Goal: Information Seeking & Learning: Learn about a topic

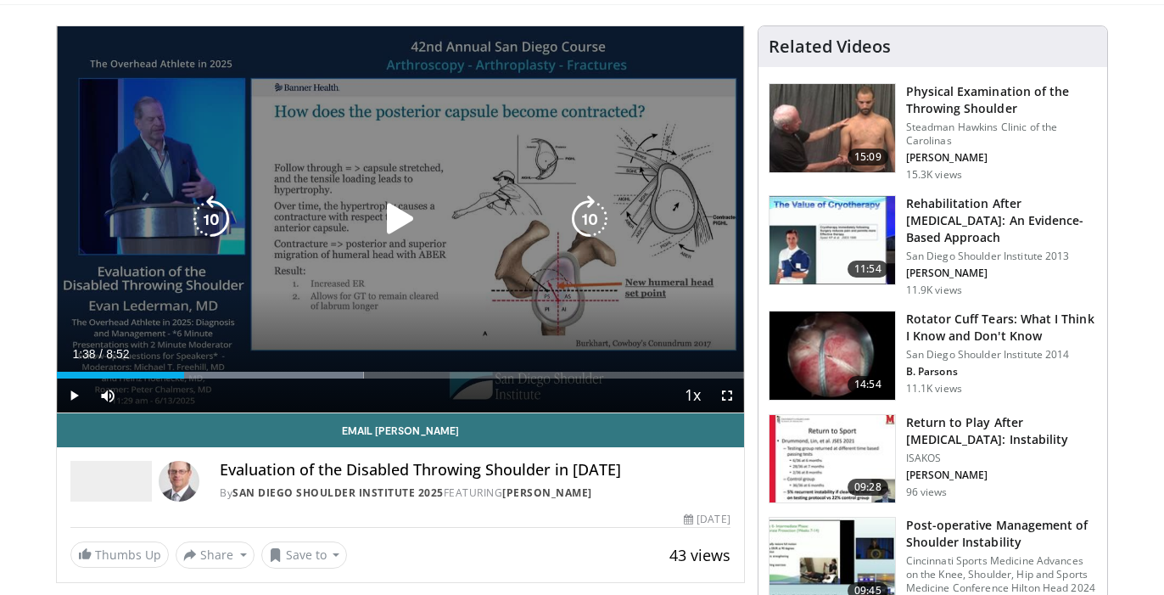
scroll to position [105, 0]
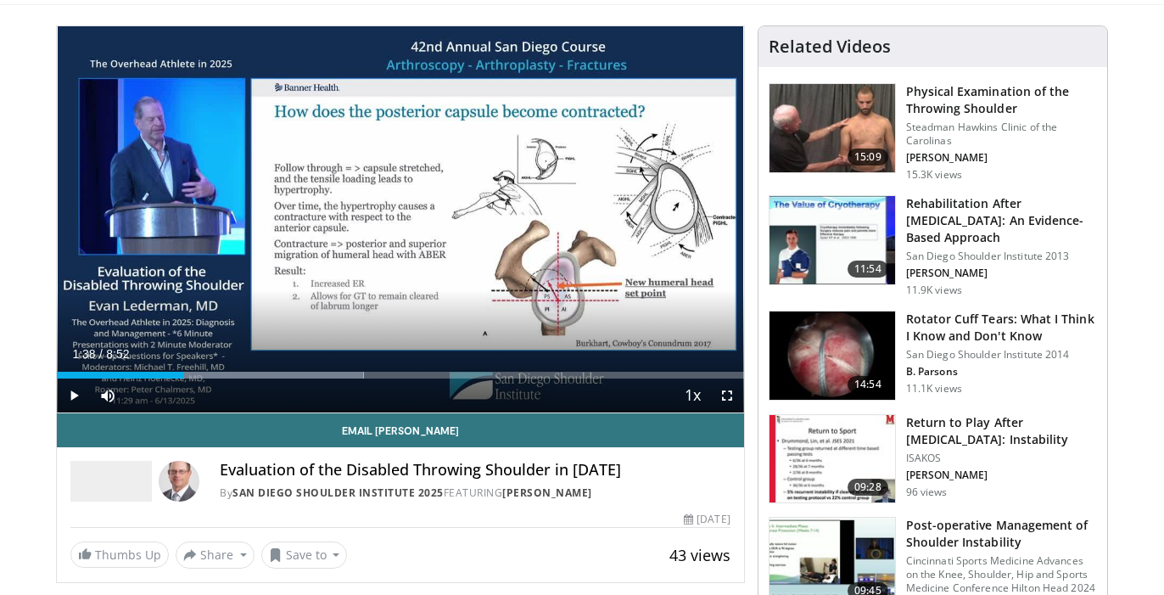
click at [726, 397] on span "Video Player" at bounding box center [727, 395] width 34 height 34
click at [728, 391] on span "Video Player" at bounding box center [727, 395] width 34 height 34
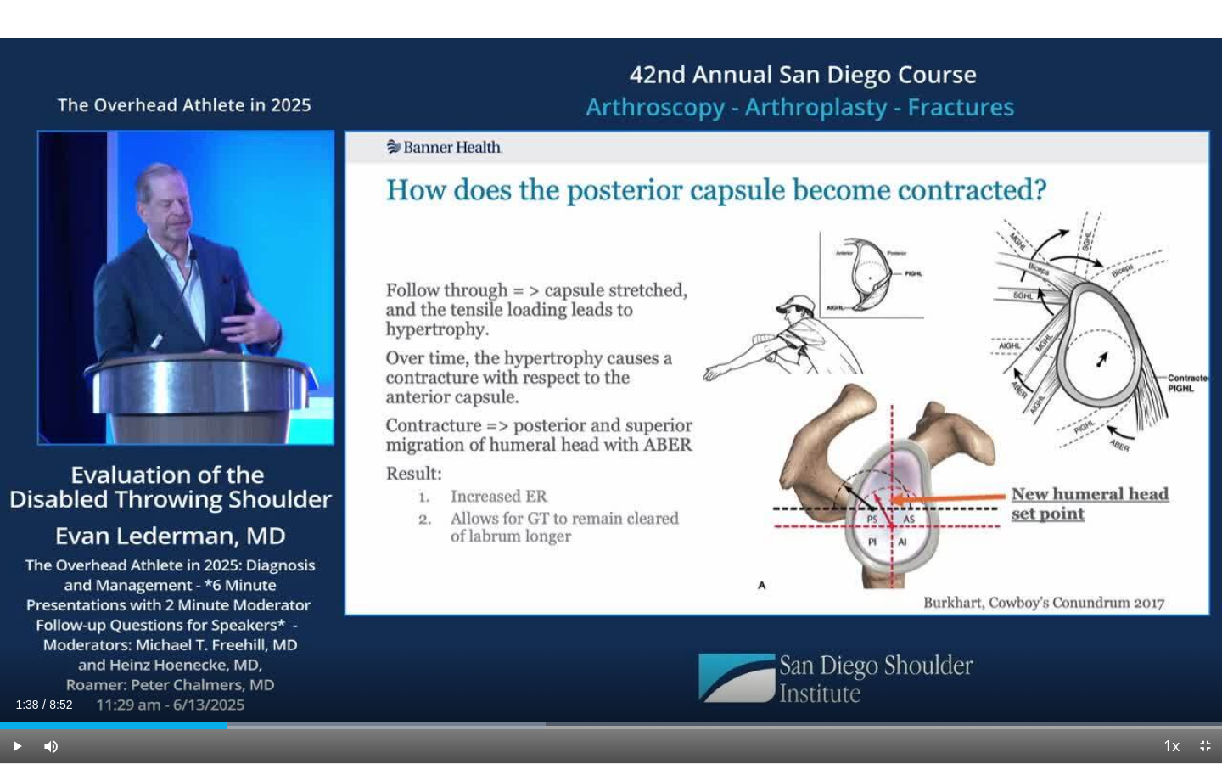
click at [106, 594] on div "Progress Bar" at bounding box center [106, 725] width 2 height 7
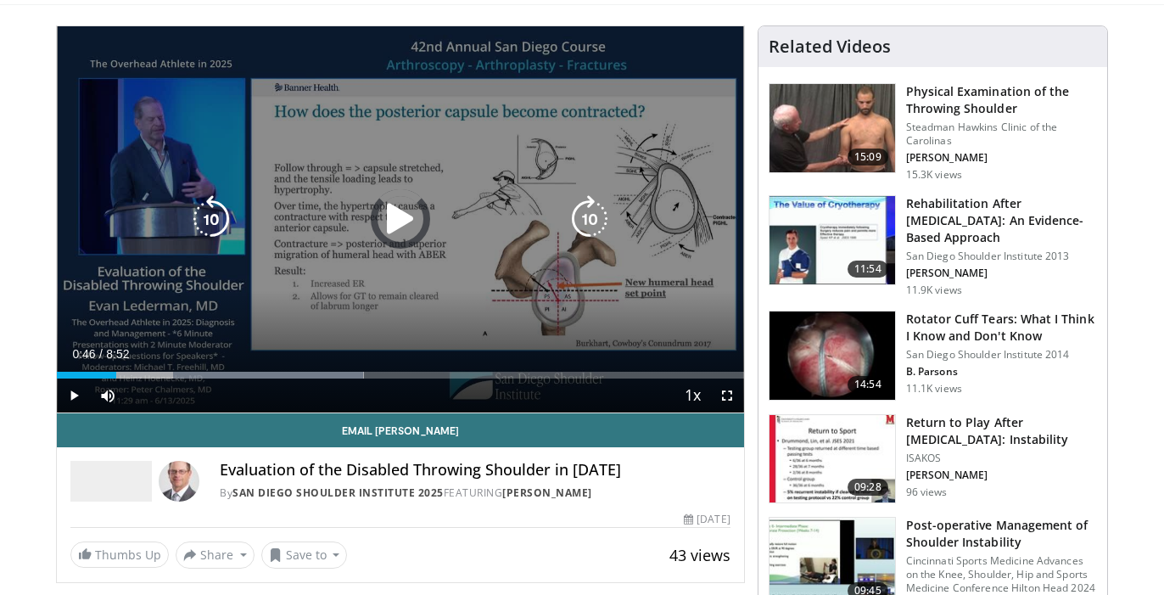
click at [411, 225] on icon "Video Player" at bounding box center [401, 219] width 48 height 48
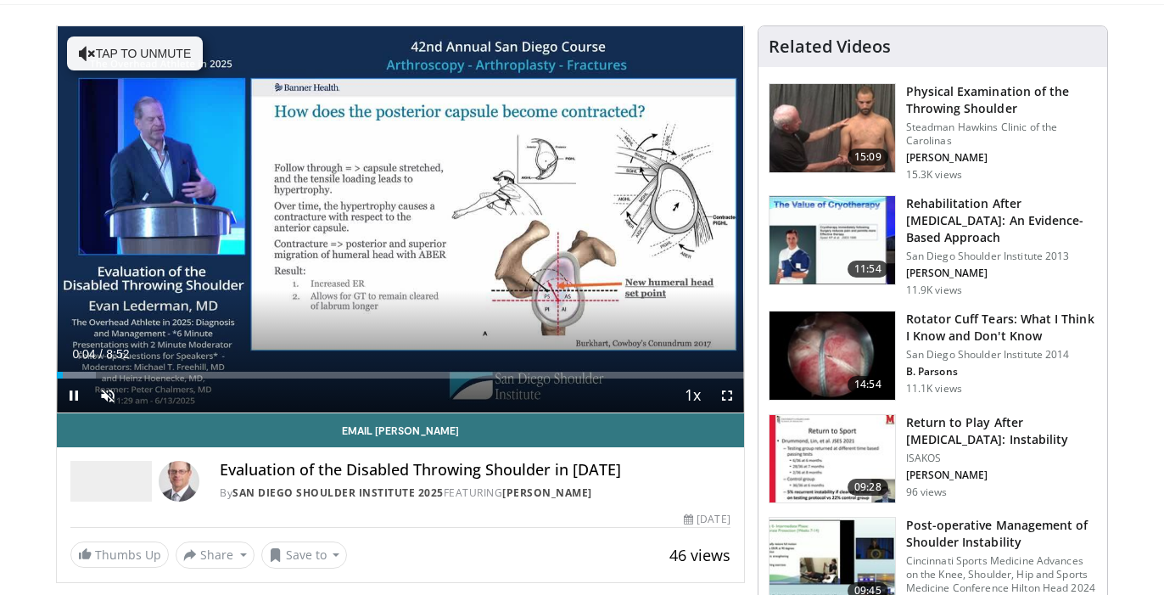
click at [725, 393] on span "Video Player" at bounding box center [727, 395] width 34 height 34
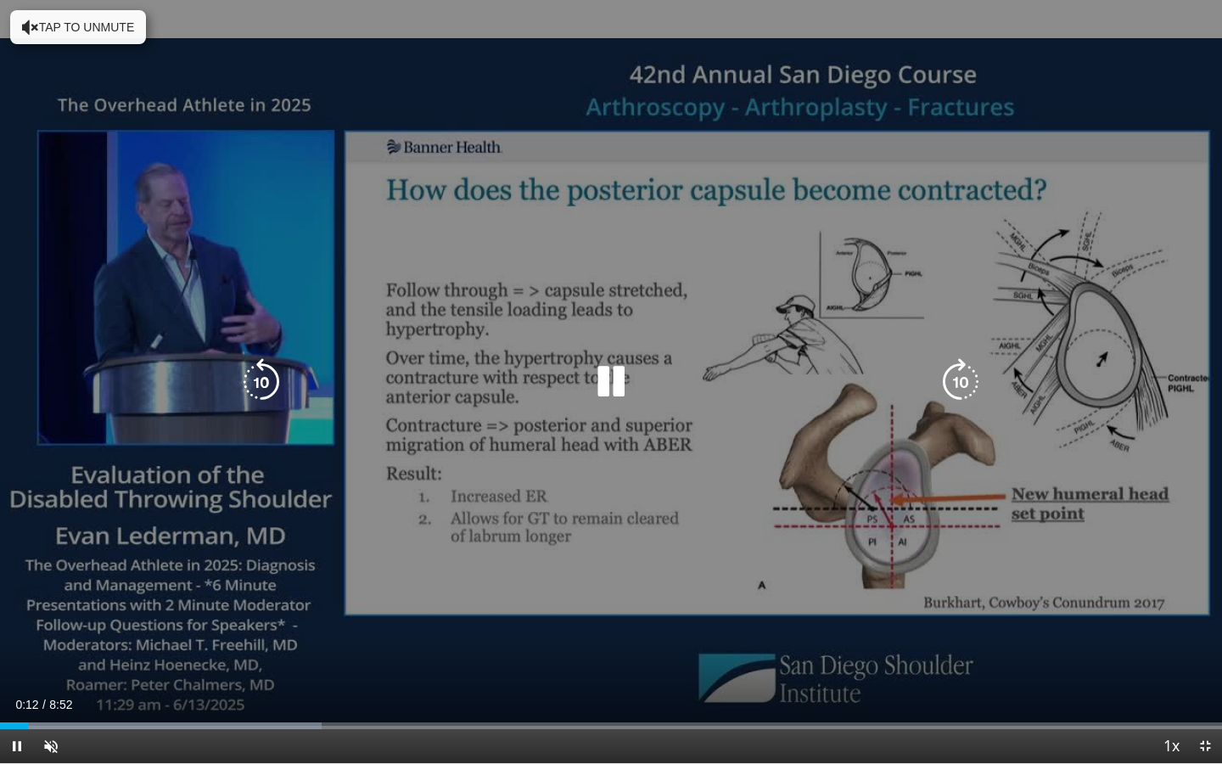
click at [317, 456] on div "10 seconds Tap to unmute" at bounding box center [611, 381] width 1222 height 763
click at [258, 387] on icon "Video Player" at bounding box center [262, 382] width 48 height 48
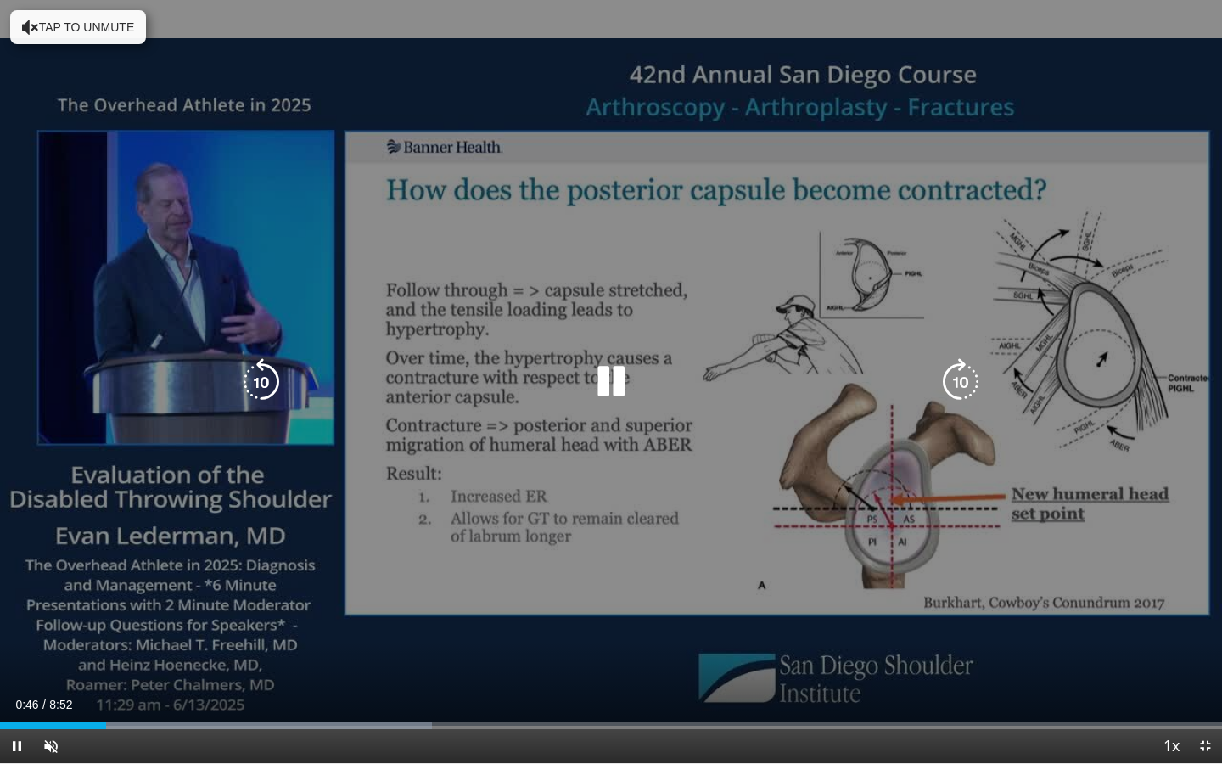
click at [264, 383] on icon "Video Player" at bounding box center [262, 382] width 48 height 48
click at [254, 377] on icon "Video Player" at bounding box center [262, 382] width 48 height 48
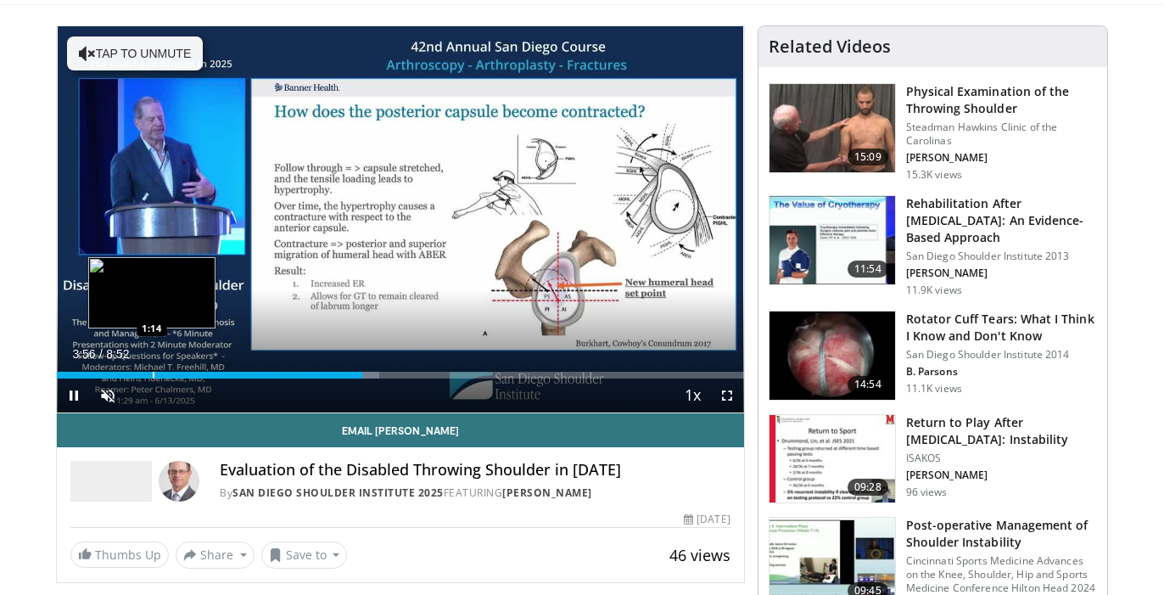
click at [153, 374] on div "Progress Bar" at bounding box center [154, 375] width 2 height 7
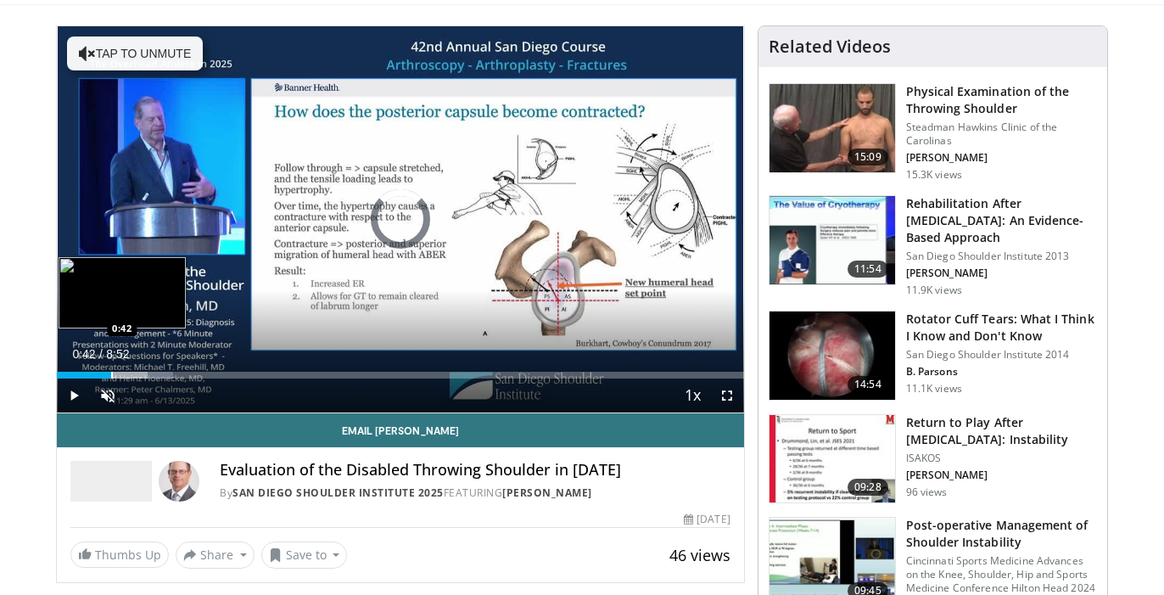
click at [111, 378] on div "Progress Bar" at bounding box center [112, 375] width 2 height 7
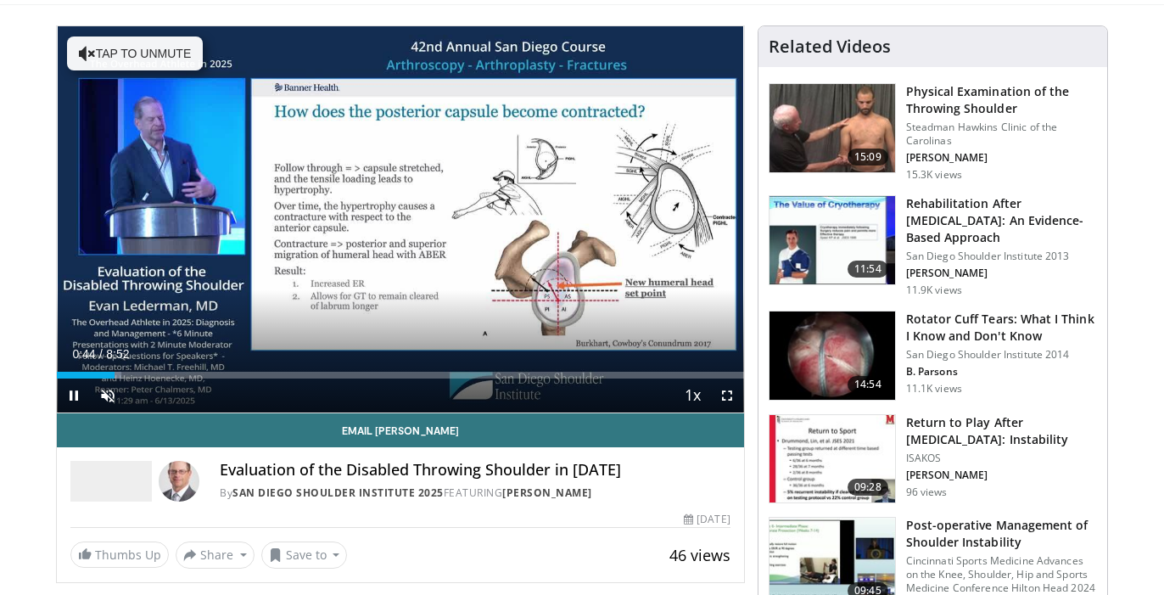
click at [72, 394] on span "Video Player" at bounding box center [74, 395] width 34 height 34
click at [73, 394] on span "Video Player" at bounding box center [74, 395] width 34 height 34
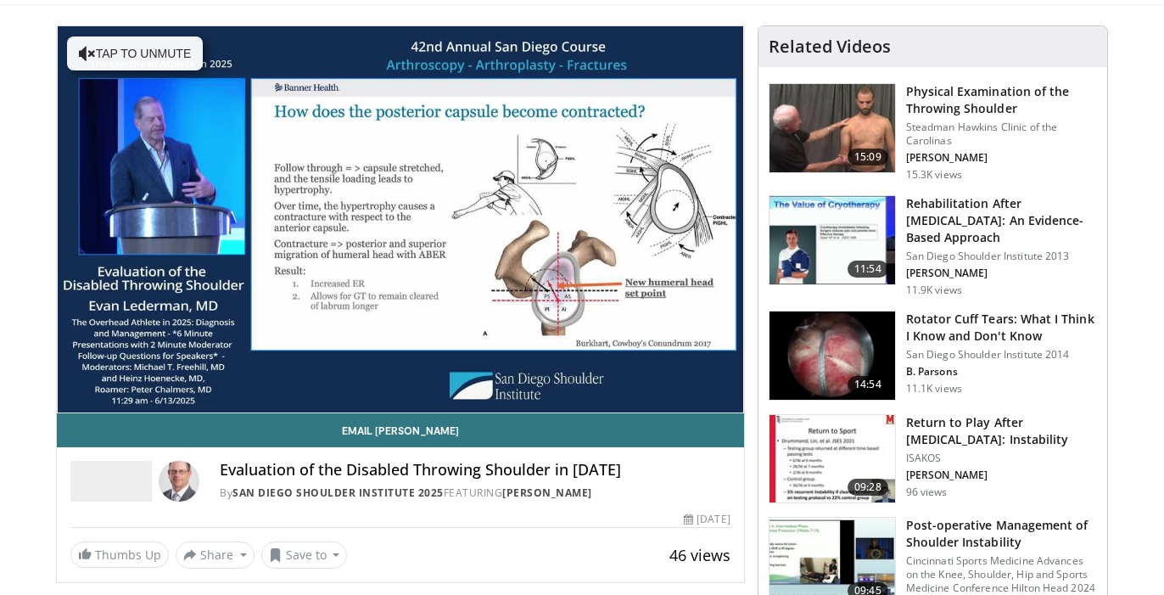
scroll to position [104, 0]
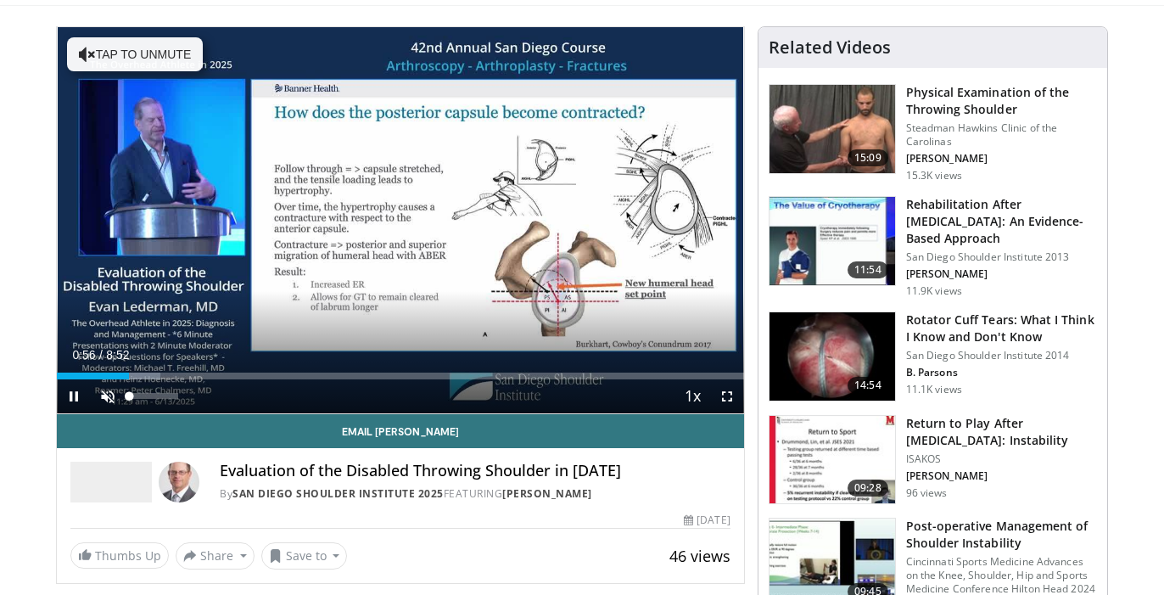
click at [105, 397] on span "Video Player" at bounding box center [108, 396] width 34 height 34
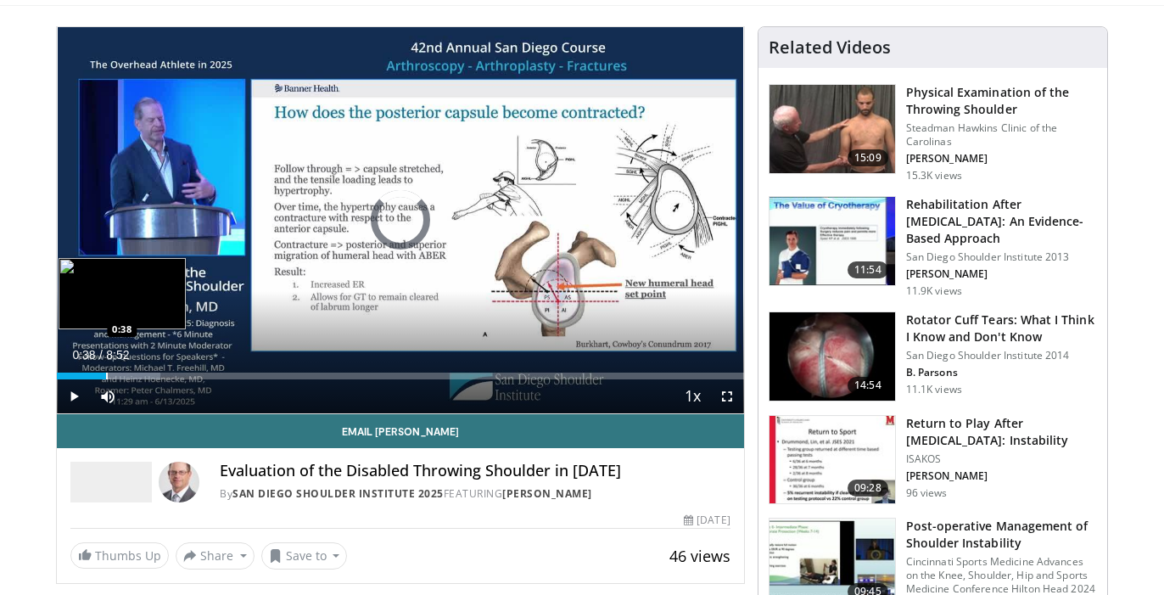
click at [106, 378] on div "Progress Bar" at bounding box center [107, 375] width 2 height 7
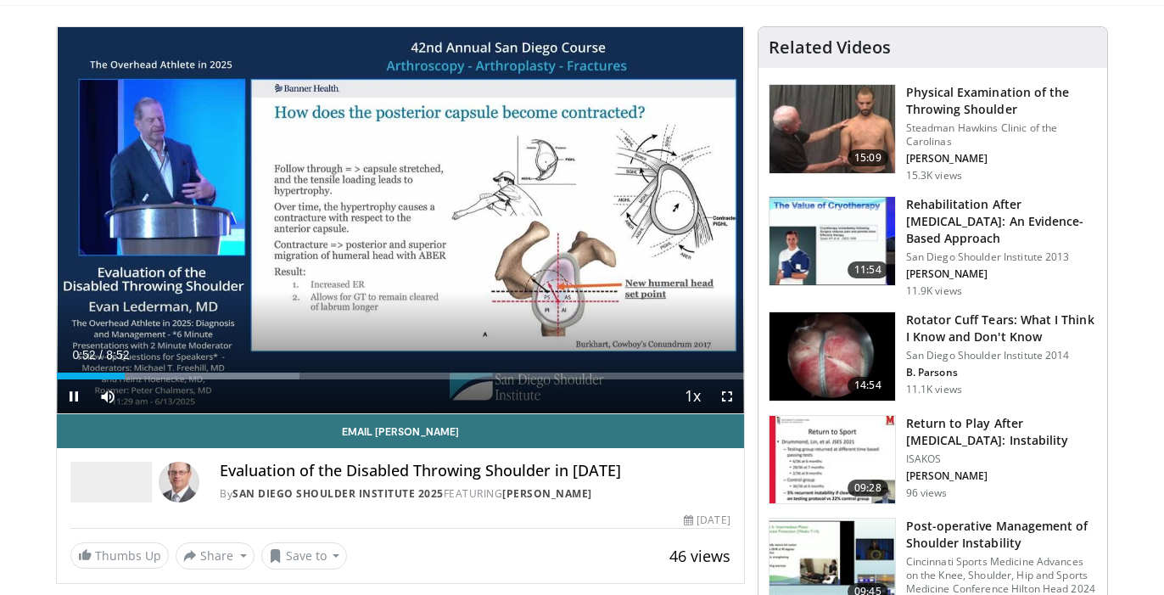
click at [74, 395] on span "Video Player" at bounding box center [74, 396] width 34 height 34
click at [73, 397] on span "Video Player" at bounding box center [74, 396] width 34 height 34
click at [70, 398] on span "Video Player" at bounding box center [74, 396] width 34 height 34
click at [75, 397] on span "Video Player" at bounding box center [74, 396] width 34 height 34
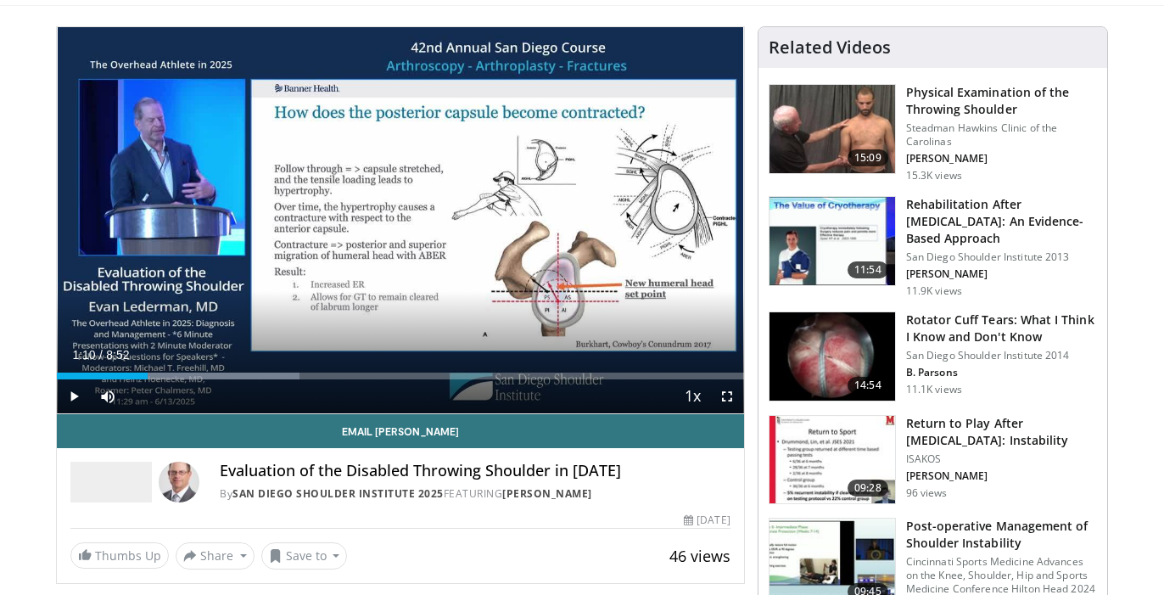
click at [77, 397] on span "Video Player" at bounding box center [74, 396] width 34 height 34
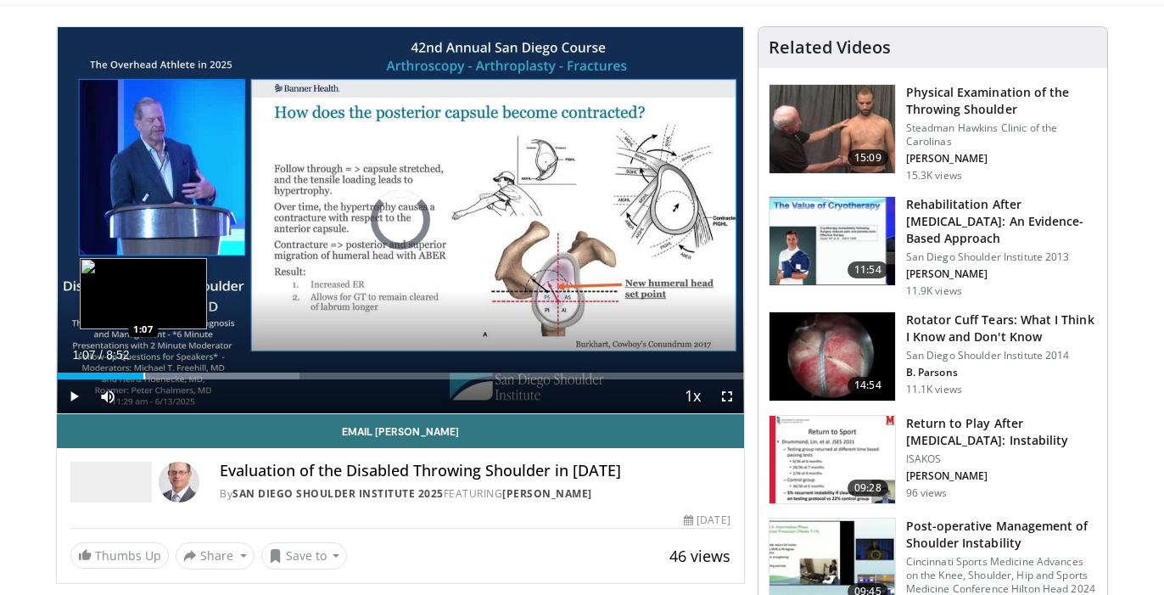
click at [143, 373] on div "Progress Bar" at bounding box center [144, 375] width 2 height 7
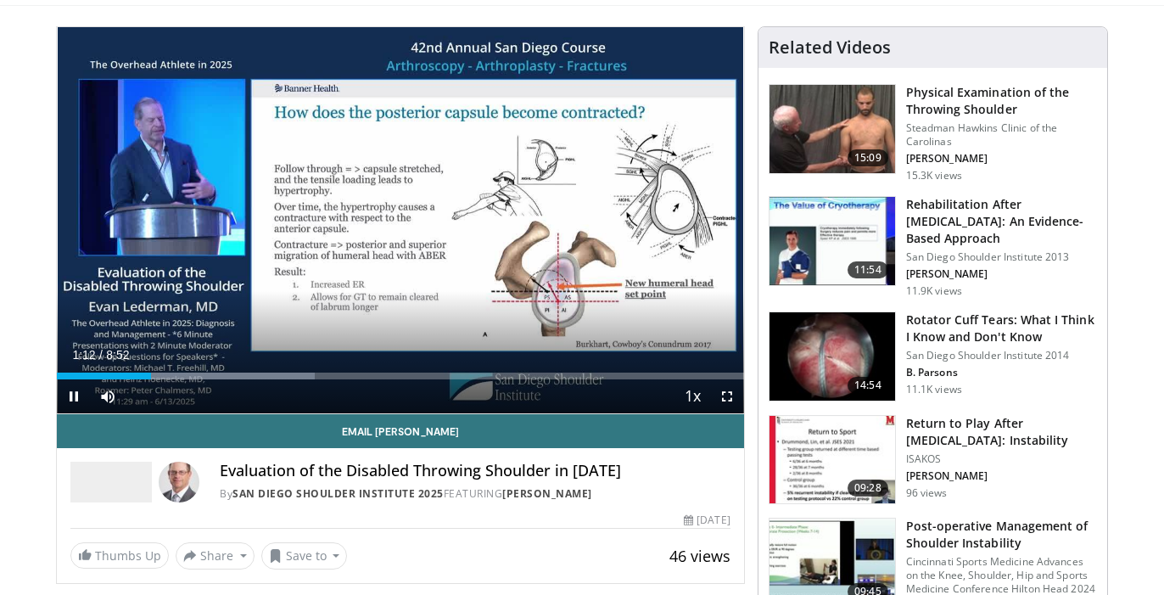
click at [76, 396] on span "Video Player" at bounding box center [74, 396] width 34 height 34
click at [75, 394] on span "Video Player" at bounding box center [74, 396] width 34 height 34
click at [73, 395] on span "Video Player" at bounding box center [74, 396] width 34 height 34
click at [74, 394] on span "Video Player" at bounding box center [74, 396] width 34 height 34
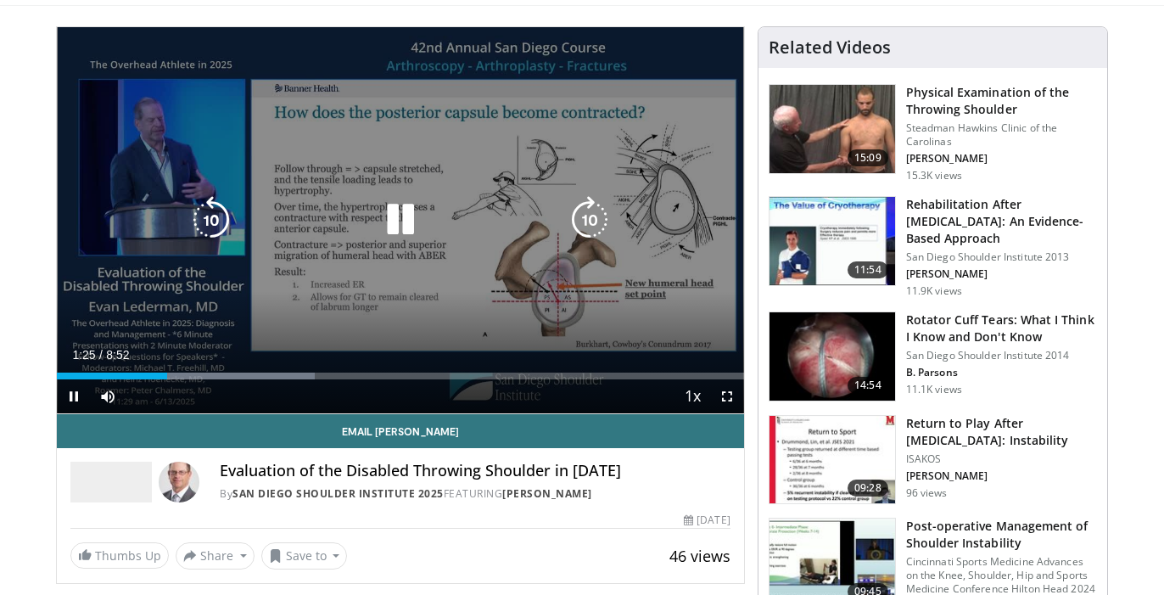
click at [210, 217] on icon "Video Player" at bounding box center [211, 220] width 48 height 48
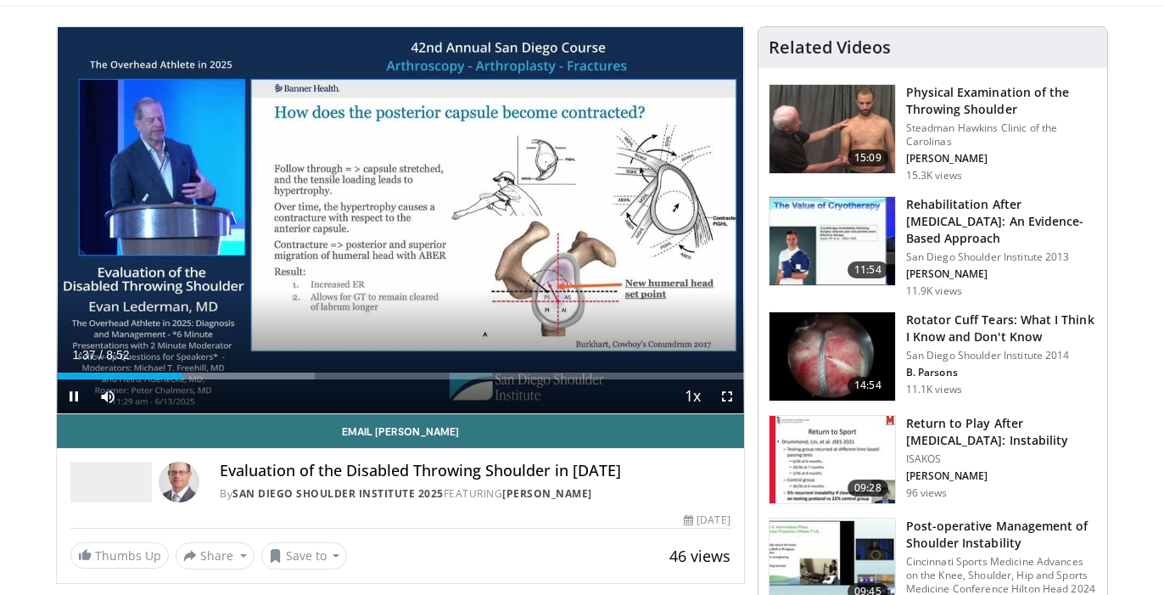
click at [76, 400] on video-js "**********" at bounding box center [400, 220] width 687 height 387
click at [75, 397] on span "Video Player" at bounding box center [74, 396] width 34 height 34
click at [70, 398] on span "Video Player" at bounding box center [74, 396] width 34 height 34
click at [75, 395] on span "Video Player" at bounding box center [74, 396] width 34 height 34
click at [70, 398] on span "Video Player" at bounding box center [74, 396] width 34 height 34
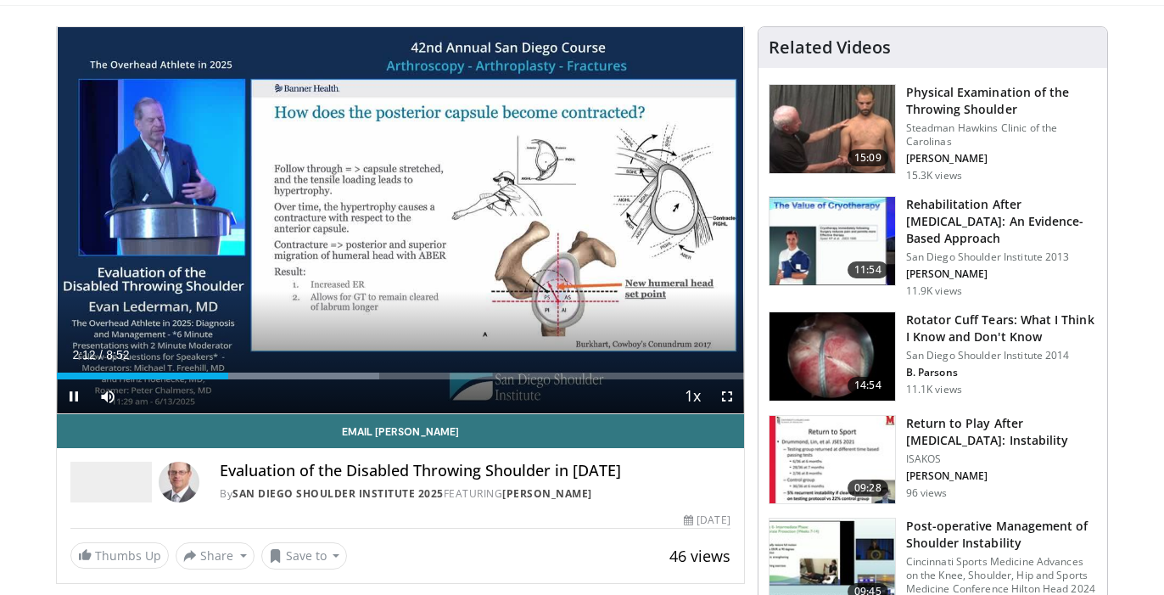
click at [70, 400] on span "Video Player" at bounding box center [74, 396] width 34 height 34
click at [72, 396] on span "Video Player" at bounding box center [74, 396] width 34 height 34
click at [72, 393] on video-js "**********" at bounding box center [400, 220] width 687 height 387
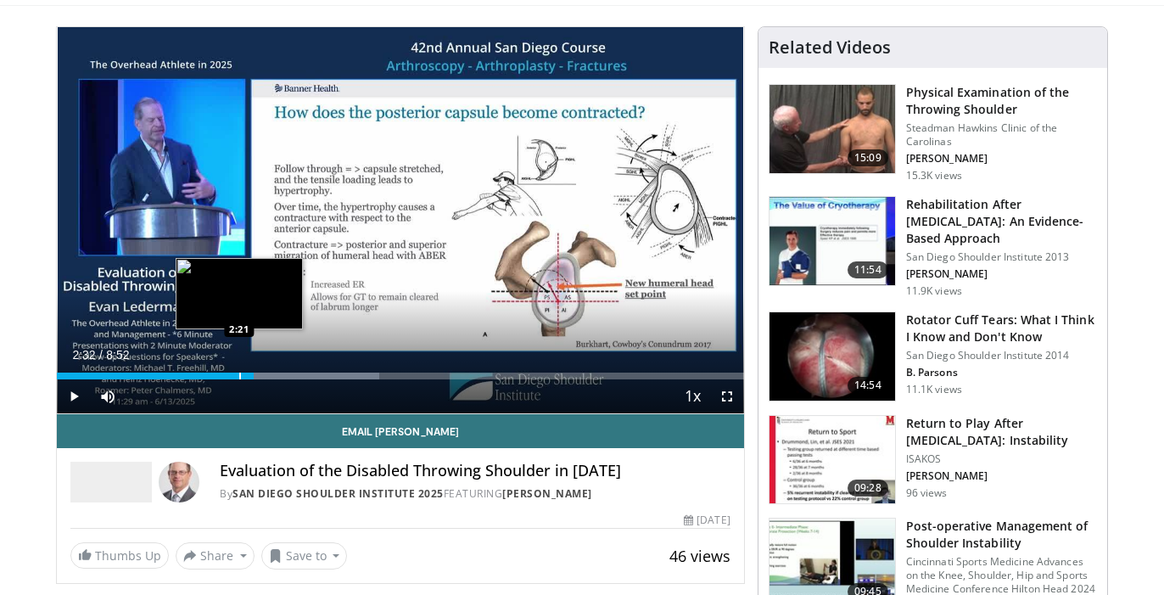
click at [239, 374] on div "Progress Bar" at bounding box center [240, 375] width 2 height 7
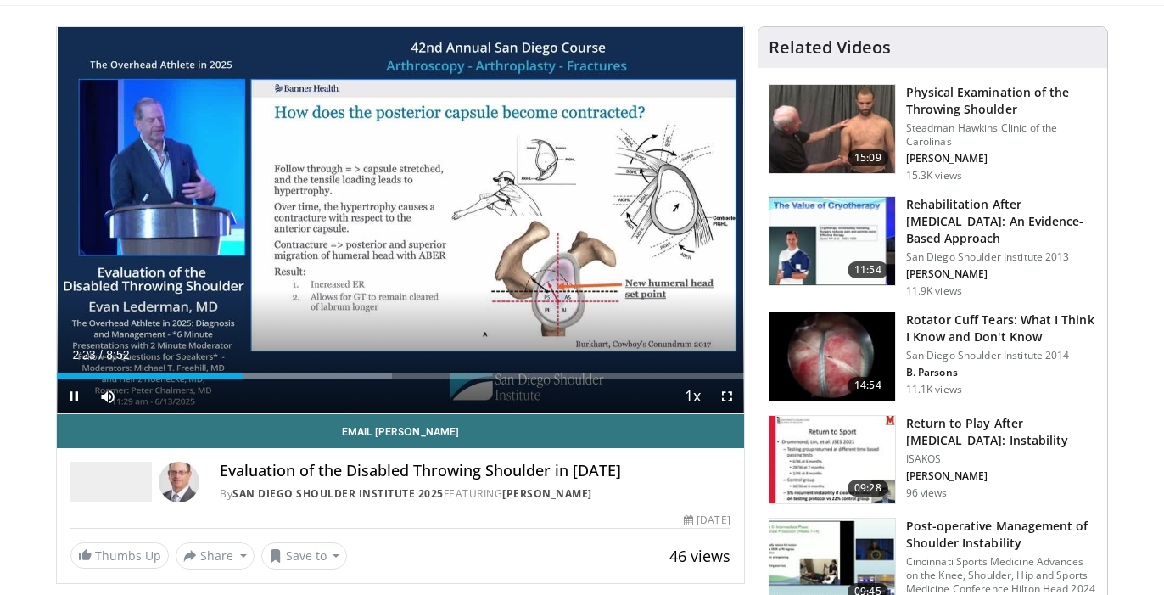
click at [72, 397] on span "Video Player" at bounding box center [74, 396] width 34 height 34
click at [78, 400] on span "Video Player" at bounding box center [74, 396] width 34 height 34
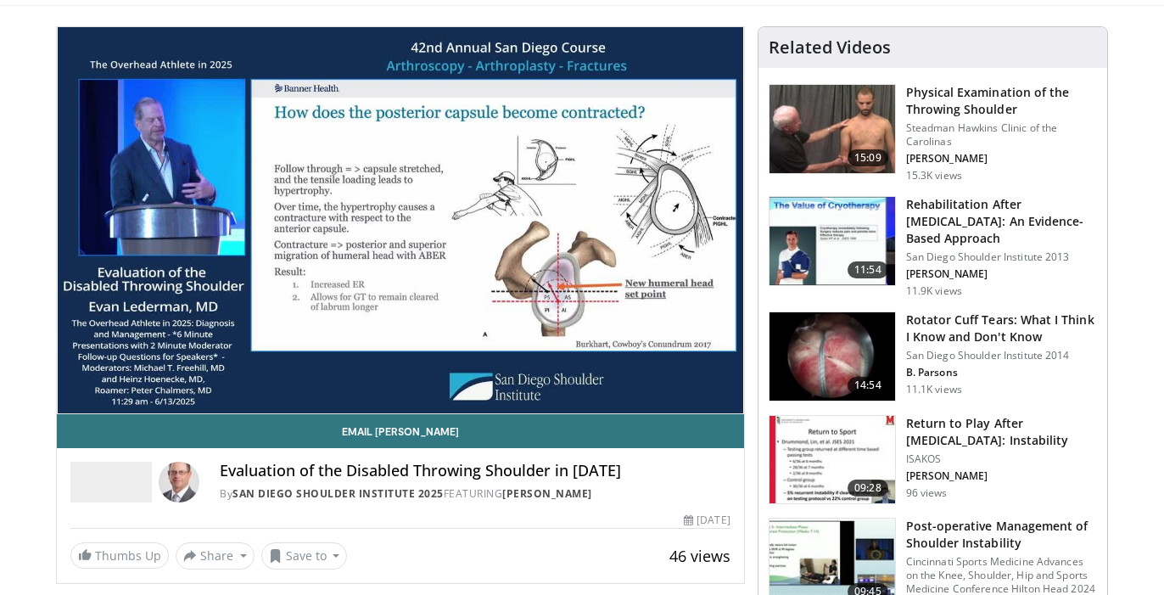
click at [70, 396] on div "10 seconds Tap to unmute" at bounding box center [400, 220] width 687 height 386
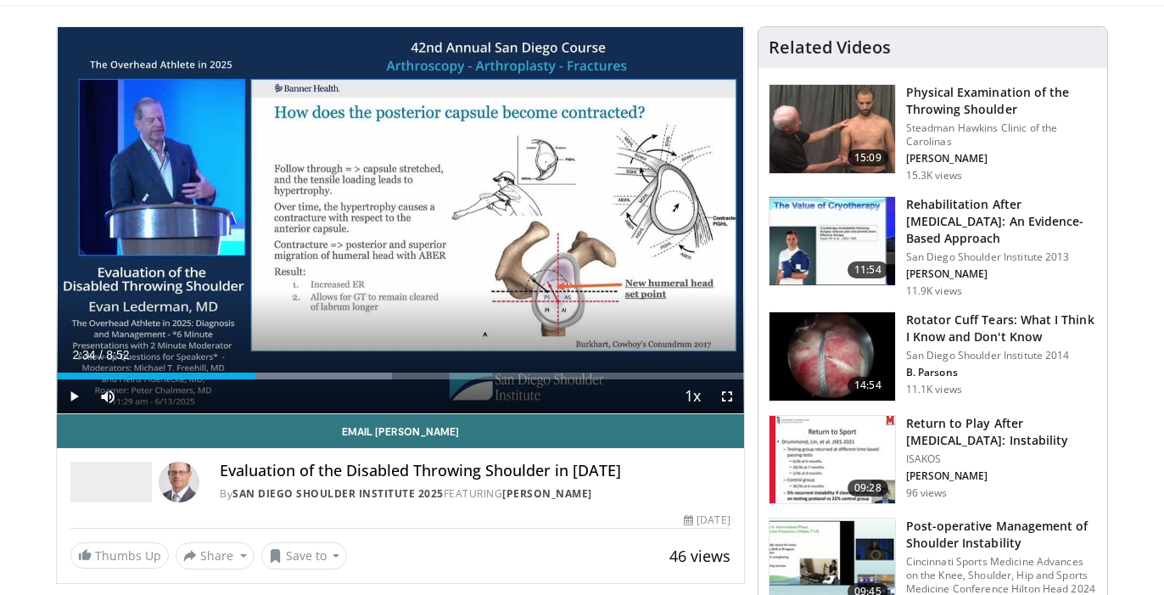
click at [75, 397] on span "Video Player" at bounding box center [74, 396] width 34 height 34
click at [74, 397] on span "Video Player" at bounding box center [74, 396] width 34 height 34
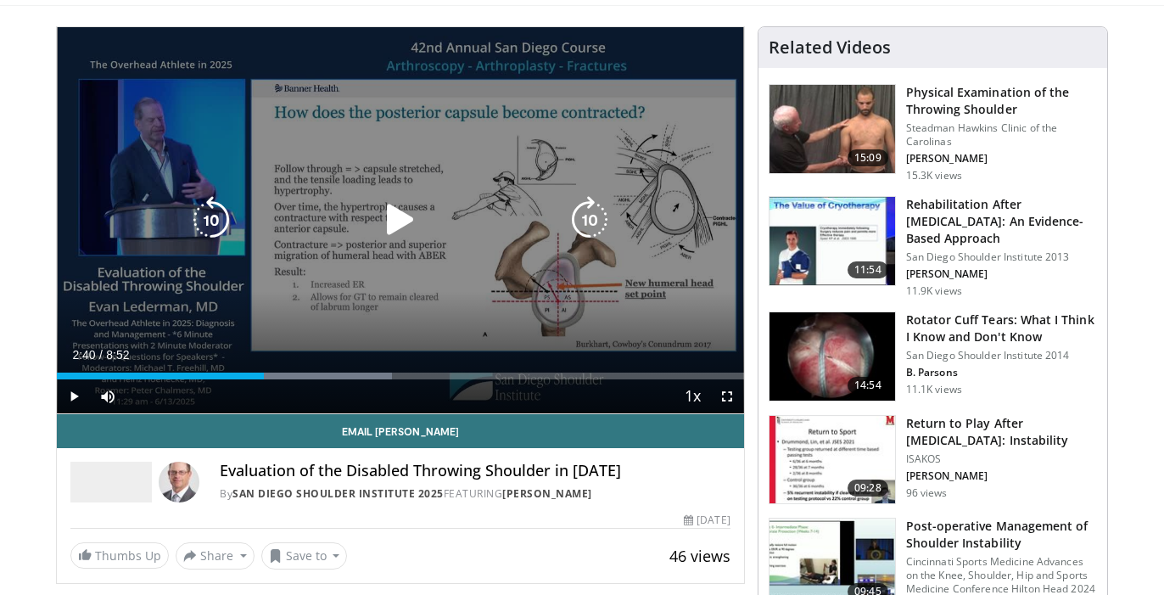
click at [396, 221] on icon "Video Player" at bounding box center [401, 220] width 48 height 48
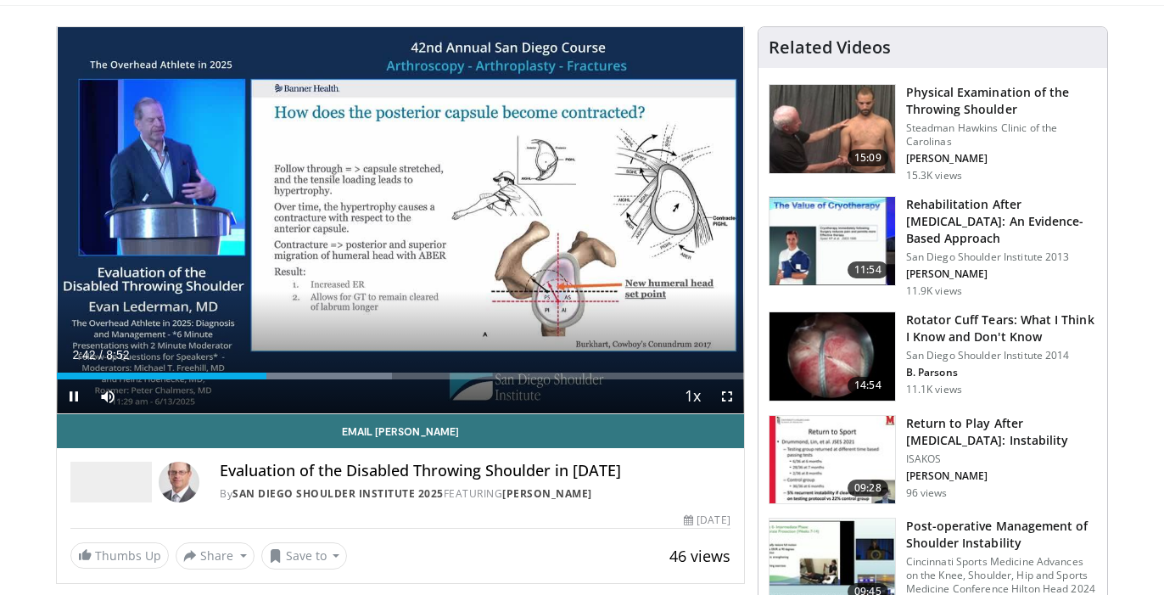
click at [728, 401] on span "Video Player" at bounding box center [727, 396] width 34 height 34
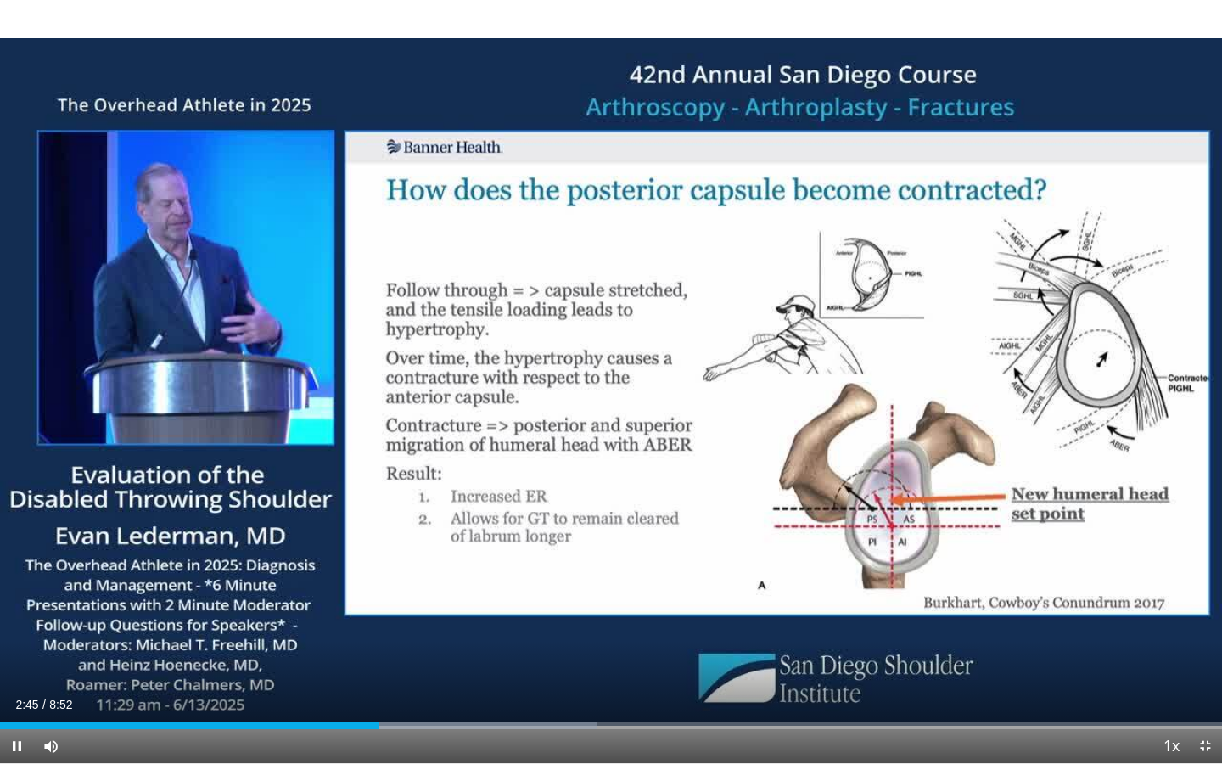
click at [17, 594] on span "Video Player" at bounding box center [17, 746] width 34 height 34
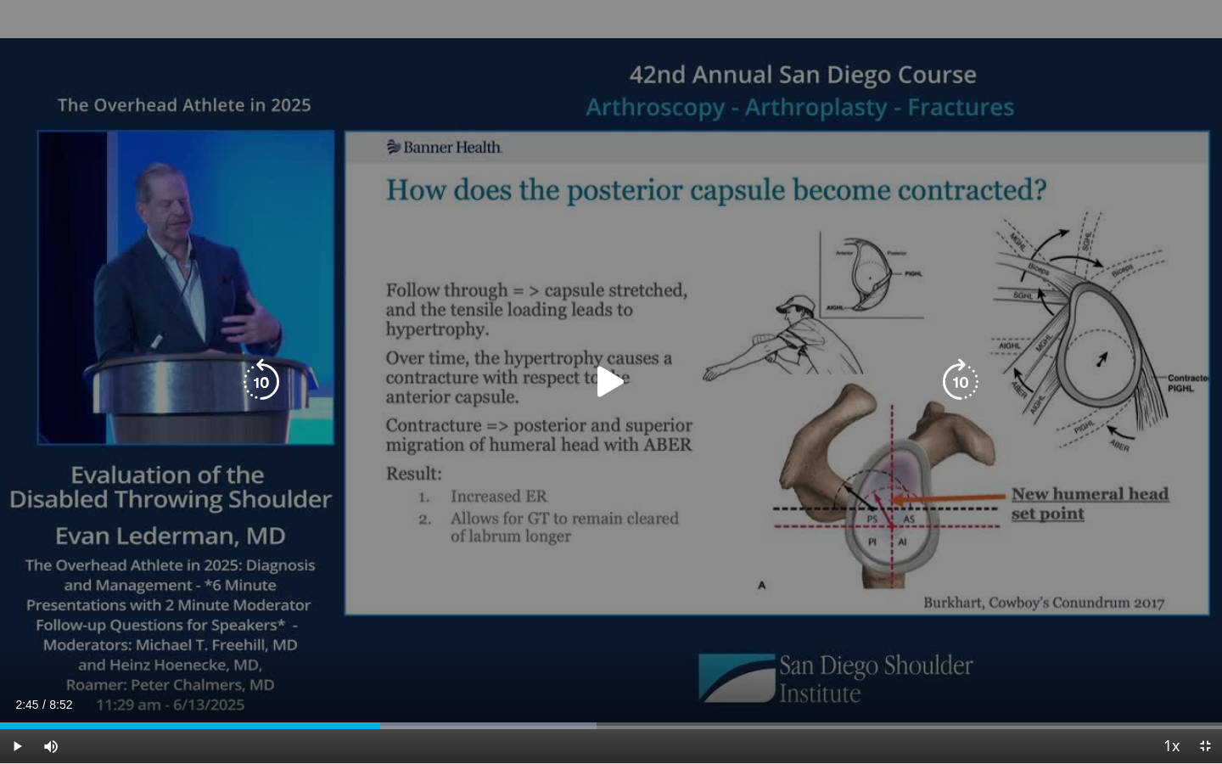
click at [547, 594] on div "10 seconds Tap to unmute" at bounding box center [611, 381] width 1222 height 763
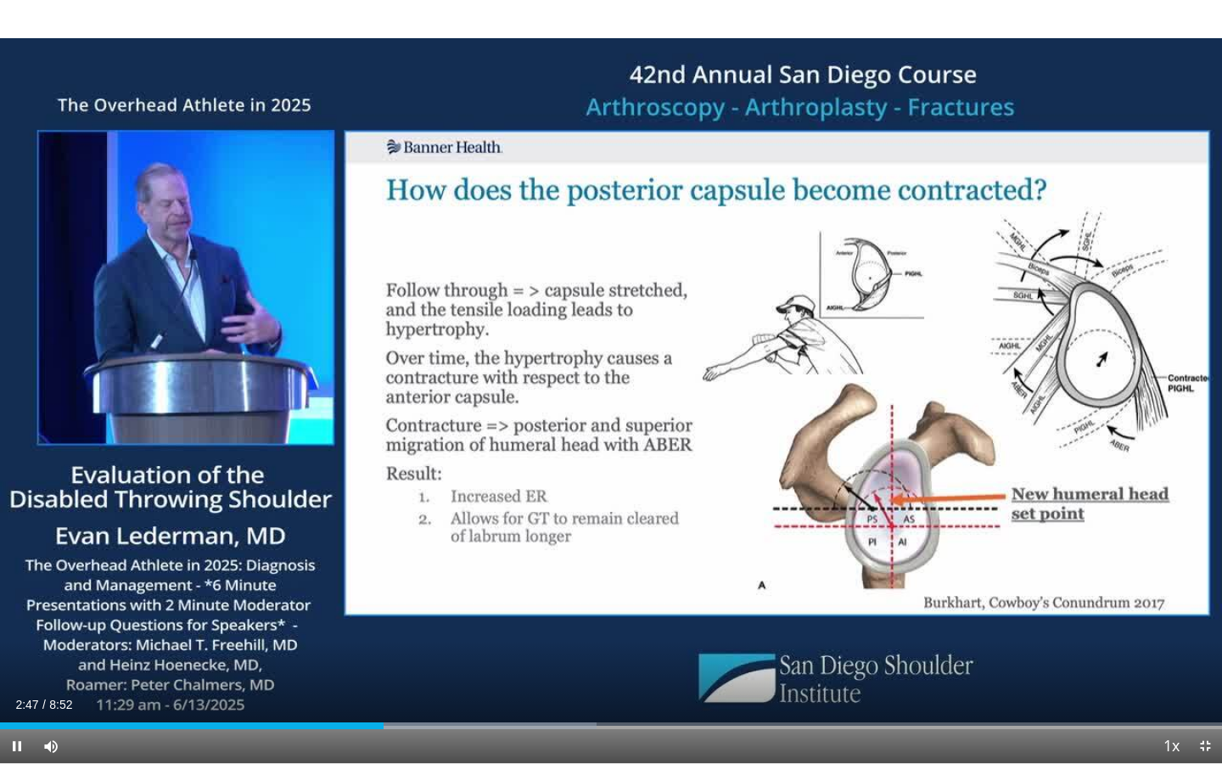
click at [14, 594] on span "Video Player" at bounding box center [17, 746] width 34 height 34
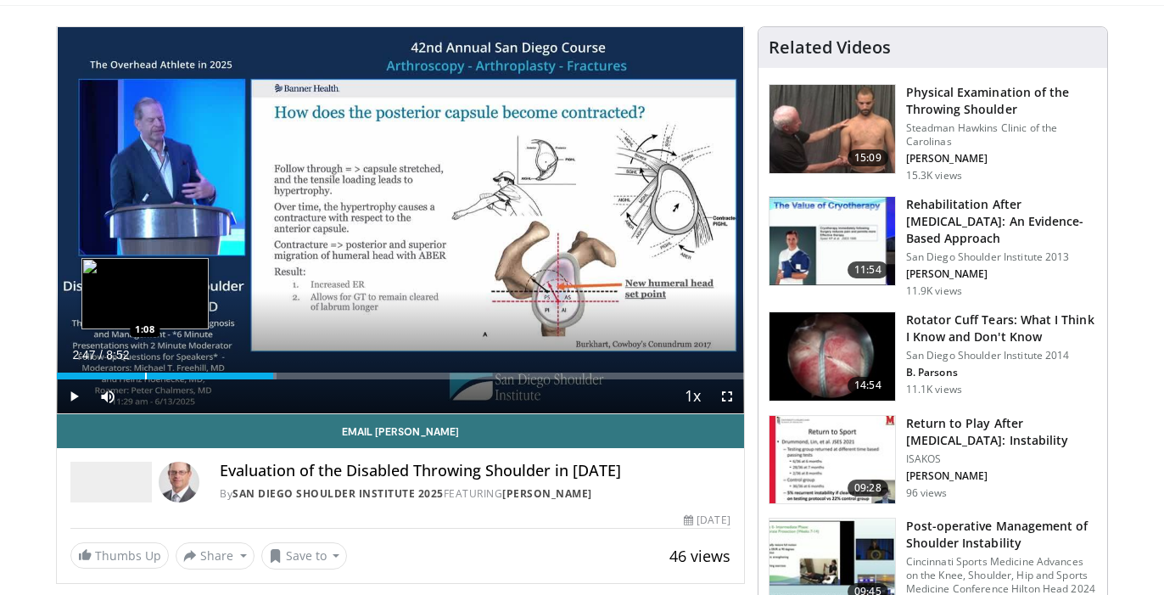
click at [145, 372] on div "Progress Bar" at bounding box center [146, 375] width 2 height 7
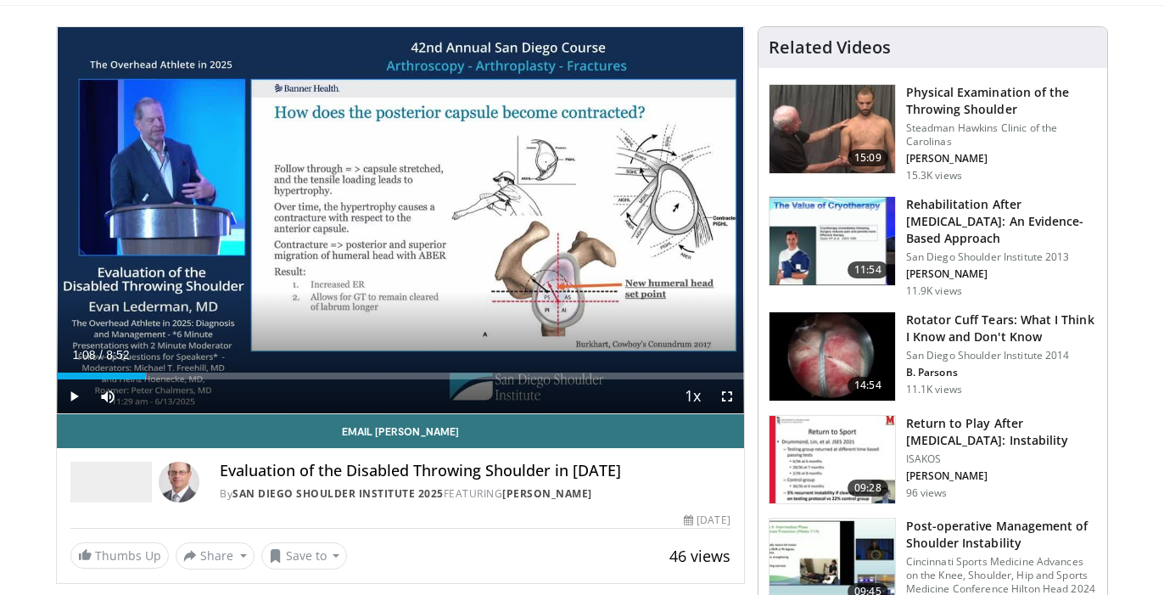
click at [78, 396] on span "Video Player" at bounding box center [74, 396] width 34 height 34
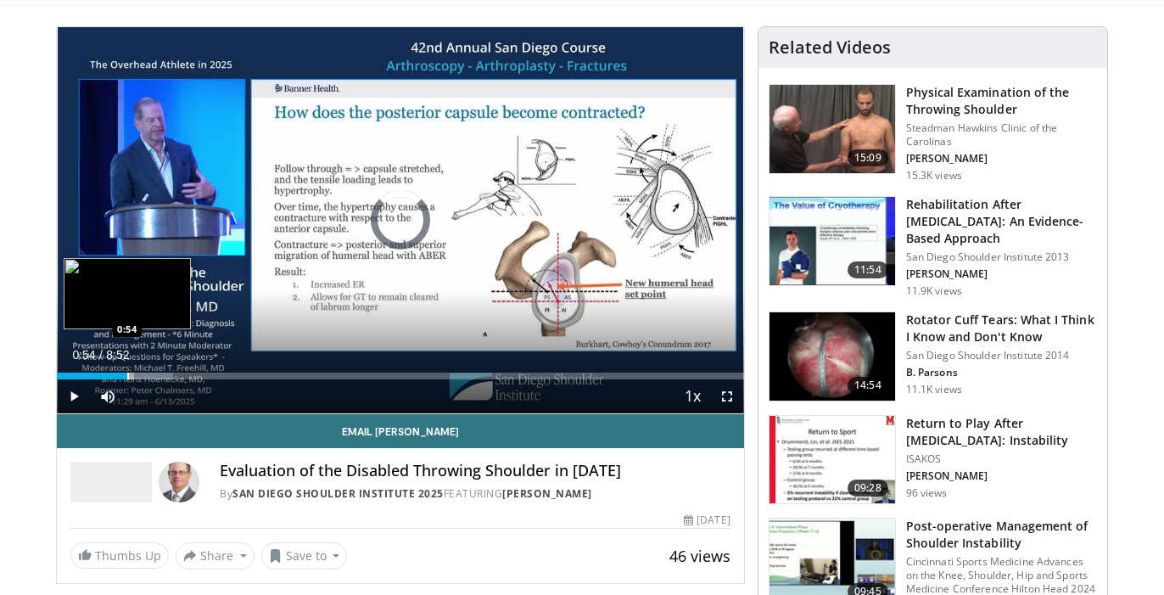
click at [127, 378] on div "Progress Bar" at bounding box center [128, 375] width 2 height 7
click at [114, 375] on div "Progress Bar" at bounding box center [115, 375] width 2 height 7
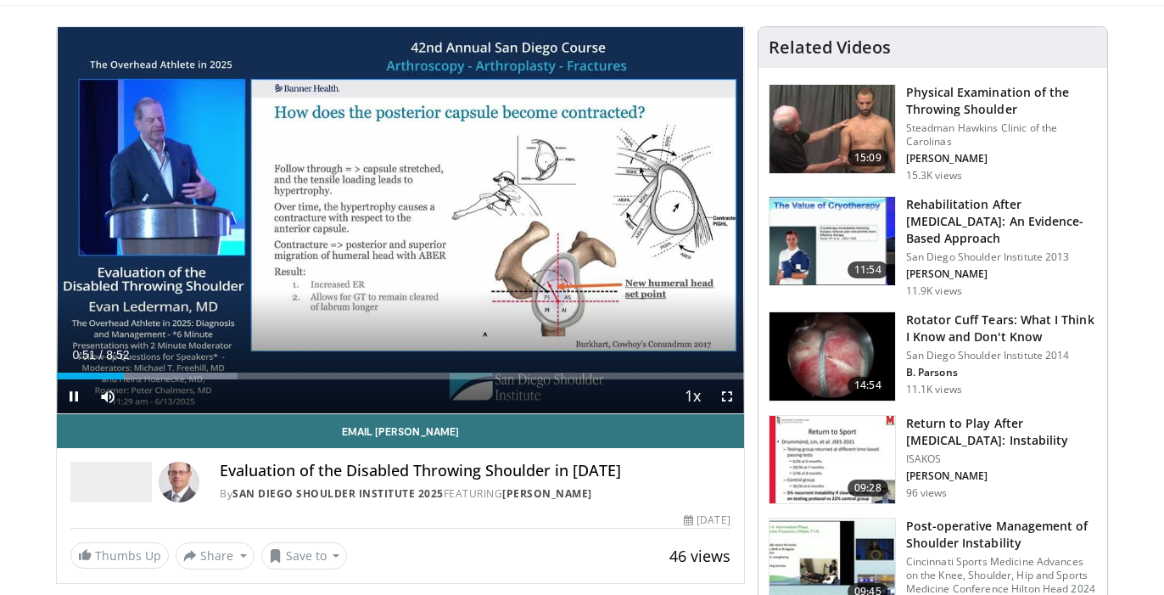
click at [75, 397] on video-js "**********" at bounding box center [400, 220] width 687 height 387
click at [78, 397] on span "Video Player" at bounding box center [74, 396] width 34 height 34
click at [76, 393] on span "Video Player" at bounding box center [74, 396] width 34 height 34
click at [75, 394] on video-js "**********" at bounding box center [400, 220] width 687 height 387
click at [75, 398] on span "Video Player" at bounding box center [74, 396] width 34 height 34
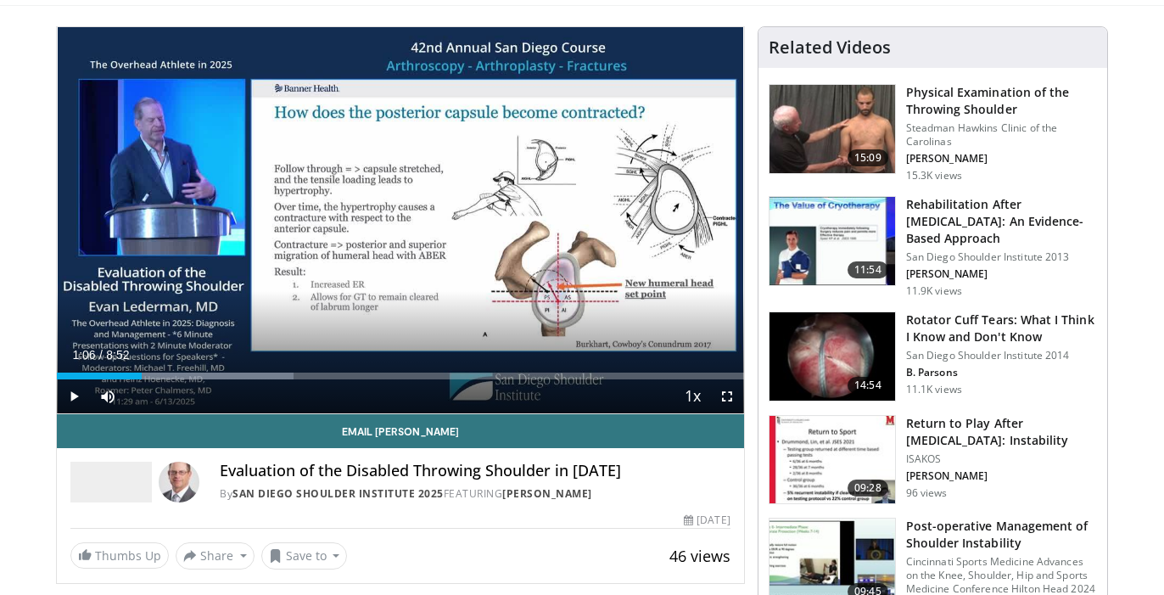
click at [73, 399] on span "Video Player" at bounding box center [74, 396] width 34 height 34
click at [73, 395] on span "Video Player" at bounding box center [74, 396] width 34 height 34
click at [72, 400] on span "Video Player" at bounding box center [74, 396] width 34 height 34
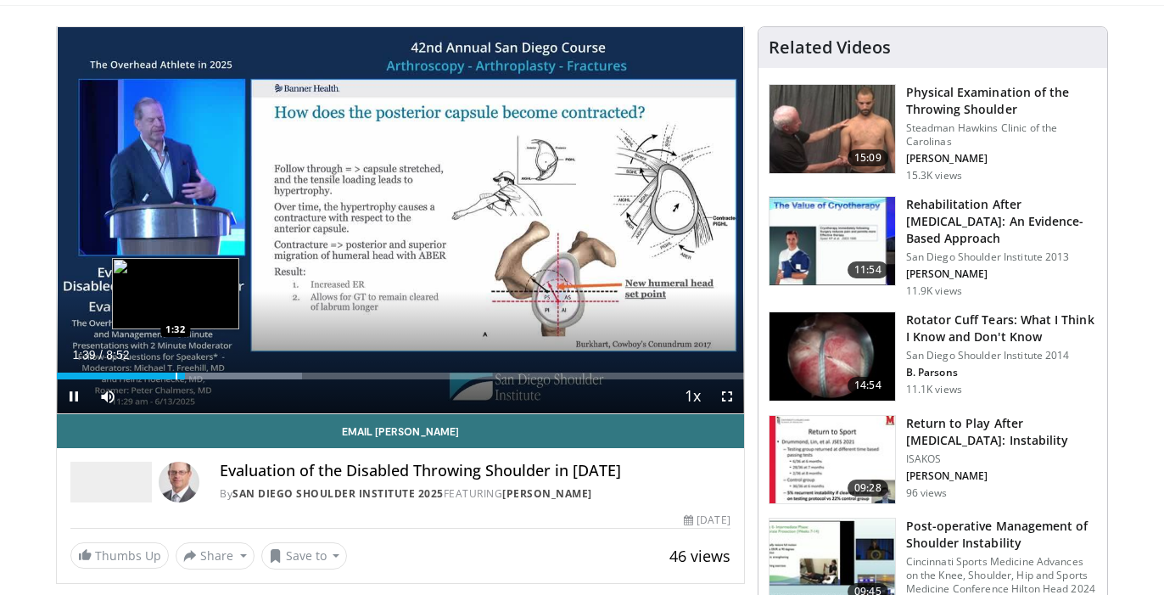
click at [176, 373] on div "Progress Bar" at bounding box center [177, 375] width 2 height 7
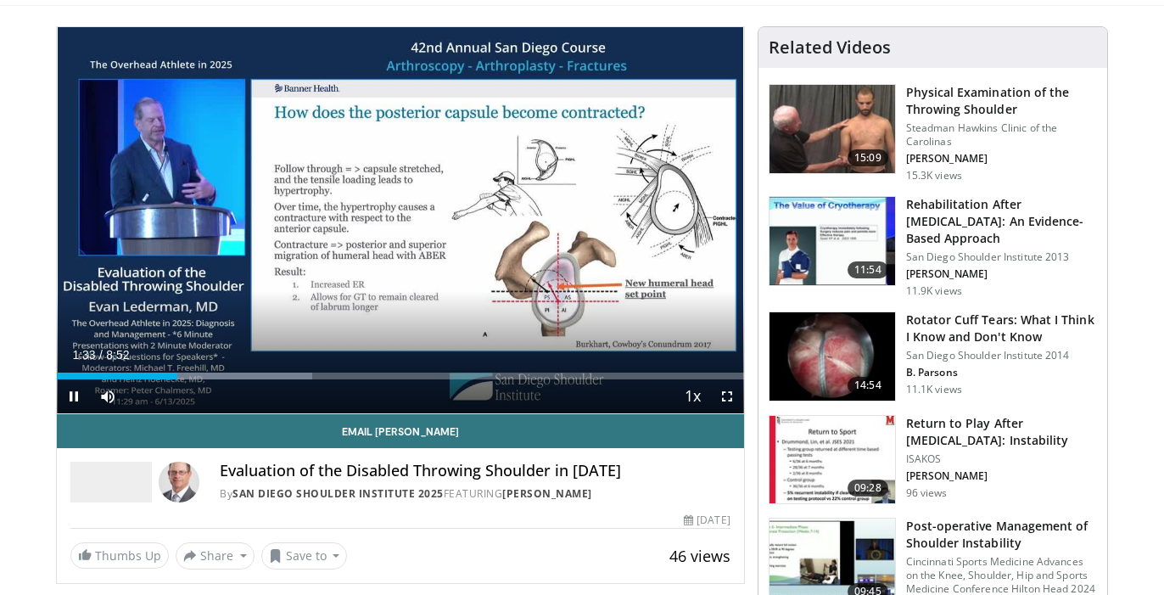
click at [74, 394] on span "Video Player" at bounding box center [74, 396] width 34 height 34
click at [72, 397] on video-js "**********" at bounding box center [400, 220] width 687 height 387
click at [69, 402] on span "Video Player" at bounding box center [74, 396] width 34 height 34
click at [71, 393] on span "Video Player" at bounding box center [74, 396] width 34 height 34
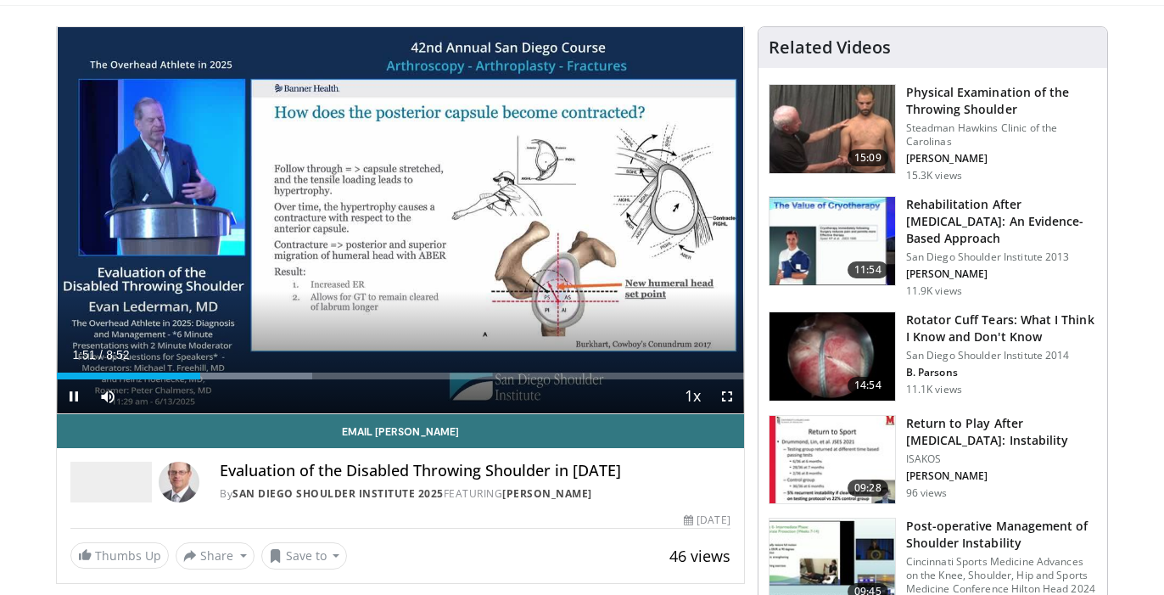
click at [72, 395] on span "Video Player" at bounding box center [74, 396] width 34 height 34
click at [72, 396] on span "Video Player" at bounding box center [74, 396] width 34 height 34
click at [73, 392] on span "Video Player" at bounding box center [74, 396] width 34 height 34
click at [74, 395] on span "Video Player" at bounding box center [74, 396] width 34 height 34
click at [74, 394] on video-js "**********" at bounding box center [400, 220] width 687 height 387
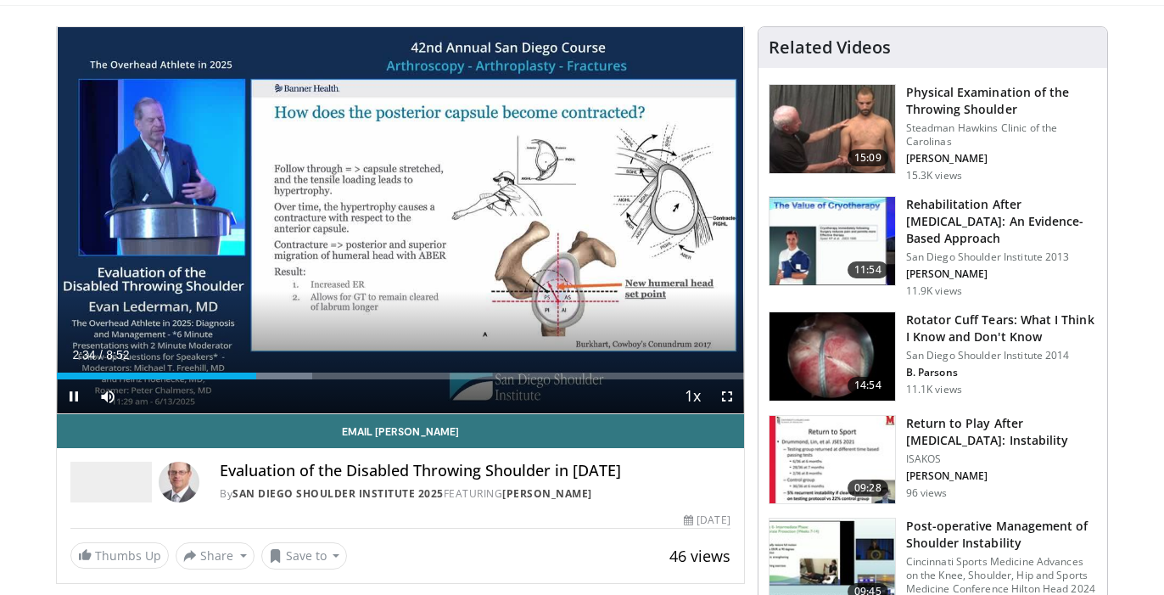
click at [73, 395] on span "Video Player" at bounding box center [74, 396] width 34 height 34
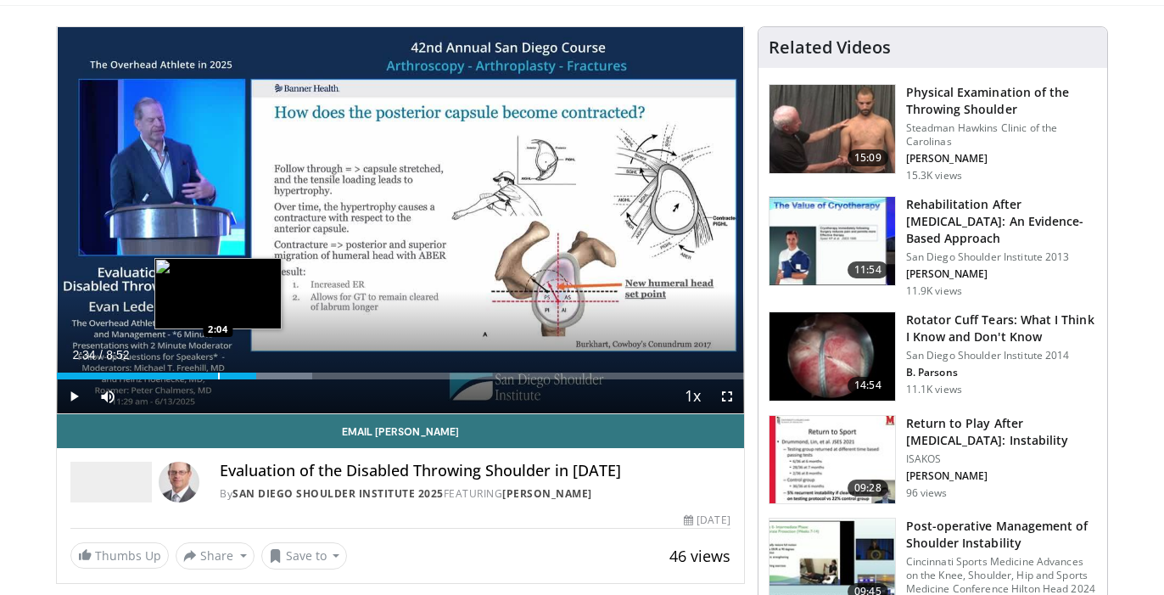
click at [218, 372] on div "Progress Bar" at bounding box center [219, 375] width 2 height 7
click at [205, 370] on div "Loaded : 44.64% 2:04 1:57" at bounding box center [400, 371] width 687 height 16
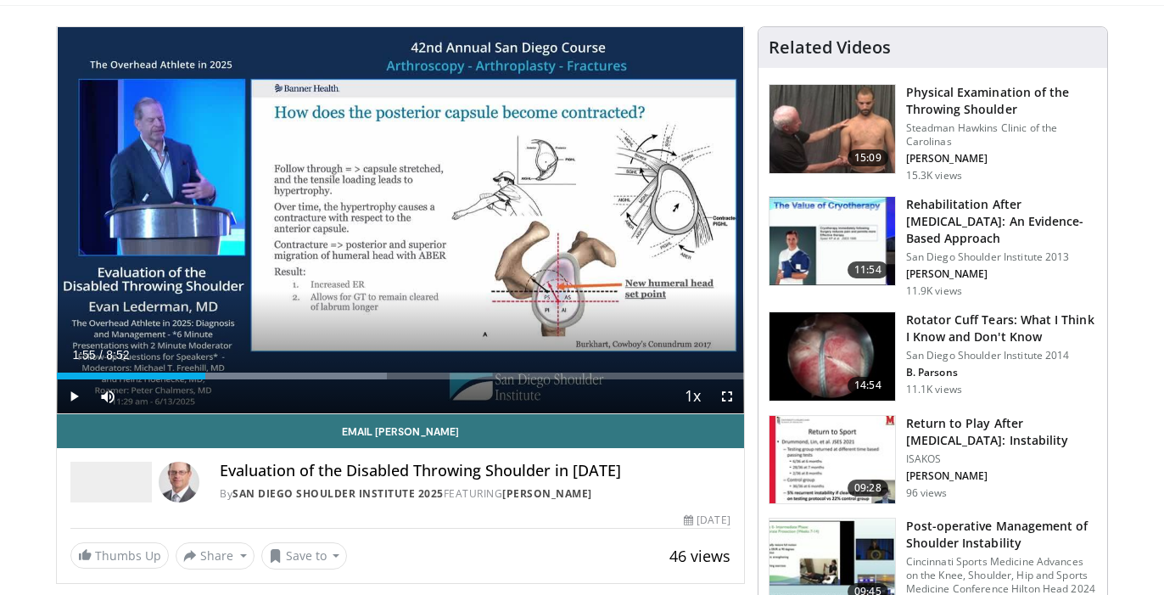
click at [76, 391] on span "Video Player" at bounding box center [74, 396] width 34 height 34
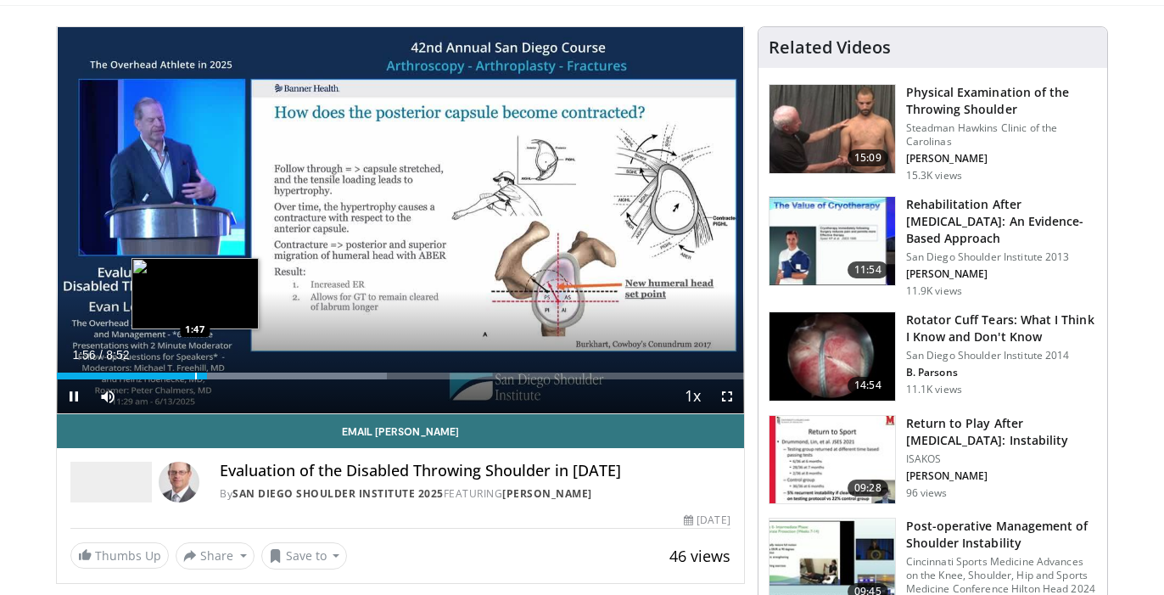
click at [195, 374] on div "Progress Bar" at bounding box center [196, 375] width 2 height 7
click at [185, 374] on div "Progress Bar" at bounding box center [186, 375] width 2 height 7
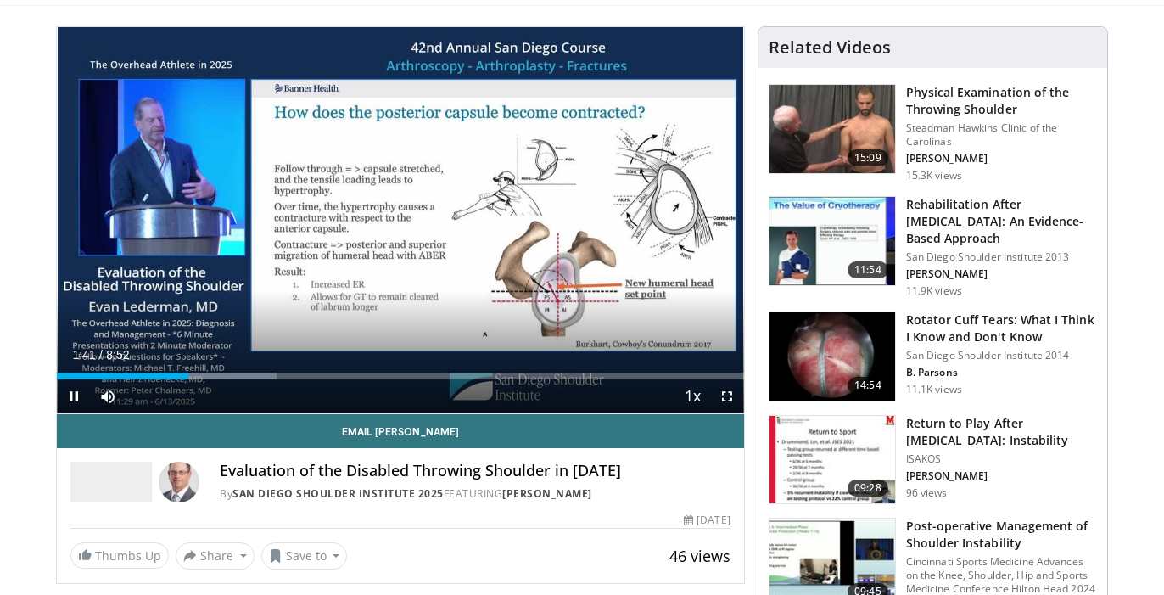
click at [70, 396] on span "Video Player" at bounding box center [74, 396] width 34 height 34
click at [73, 399] on span "Video Player" at bounding box center [74, 396] width 34 height 34
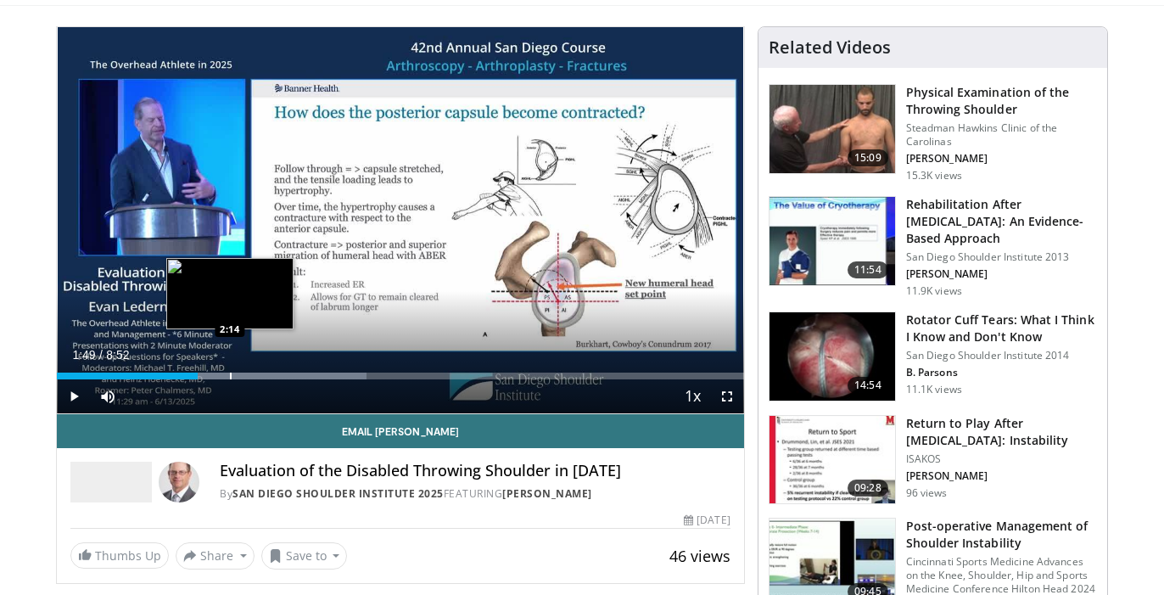
click at [230, 373] on div "Progress Bar" at bounding box center [231, 375] width 2 height 7
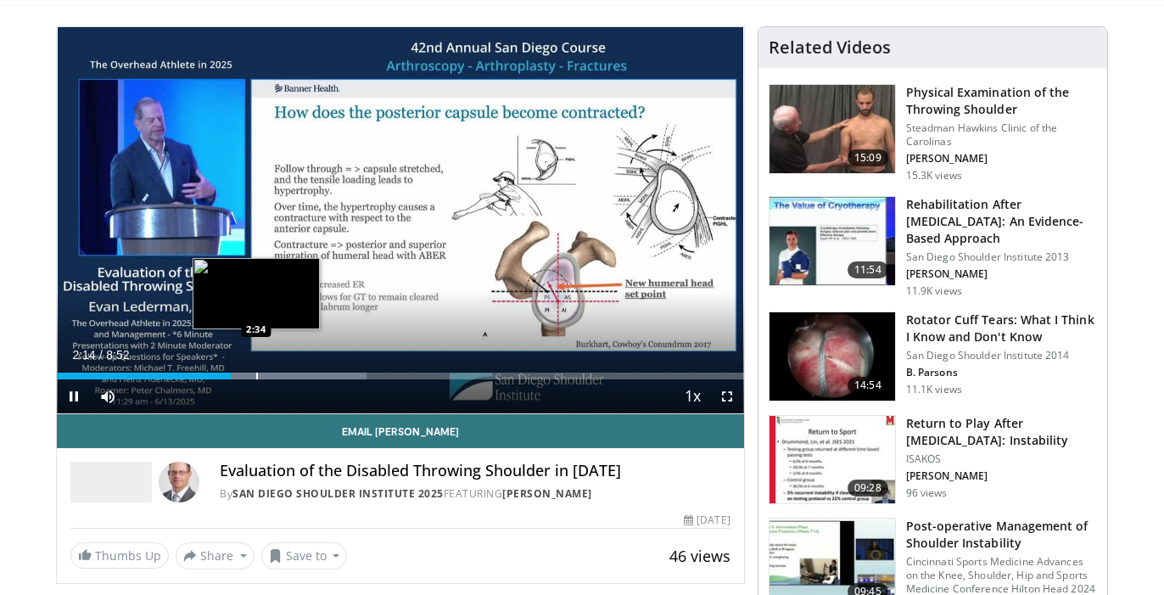
click at [257, 376] on div "Progress Bar" at bounding box center [257, 375] width 2 height 7
click at [279, 375] on div "Progress Bar" at bounding box center [278, 375] width 2 height 7
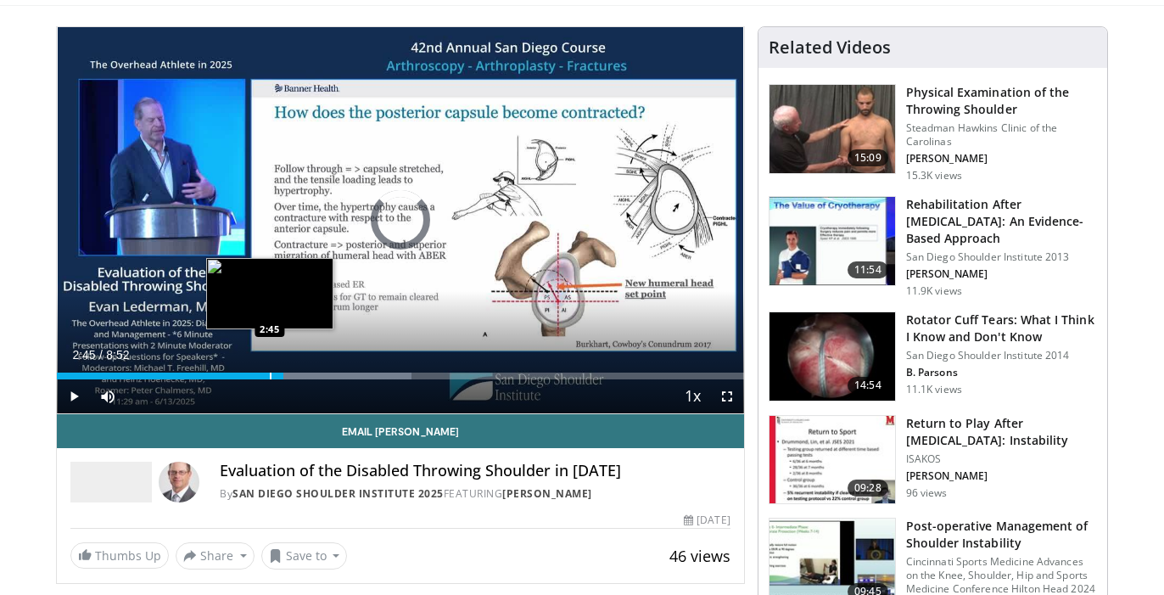
click at [270, 374] on div "Progress Bar" at bounding box center [271, 375] width 2 height 7
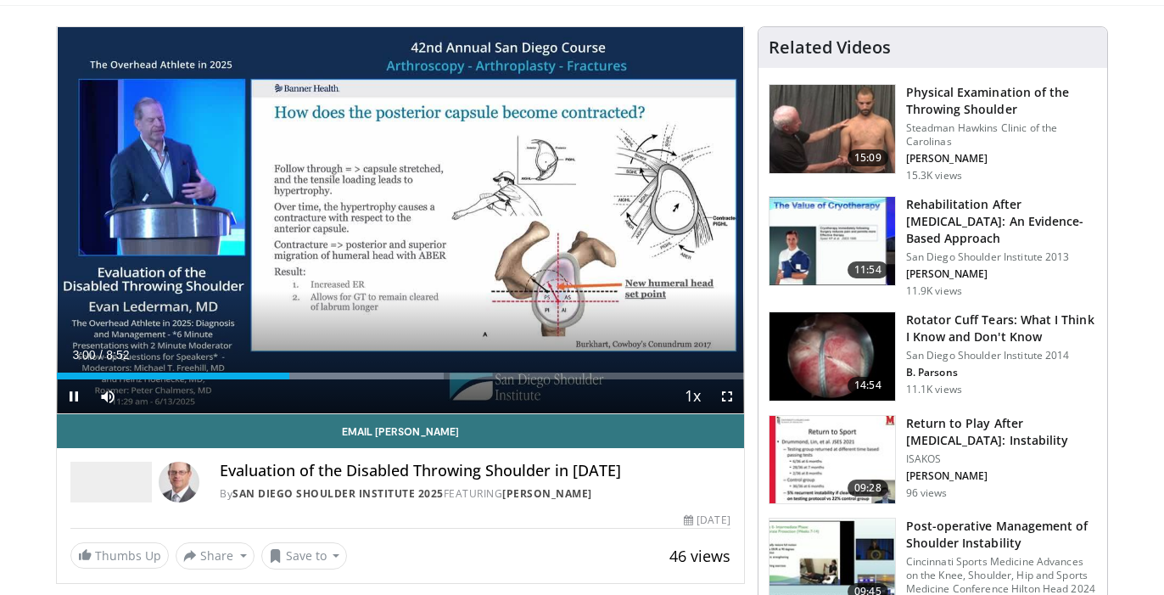
click at [728, 397] on span "Video Player" at bounding box center [727, 396] width 34 height 34
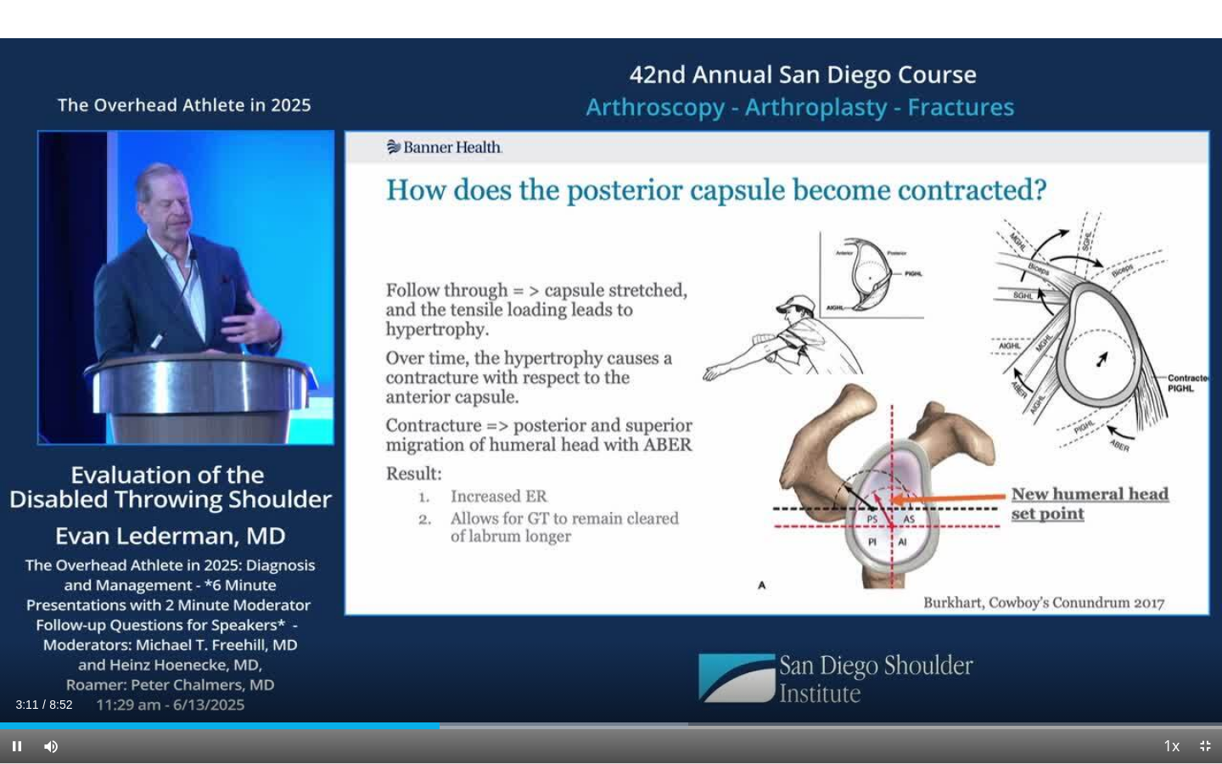
click at [17, 594] on span "Video Player" at bounding box center [17, 746] width 34 height 34
click at [14, 594] on span "Video Player" at bounding box center [17, 746] width 34 height 34
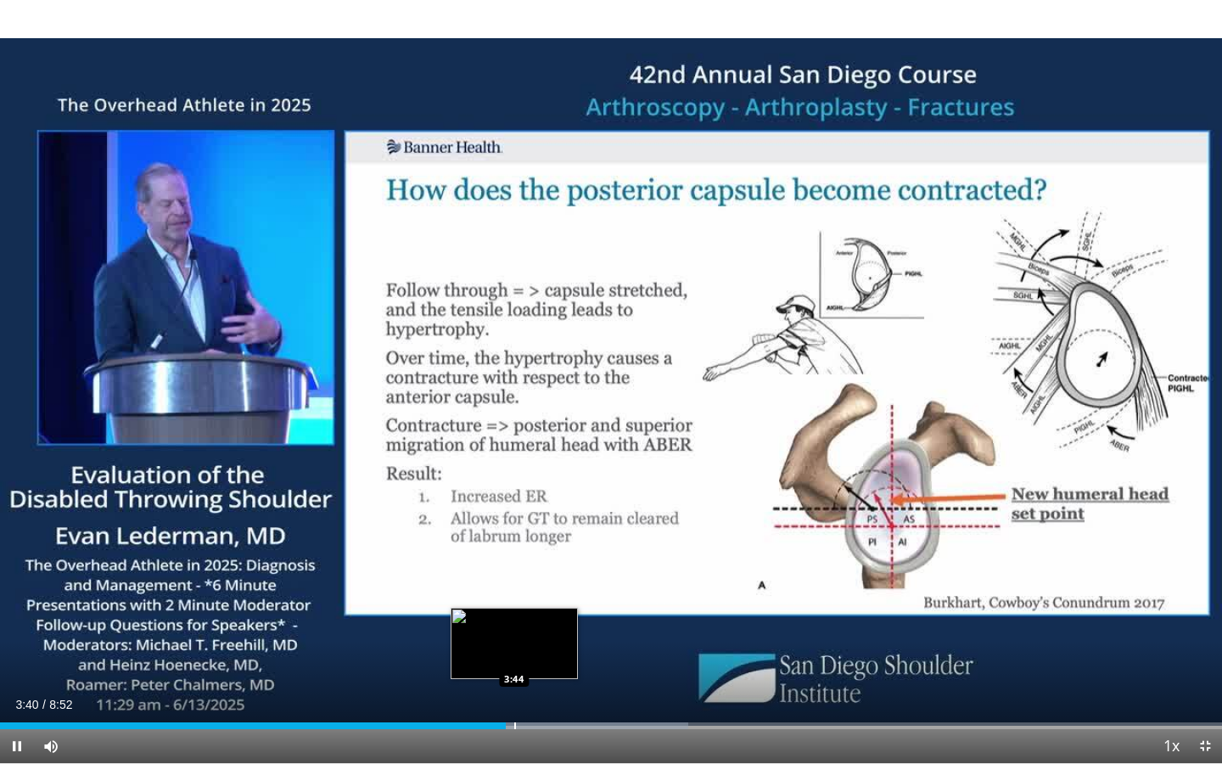
click at [514, 594] on div "Progress Bar" at bounding box center [515, 725] width 2 height 7
click at [531, 594] on div "Progress Bar" at bounding box center [532, 725] width 2 height 7
click at [561, 594] on div "Loaded : 61.40% 4:04 4:04" at bounding box center [611, 721] width 1222 height 16
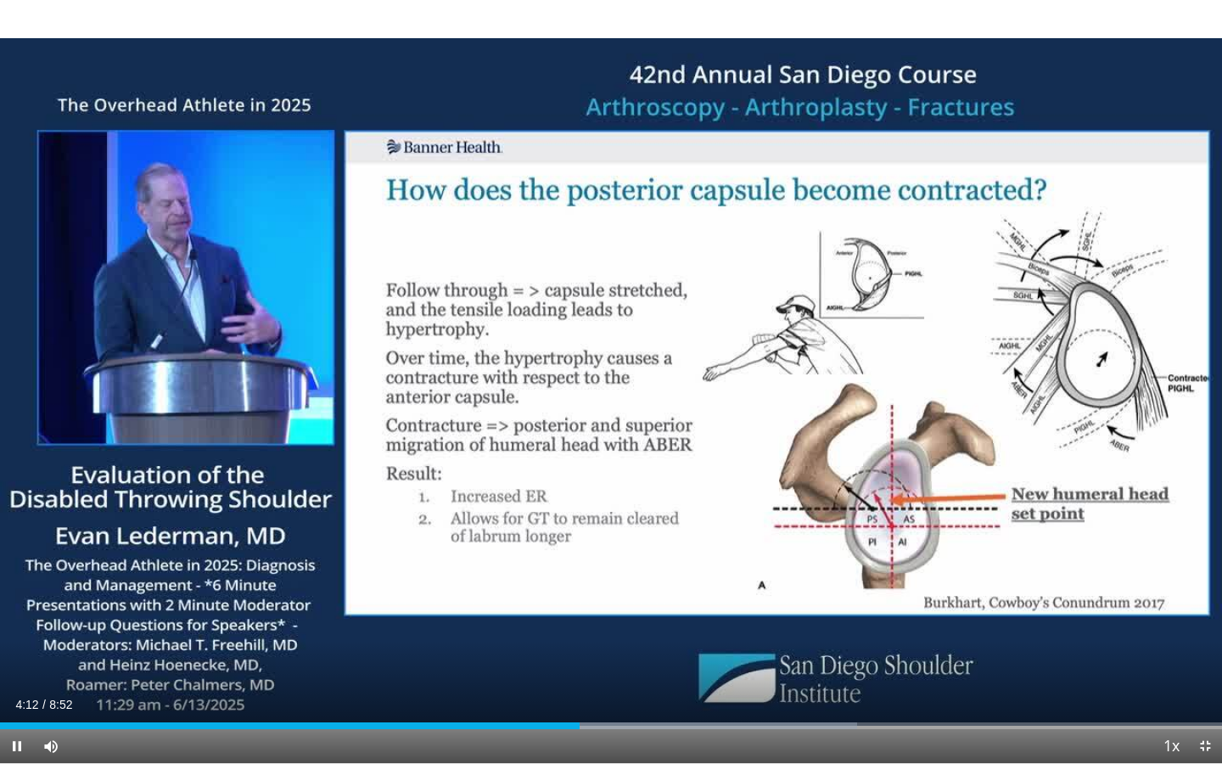
click at [16, 594] on span "Video Player" at bounding box center [17, 746] width 34 height 34
click at [18, 594] on video-js "**********" at bounding box center [611, 382] width 1222 height 764
click at [605, 594] on div "Progress Bar" at bounding box center [606, 725] width 2 height 7
click at [593, 594] on div "Progress Bar" at bounding box center [594, 725] width 2 height 7
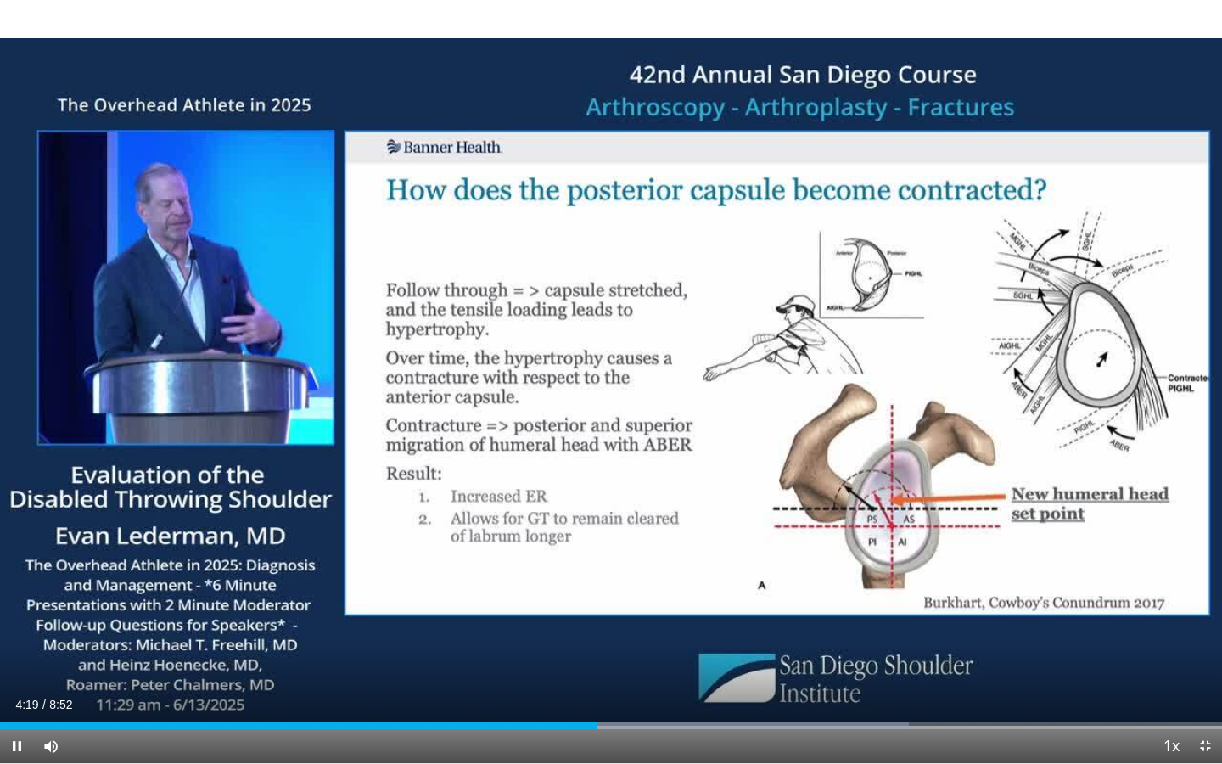
click at [15, 594] on span "Video Player" at bounding box center [17, 746] width 34 height 34
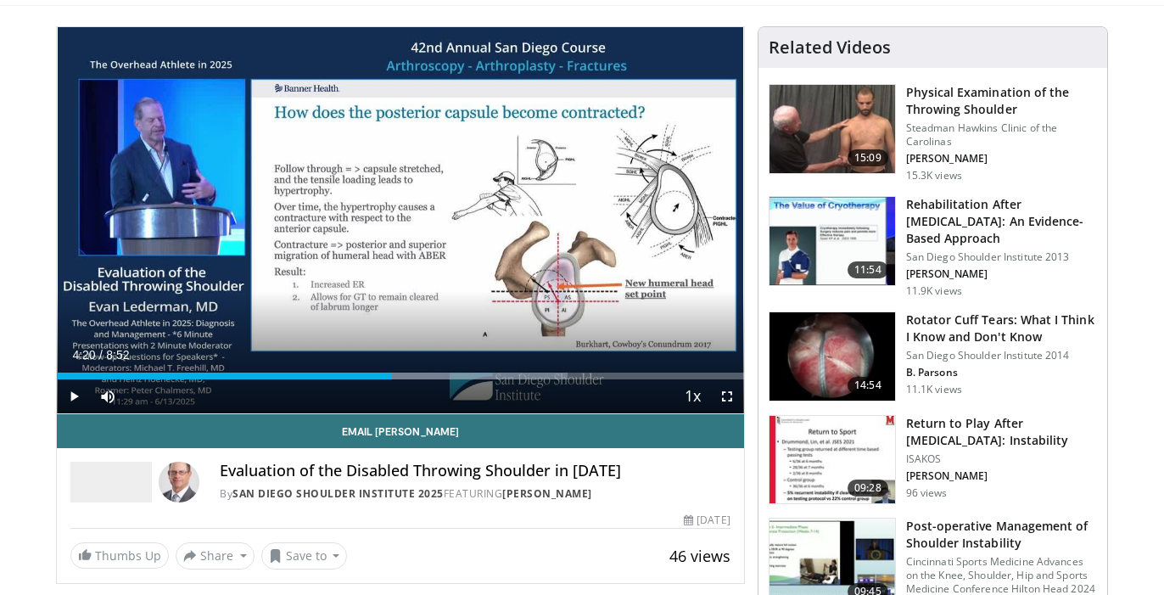
click at [74, 394] on span "Video Player" at bounding box center [74, 396] width 34 height 34
click at [71, 397] on span "Video Player" at bounding box center [74, 396] width 34 height 34
click at [727, 395] on span "Video Player" at bounding box center [727, 396] width 34 height 34
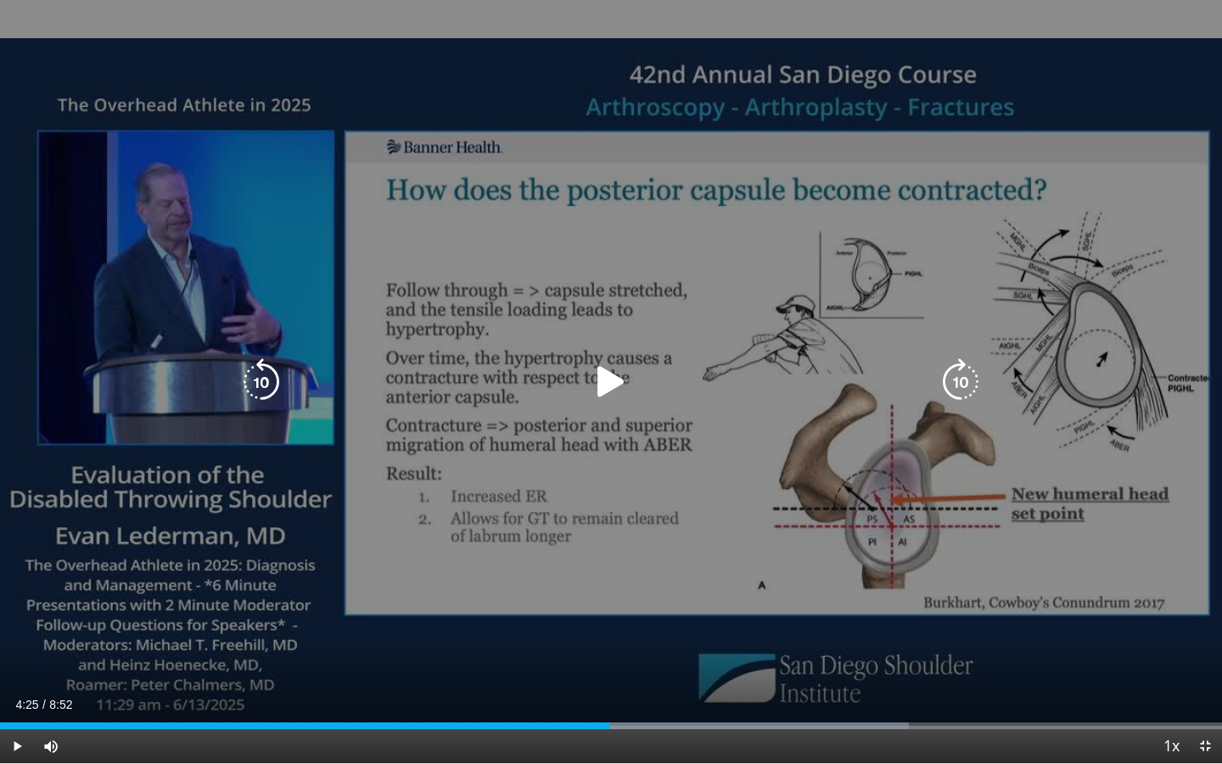
click at [266, 376] on icon "Video Player" at bounding box center [262, 382] width 48 height 48
click at [608, 382] on icon "Video Player" at bounding box center [611, 382] width 48 height 48
click at [267, 393] on icon "Video Player" at bounding box center [262, 382] width 48 height 48
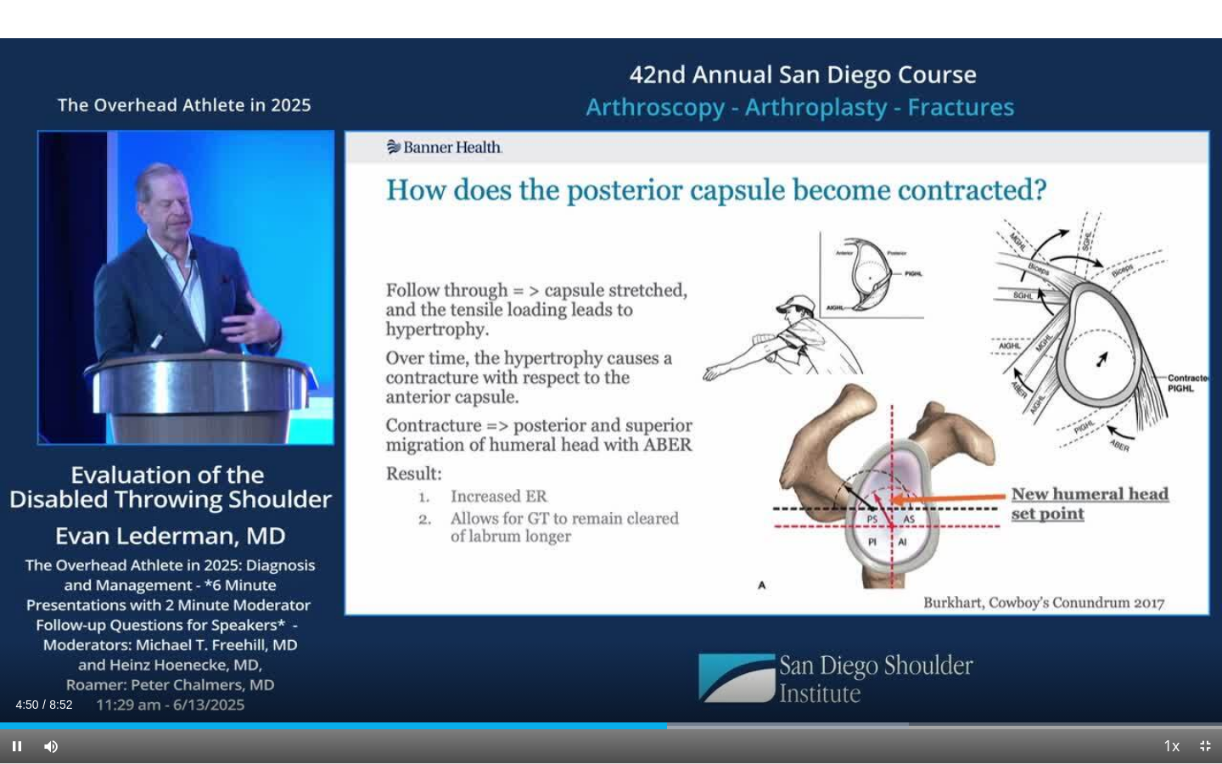
click at [16, 594] on span "Video Player" at bounding box center [17, 746] width 34 height 34
click at [14, 594] on span "Video Player" at bounding box center [17, 746] width 34 height 34
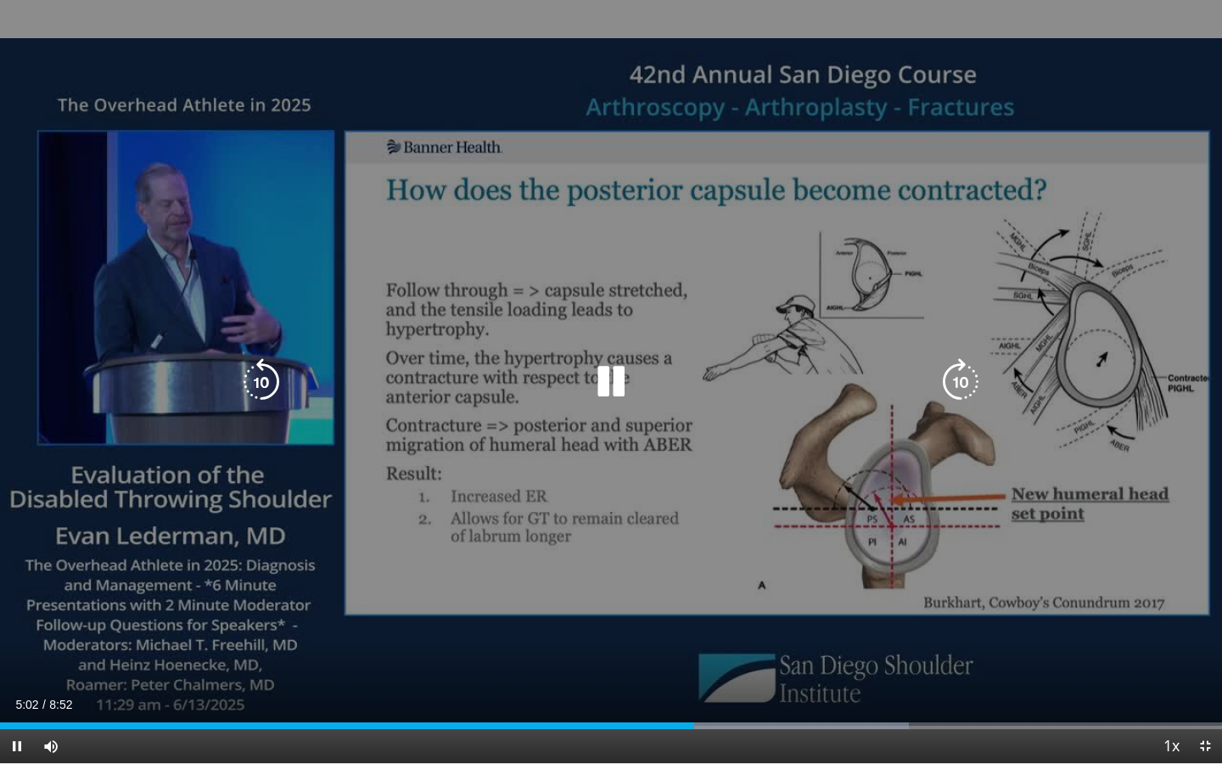
click at [260, 381] on icon "Video Player" at bounding box center [262, 382] width 48 height 48
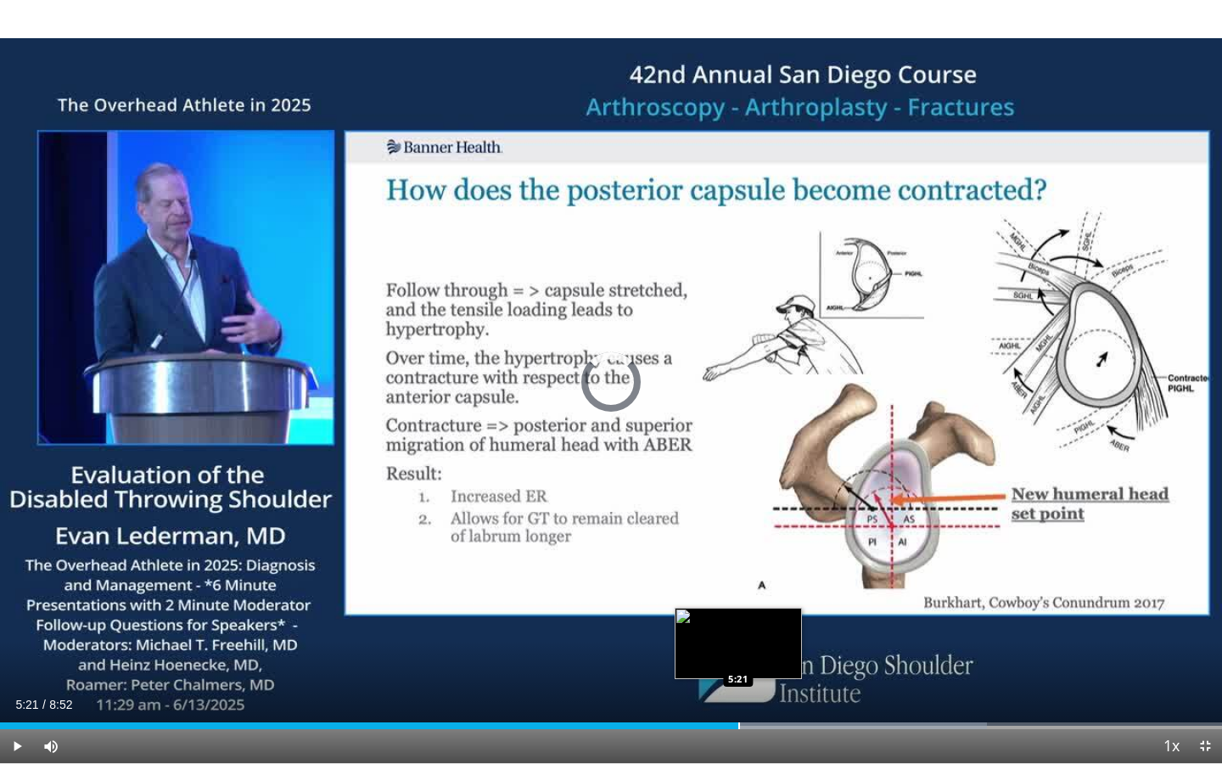
click at [738, 594] on div "Progress Bar" at bounding box center [739, 725] width 2 height 7
click at [719, 594] on div "Progress Bar" at bounding box center [720, 725] width 2 height 7
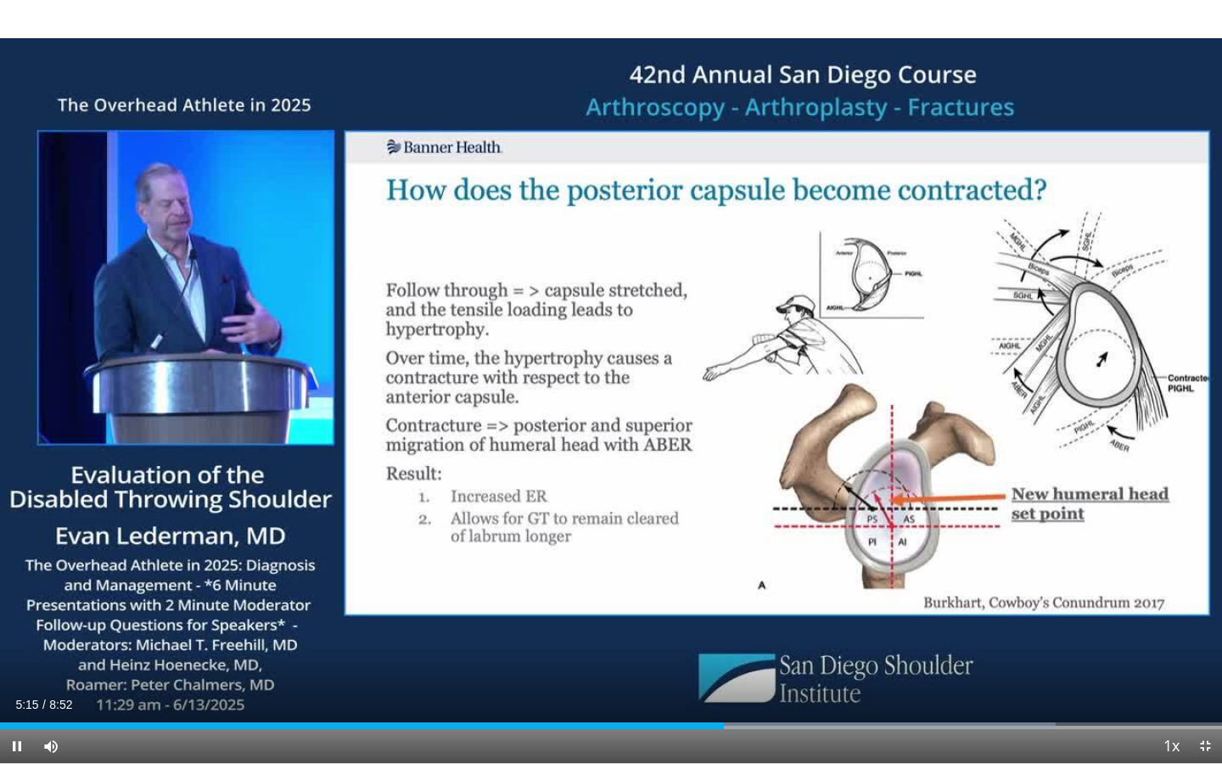
click at [13, 594] on span "Video Player" at bounding box center [17, 746] width 34 height 34
click at [684, 594] on div "Progress Bar" at bounding box center [685, 725] width 2 height 7
click at [702, 594] on div "Loaded : 86.42% 4:58 5:06" at bounding box center [611, 721] width 1222 height 16
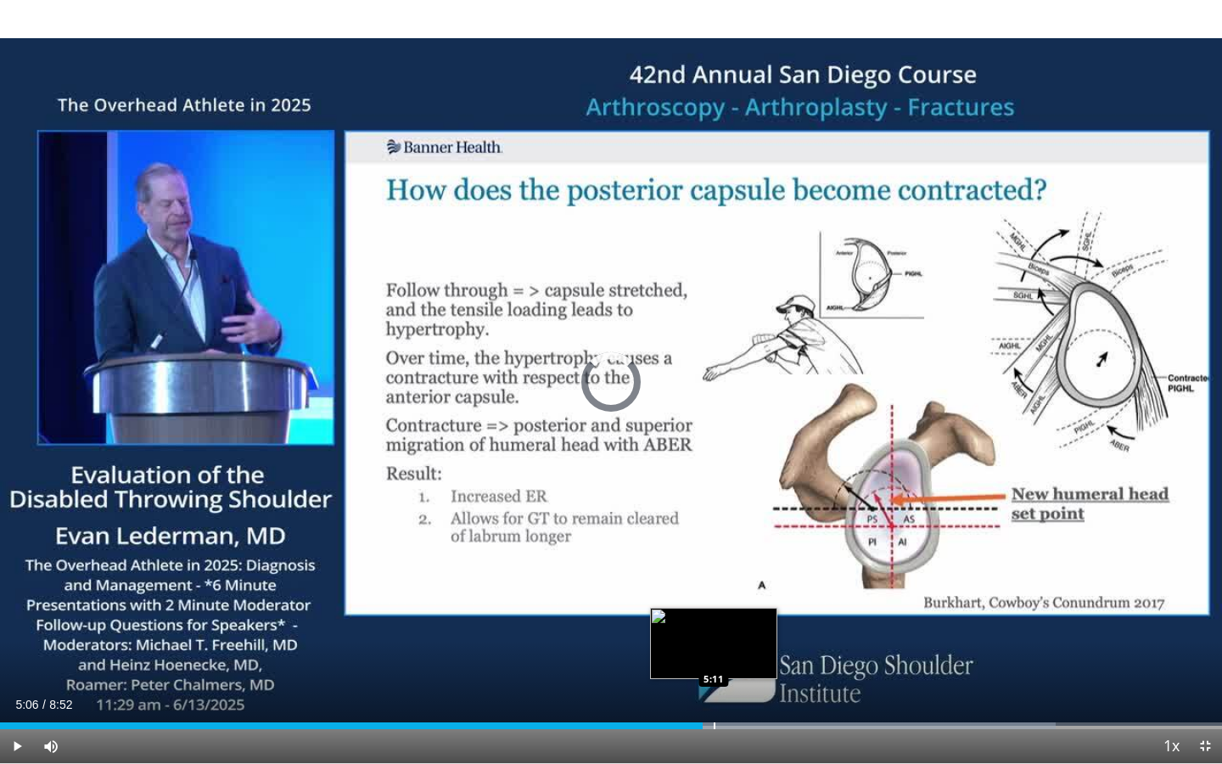
click at [714, 594] on div "Progress Bar" at bounding box center [714, 725] width 2 height 7
click at [723, 594] on div "Progress Bar" at bounding box center [723, 725] width 2 height 7
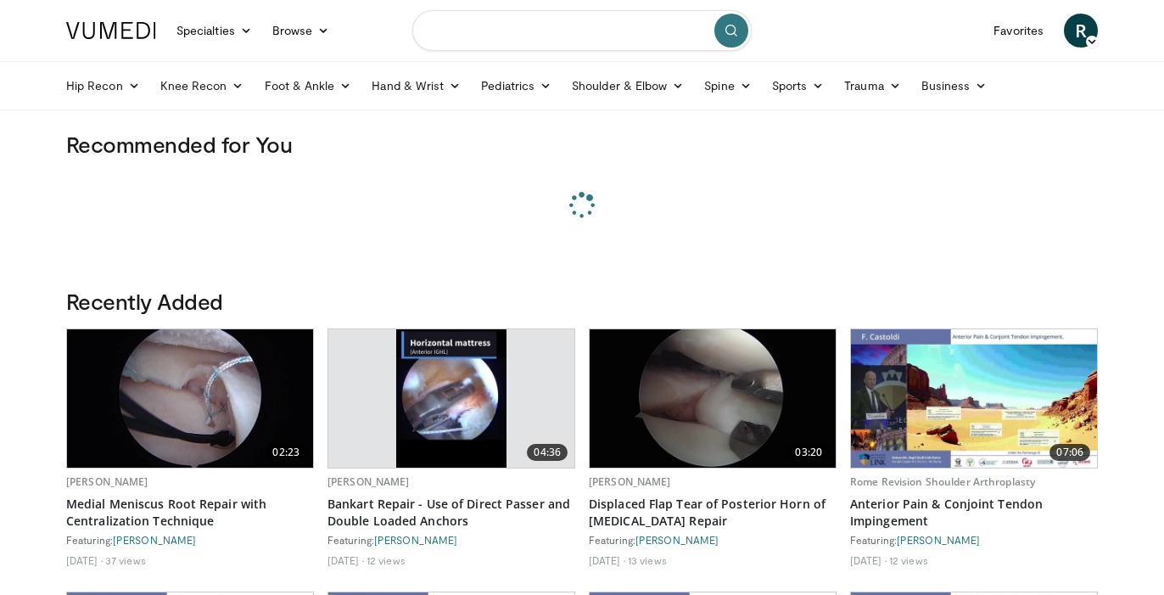
click at [559, 31] on input "Search topics, interventions" at bounding box center [581, 30] width 339 height 41
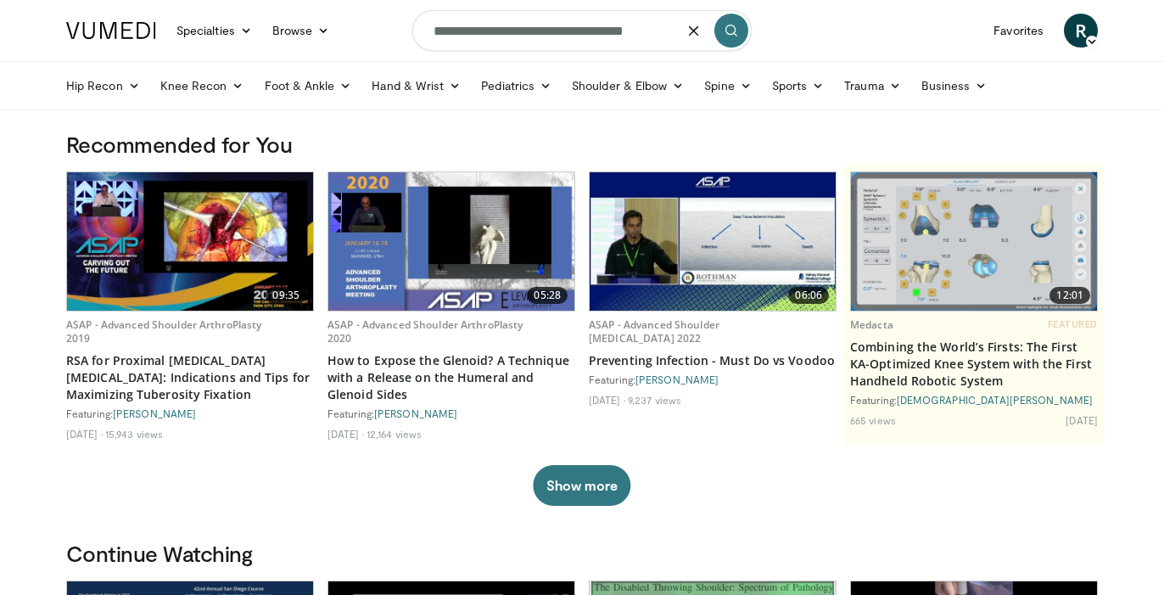
type input "**********"
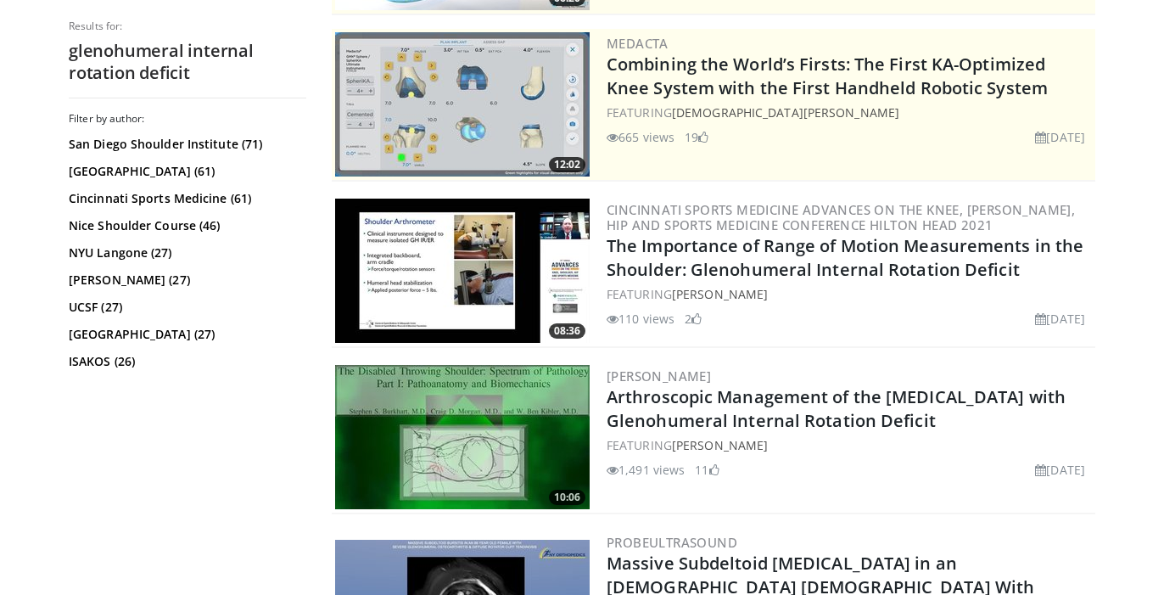
scroll to position [327, 0]
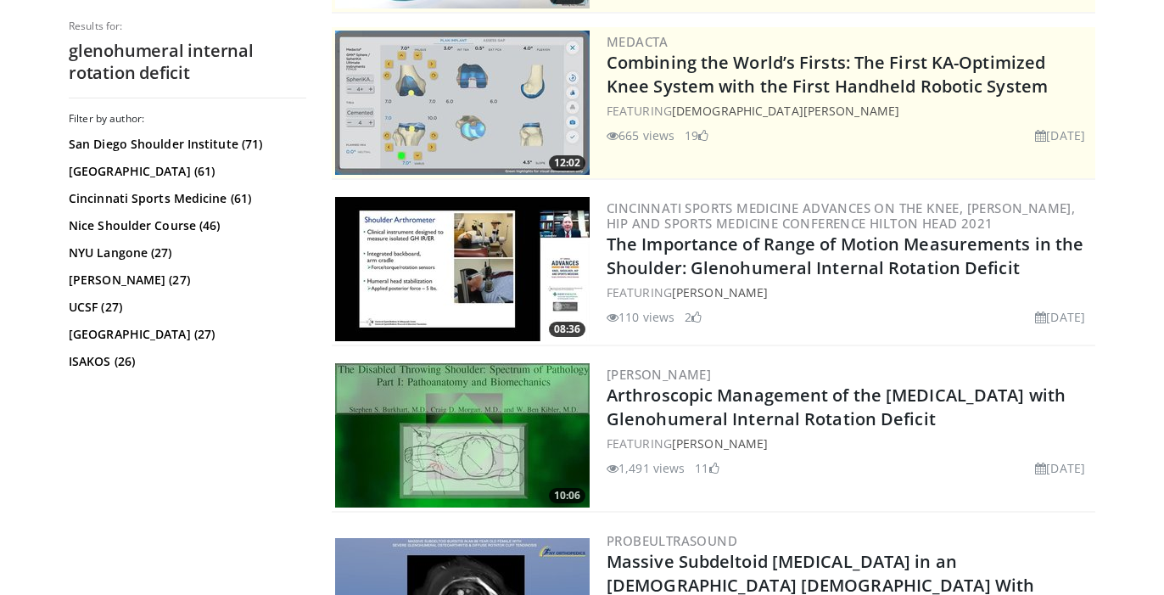
click at [485, 276] on img at bounding box center [462, 269] width 255 height 144
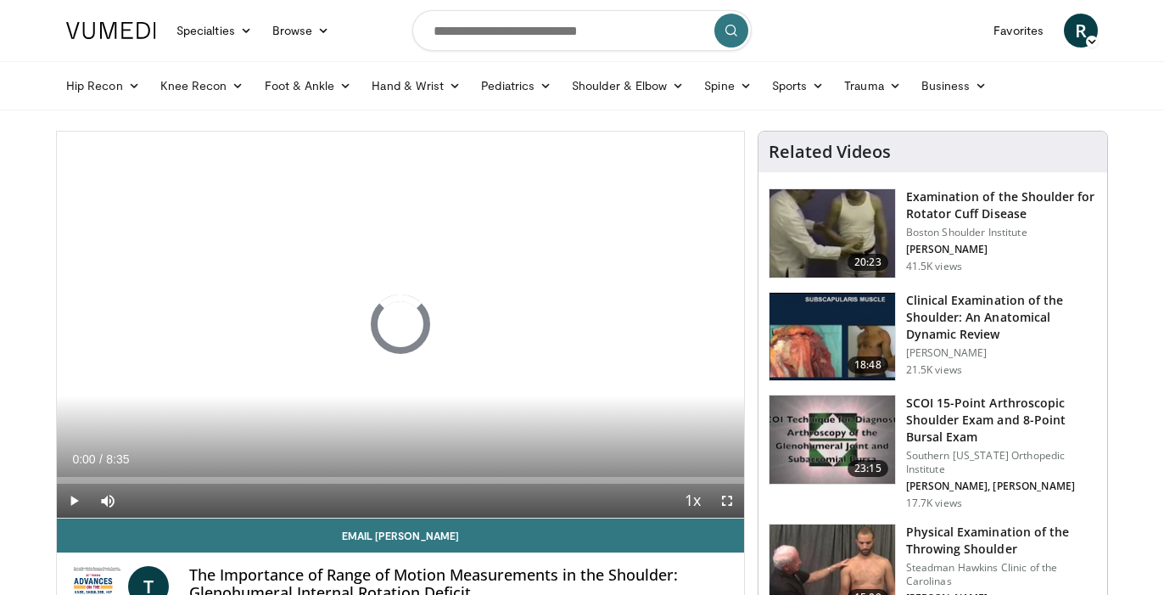
click at [725, 502] on span "Video Player" at bounding box center [727, 501] width 34 height 34
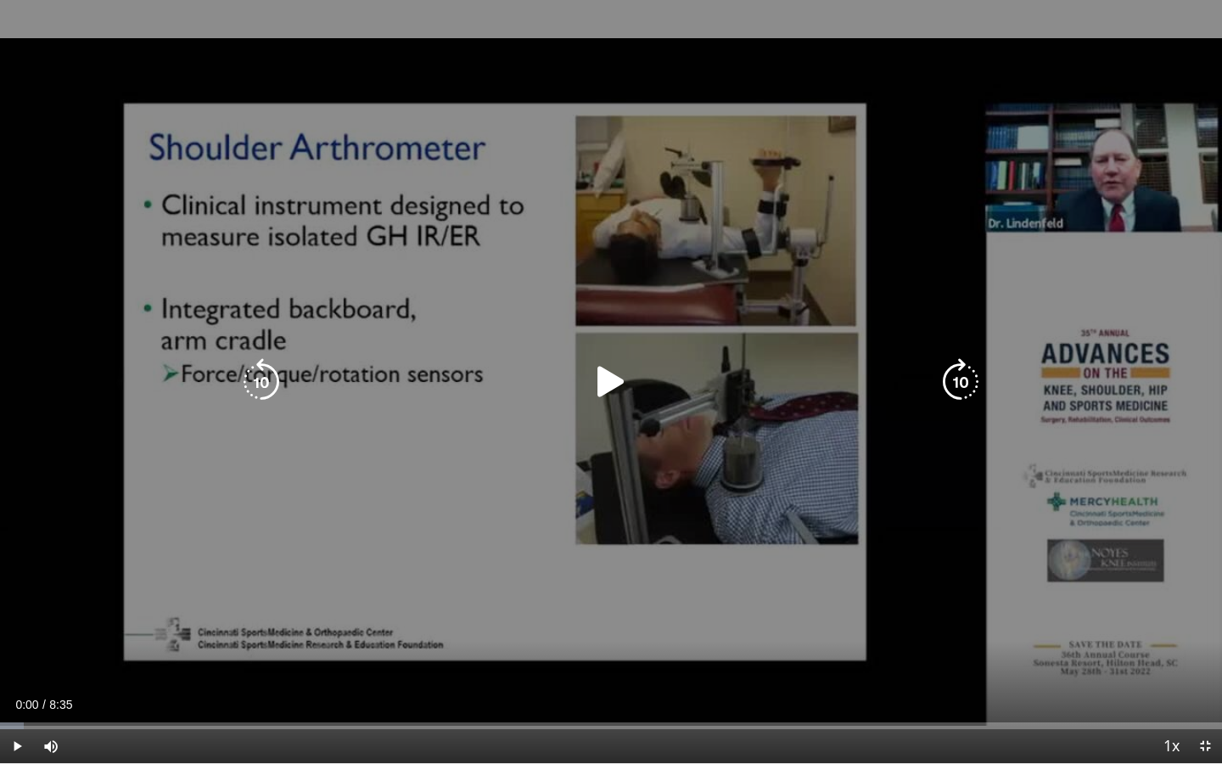
click at [965, 387] on icon "Video Player" at bounding box center [961, 382] width 48 height 48
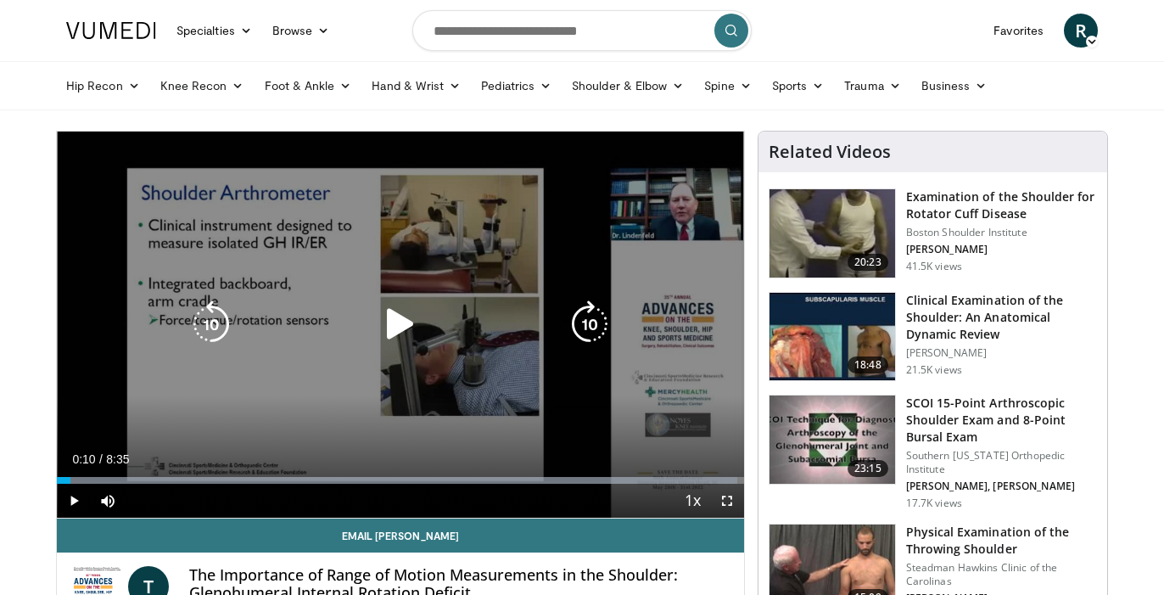
click at [396, 327] on icon "Video Player" at bounding box center [401, 324] width 48 height 48
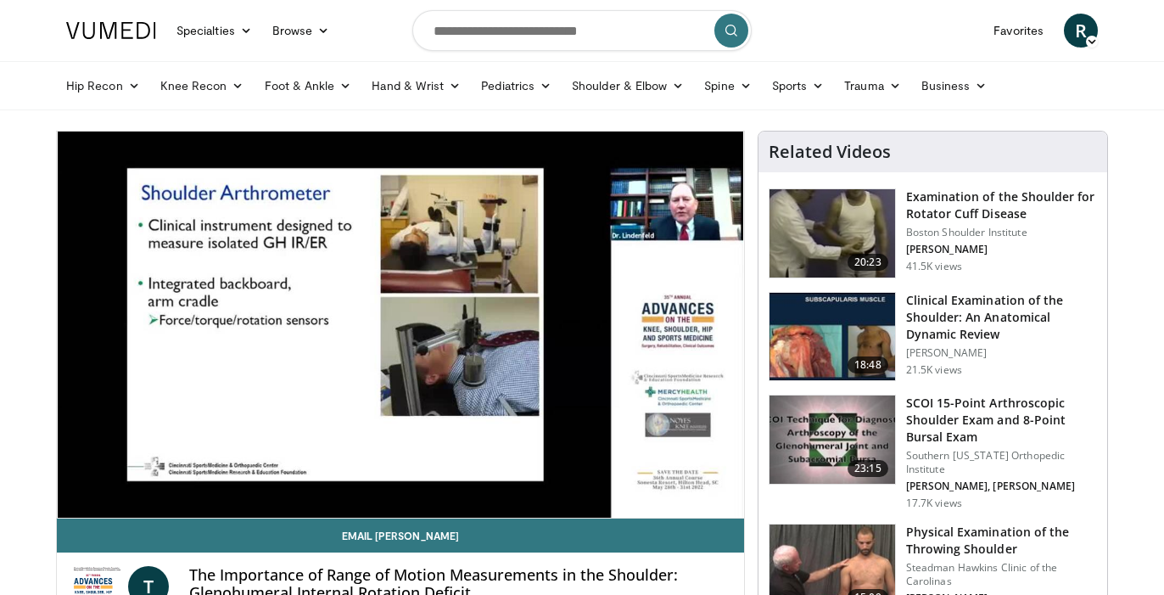
click at [73, 499] on video-js "**********" at bounding box center [400, 324] width 687 height 387
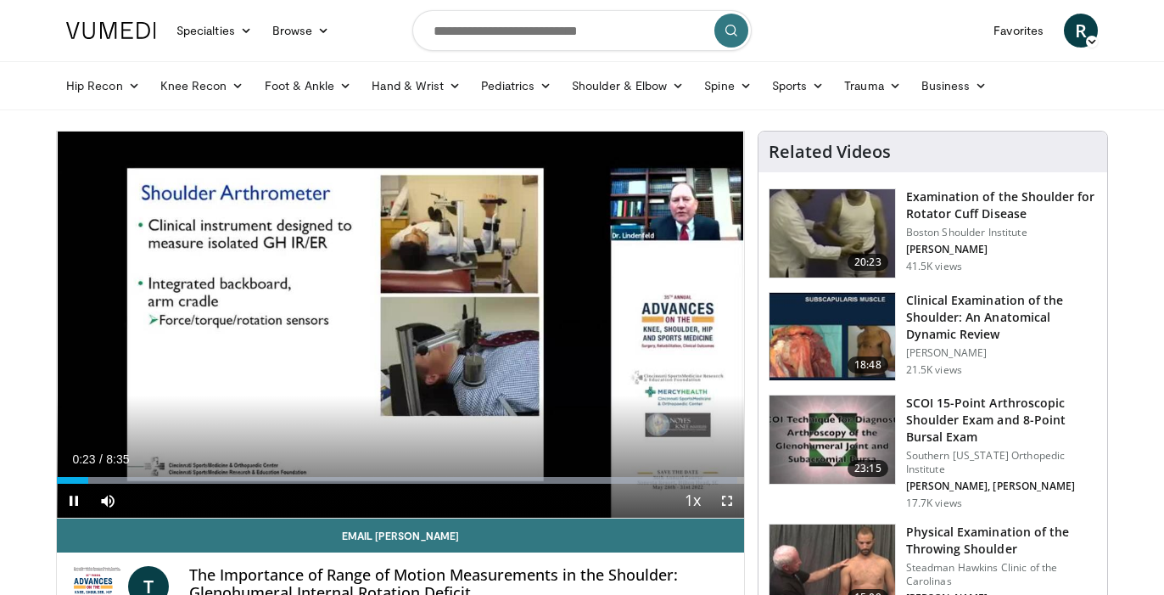
click at [71, 501] on span "Video Player" at bounding box center [74, 501] width 34 height 34
click at [73, 500] on span "Video Player" at bounding box center [74, 501] width 34 height 34
click at [73, 501] on div "10 seconds Tap to unmute" at bounding box center [400, 324] width 687 height 386
click at [71, 504] on span "Video Player" at bounding box center [74, 501] width 34 height 34
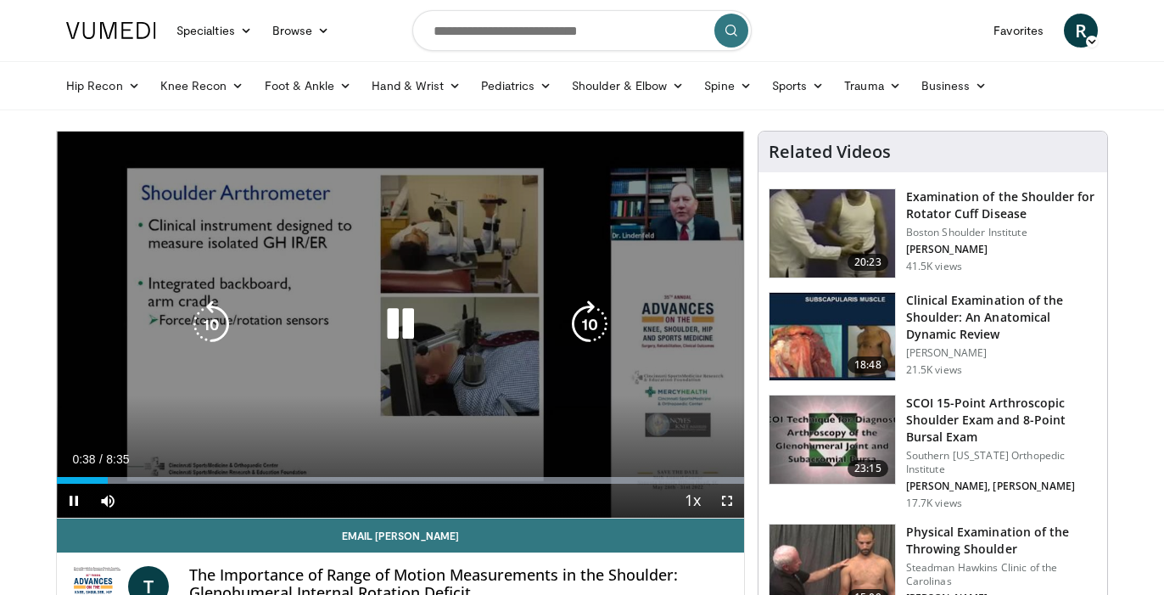
click at [586, 324] on icon "Video Player" at bounding box center [590, 324] width 48 height 48
click at [217, 320] on icon "Video Player" at bounding box center [211, 324] width 48 height 48
click at [587, 328] on icon "Video Player" at bounding box center [590, 324] width 48 height 48
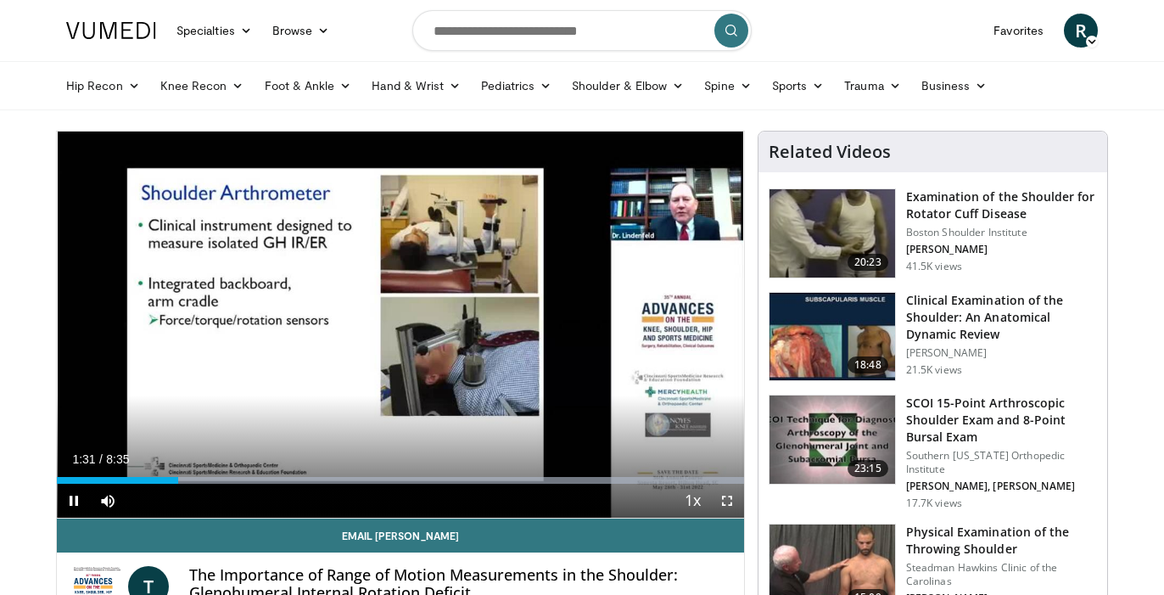
click at [587, 328] on div "20 seconds Tap to unmute" at bounding box center [400, 324] width 687 height 386
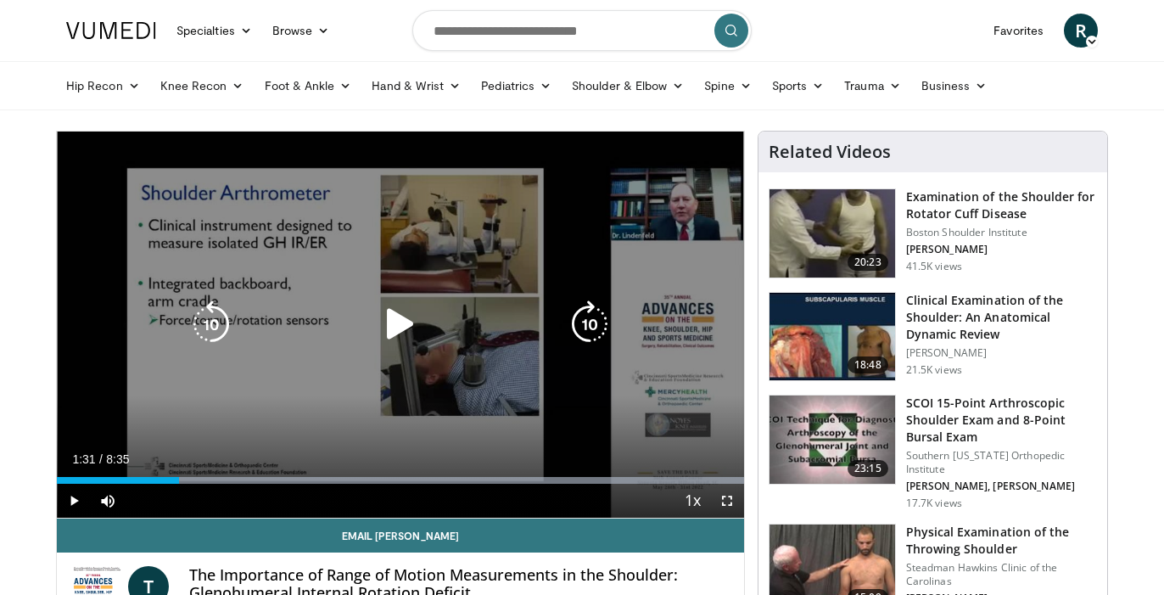
click at [404, 329] on icon "Video Player" at bounding box center [401, 324] width 48 height 48
click at [585, 319] on icon "Video Player" at bounding box center [590, 324] width 48 height 48
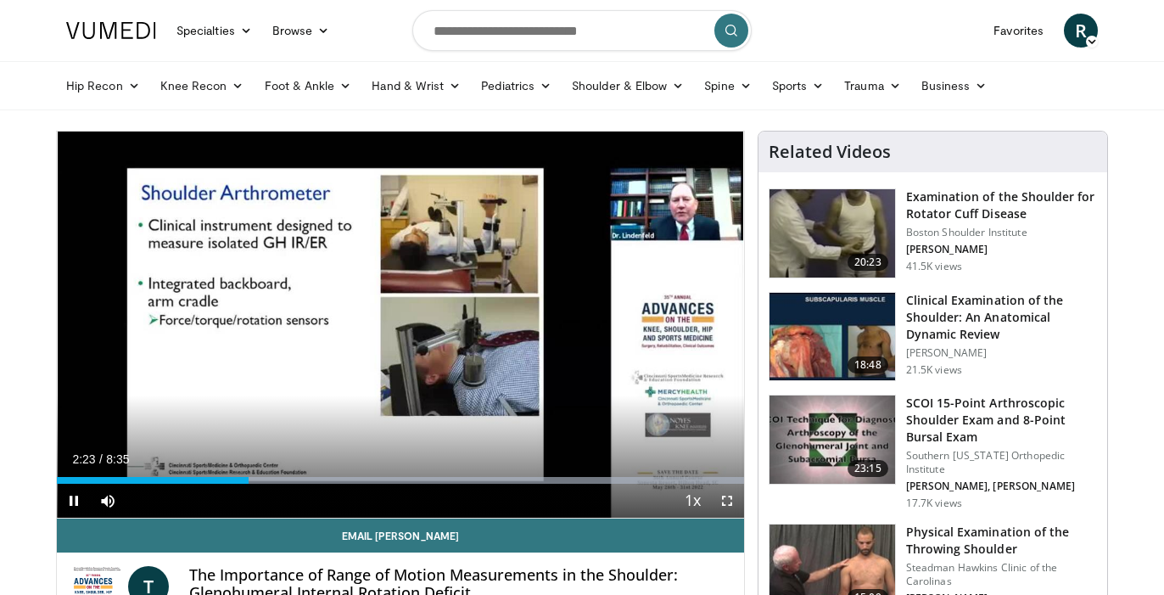
click at [71, 506] on span "Video Player" at bounding box center [74, 501] width 34 height 34
click at [71, 500] on span "Video Player" at bounding box center [74, 501] width 34 height 34
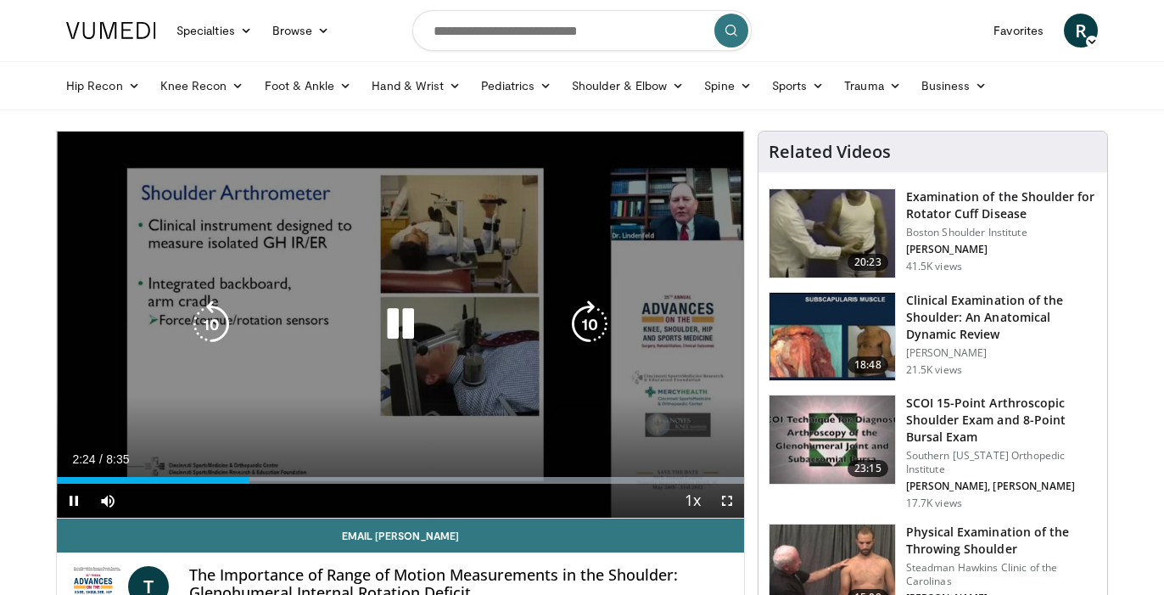
click at [584, 322] on icon "Video Player" at bounding box center [590, 324] width 48 height 48
click at [585, 327] on icon "Video Player" at bounding box center [590, 324] width 48 height 48
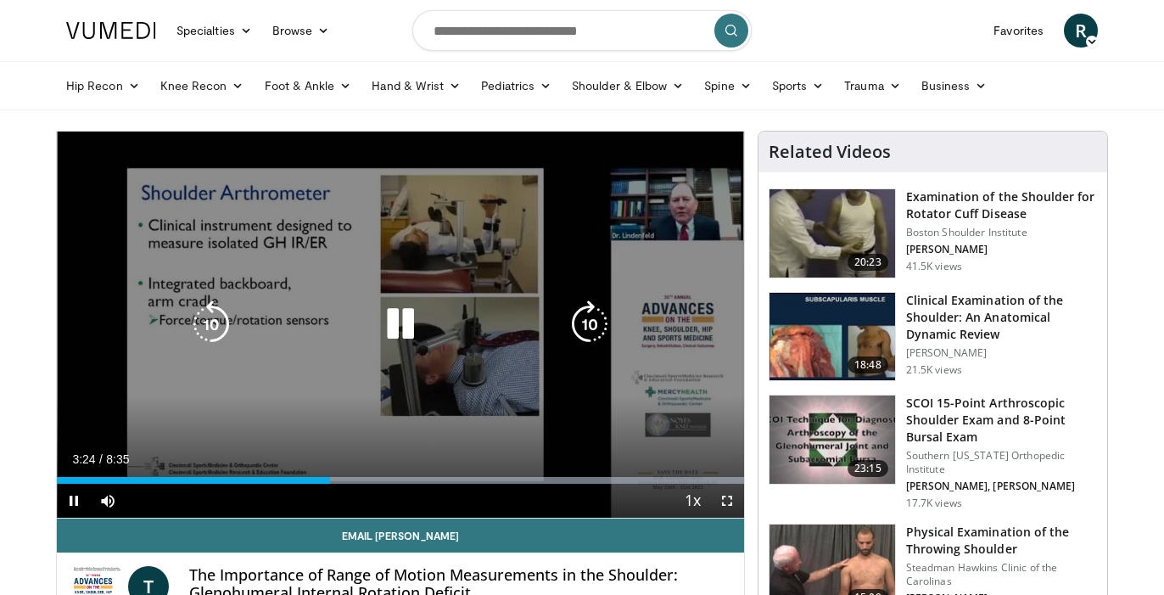
click at [220, 324] on icon "Video Player" at bounding box center [211, 324] width 48 height 48
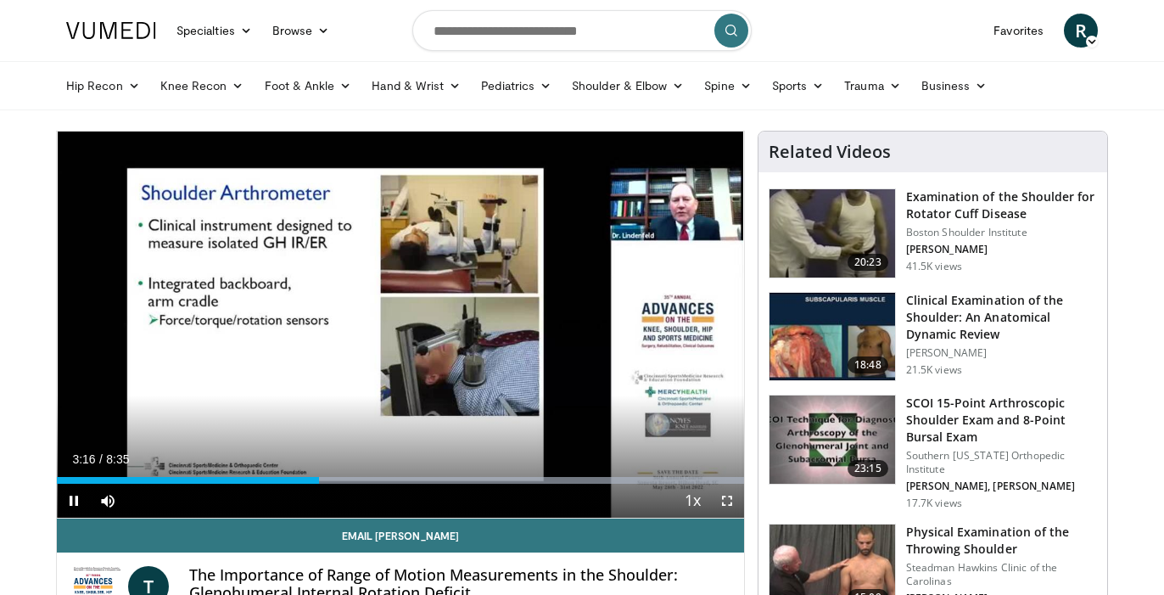
click at [72, 500] on span "Video Player" at bounding box center [74, 501] width 34 height 34
click at [731, 505] on span "Video Player" at bounding box center [727, 501] width 34 height 34
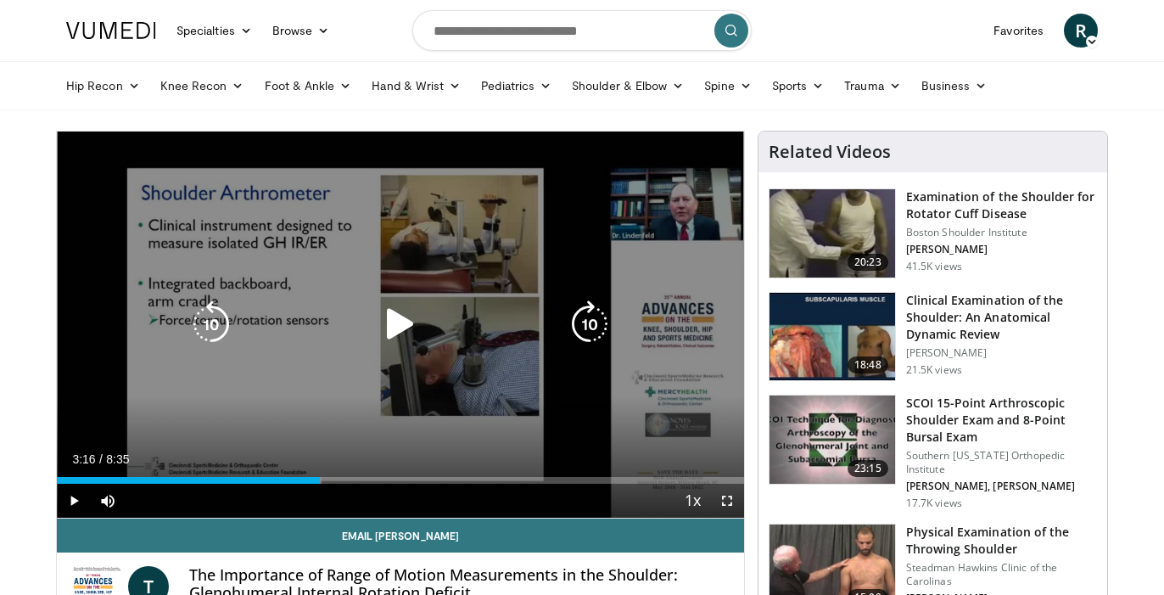
click at [379, 327] on icon "Video Player" at bounding box center [401, 324] width 48 height 48
click at [591, 322] on icon "Video Player" at bounding box center [590, 324] width 48 height 48
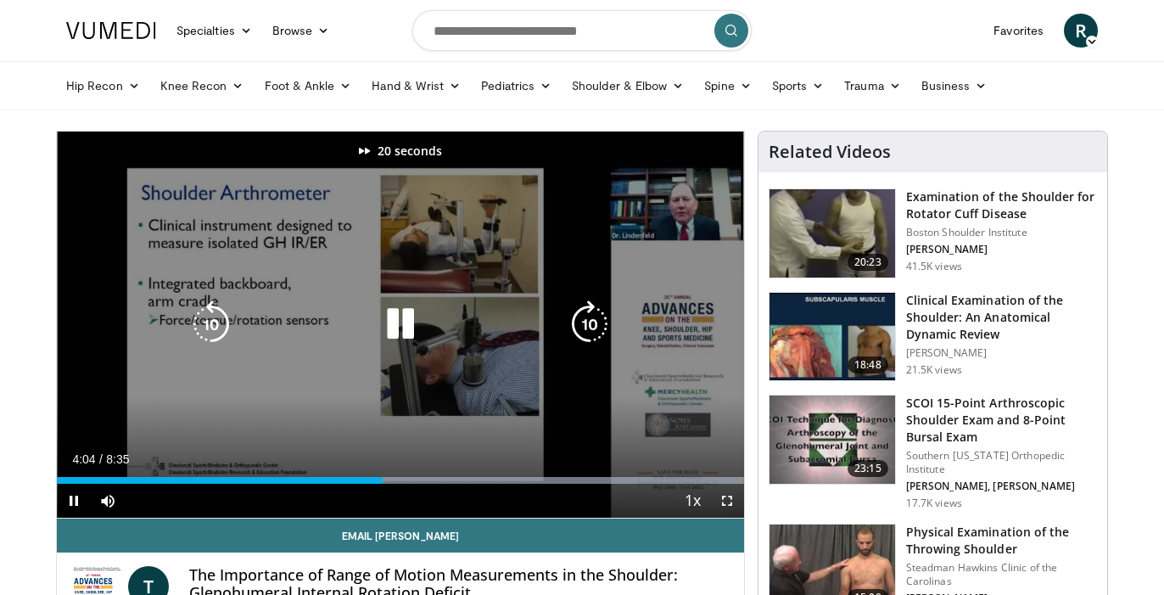
click at [591, 322] on icon "Video Player" at bounding box center [590, 324] width 48 height 48
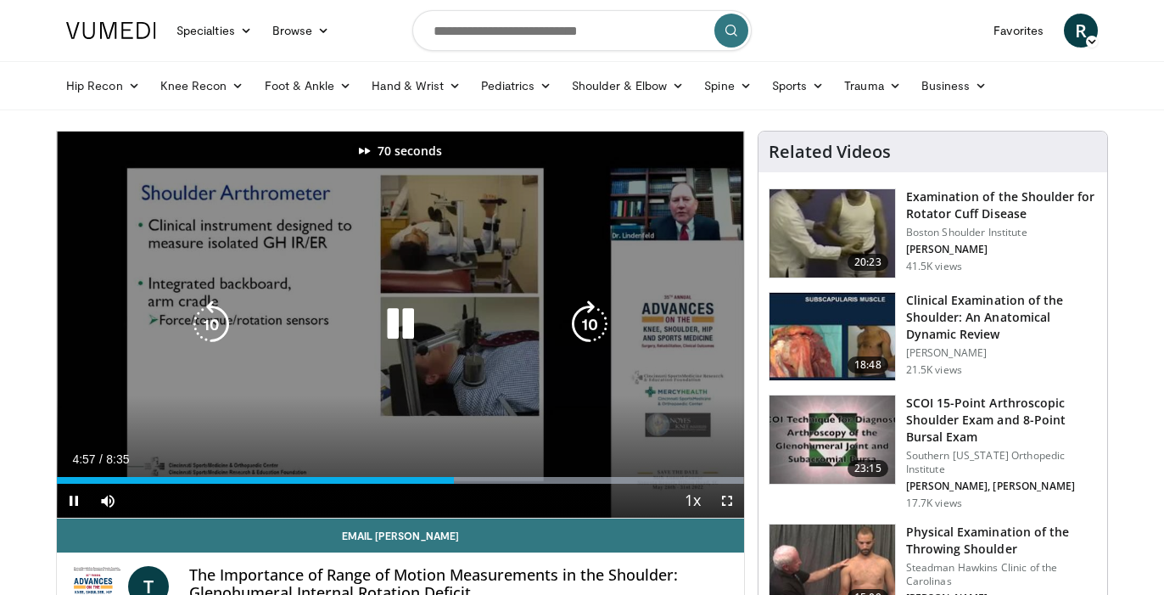
click at [591, 322] on icon "Video Player" at bounding box center [590, 324] width 48 height 48
click at [209, 323] on icon "Video Player" at bounding box center [211, 324] width 48 height 48
click at [578, 316] on icon "Video Player" at bounding box center [590, 324] width 48 height 48
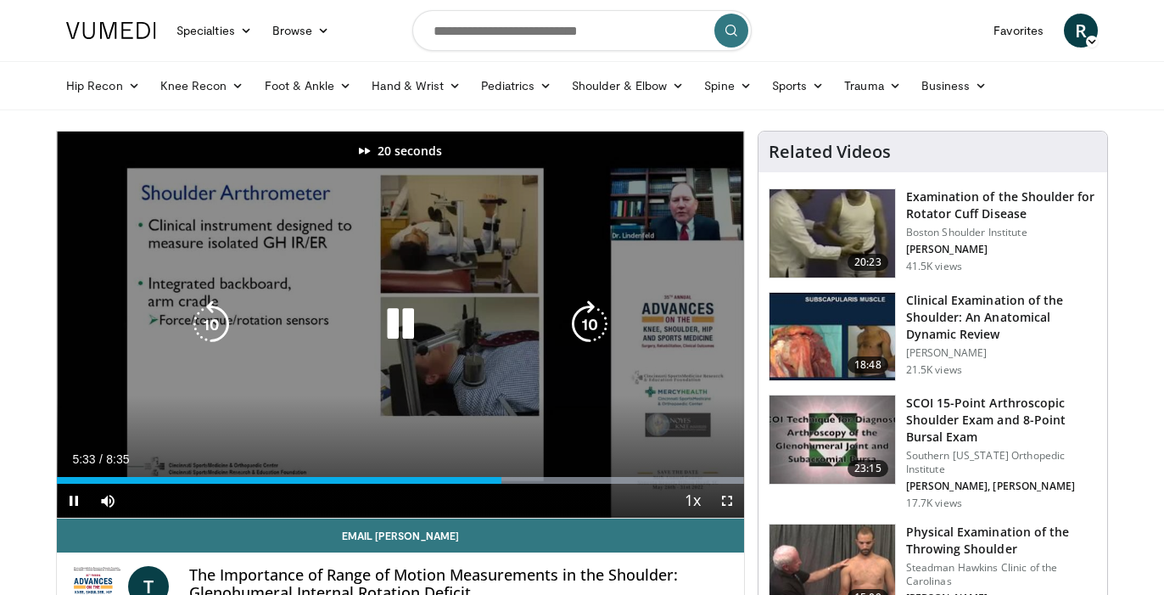
click at [578, 316] on icon "Video Player" at bounding box center [590, 324] width 48 height 48
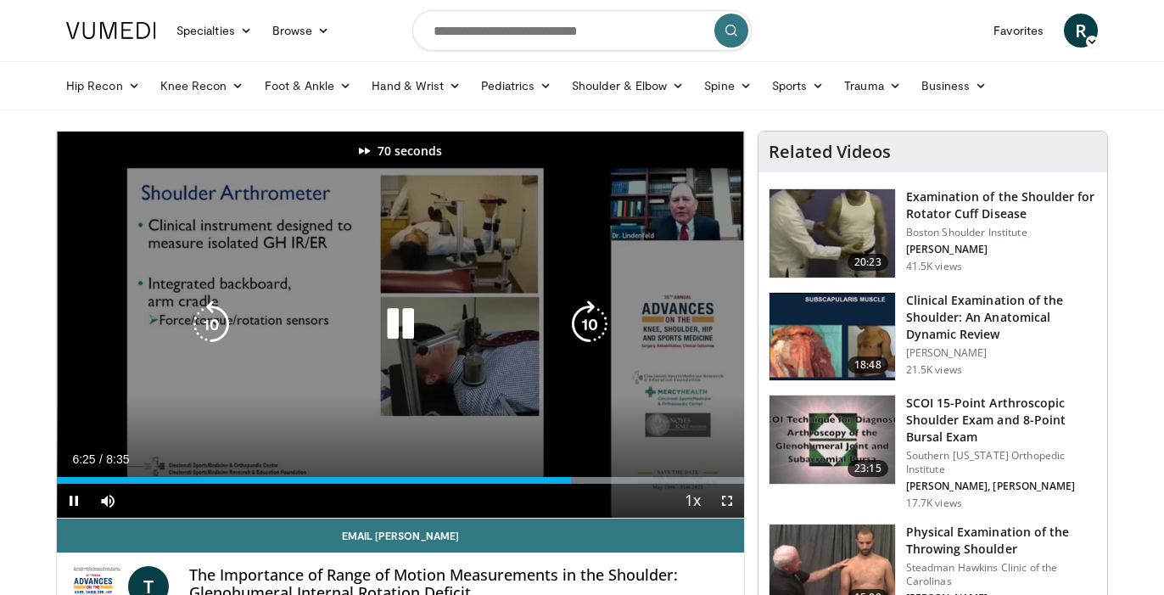
click at [578, 316] on icon "Video Player" at bounding box center [590, 324] width 48 height 48
click at [585, 310] on icon "Video Player" at bounding box center [590, 324] width 48 height 48
click at [584, 317] on icon "Video Player" at bounding box center [590, 324] width 48 height 48
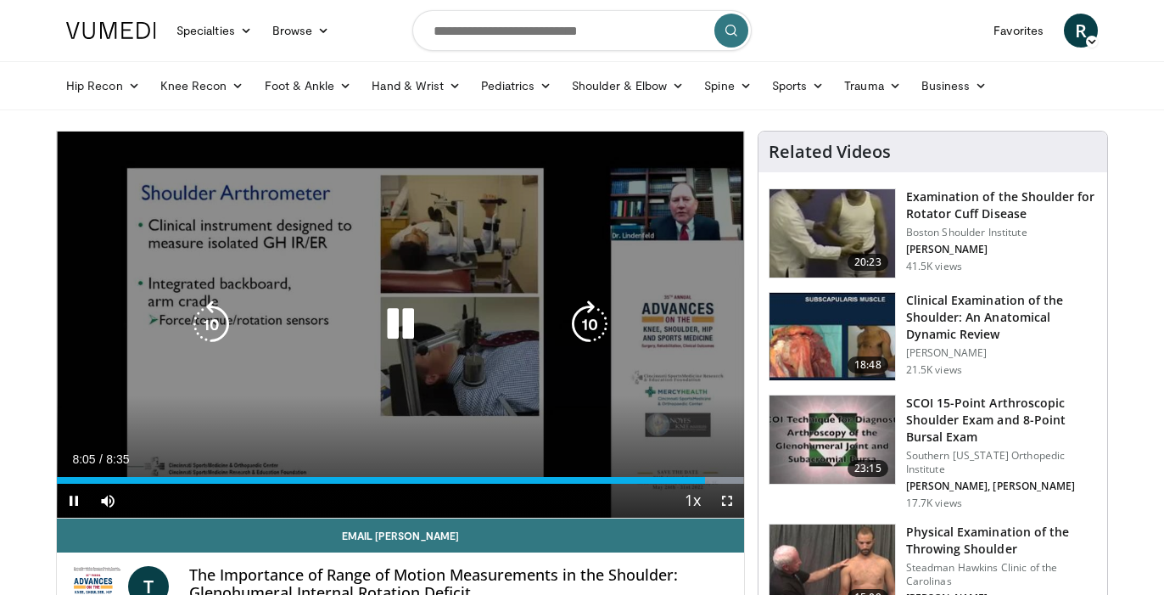
click at [590, 325] on icon "Video Player" at bounding box center [590, 324] width 48 height 48
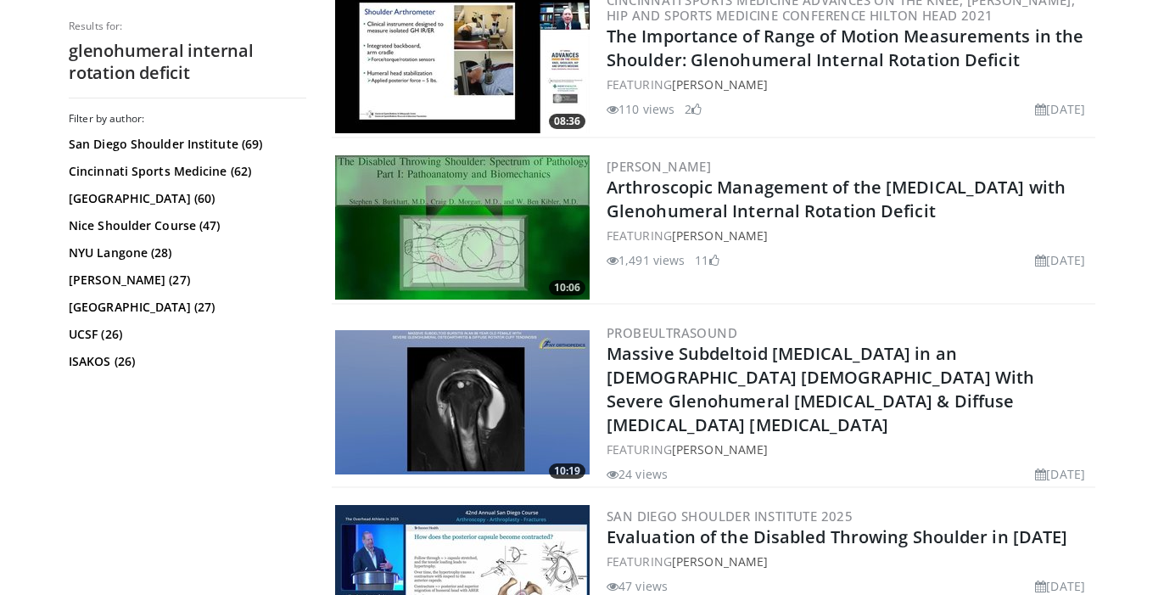
scroll to position [551, 0]
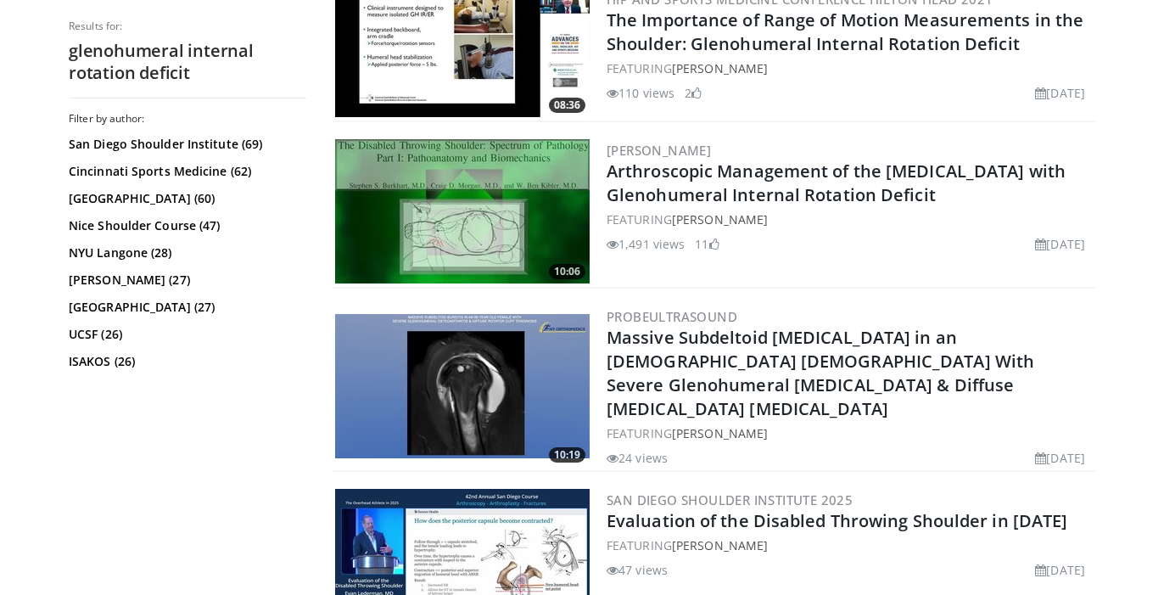
click at [506, 230] on img at bounding box center [462, 211] width 255 height 144
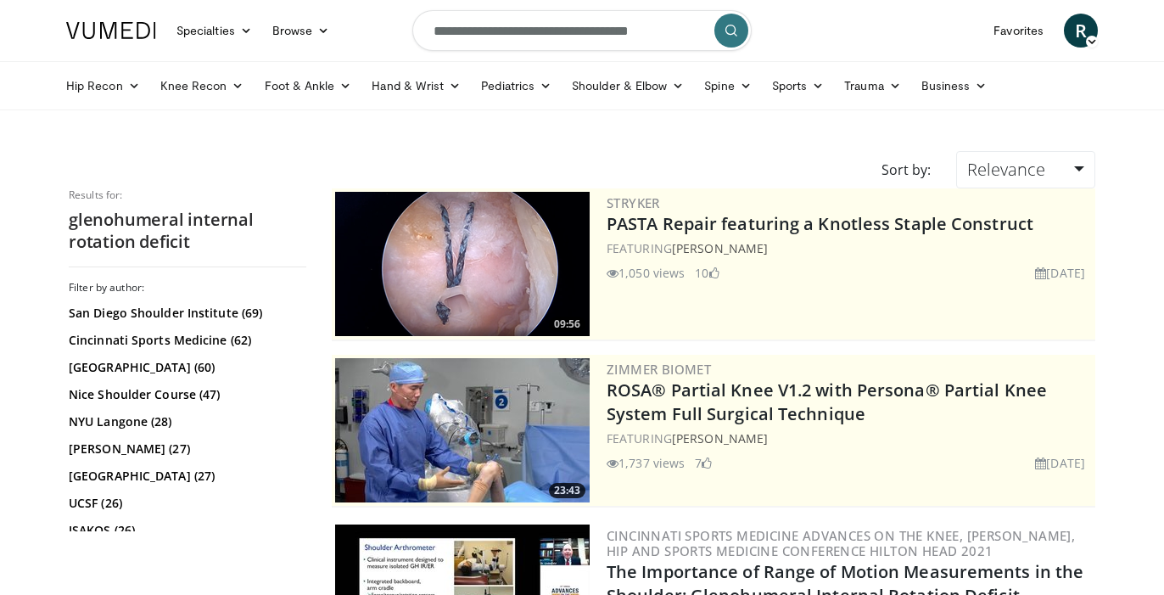
scroll to position [0, 0]
drag, startPoint x: 675, startPoint y: 31, endPoint x: 347, endPoint y: 17, distance: 328.6
click at [347, 17] on nav "Specialties Adult & Family Medicine Allergy, [MEDICAL_DATA], Immunology Anesthe…" at bounding box center [582, 30] width 1052 height 61
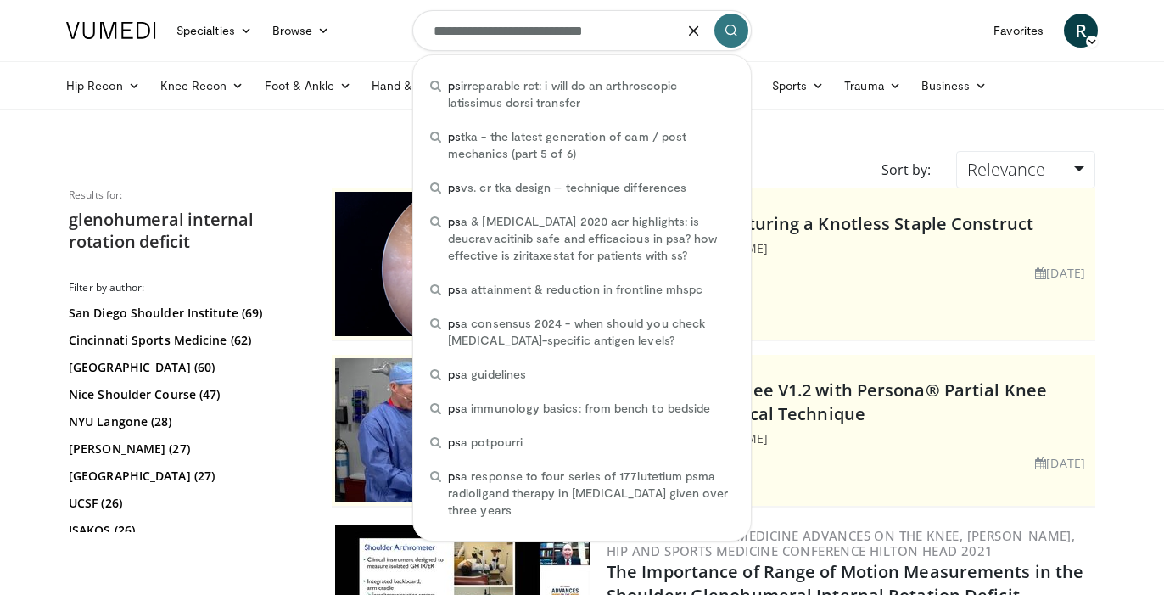
type input "**********"
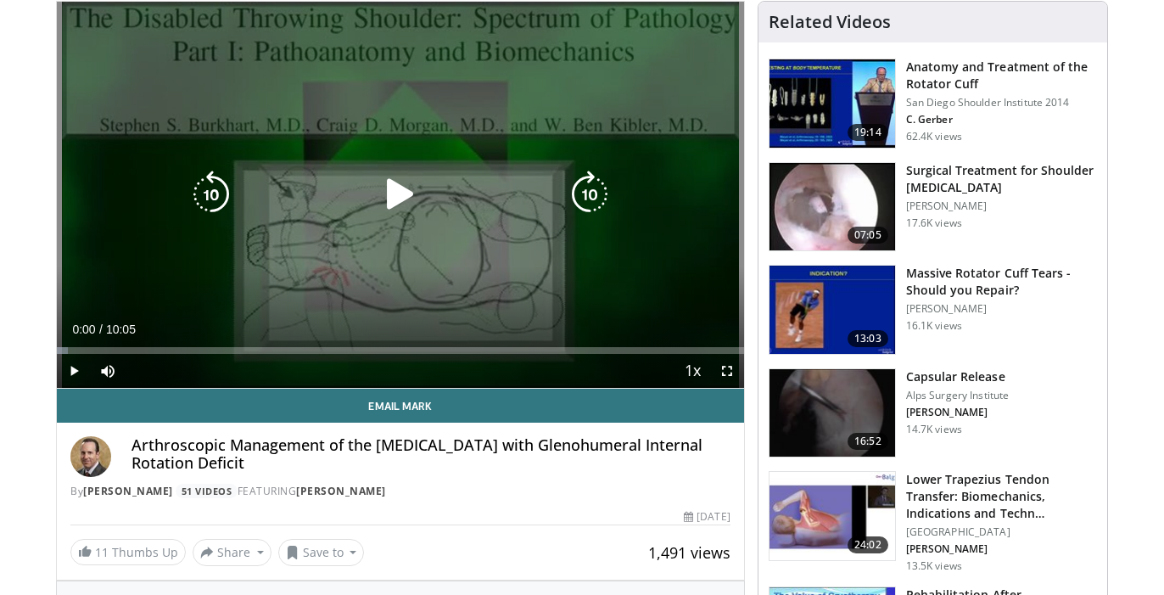
scroll to position [131, 0]
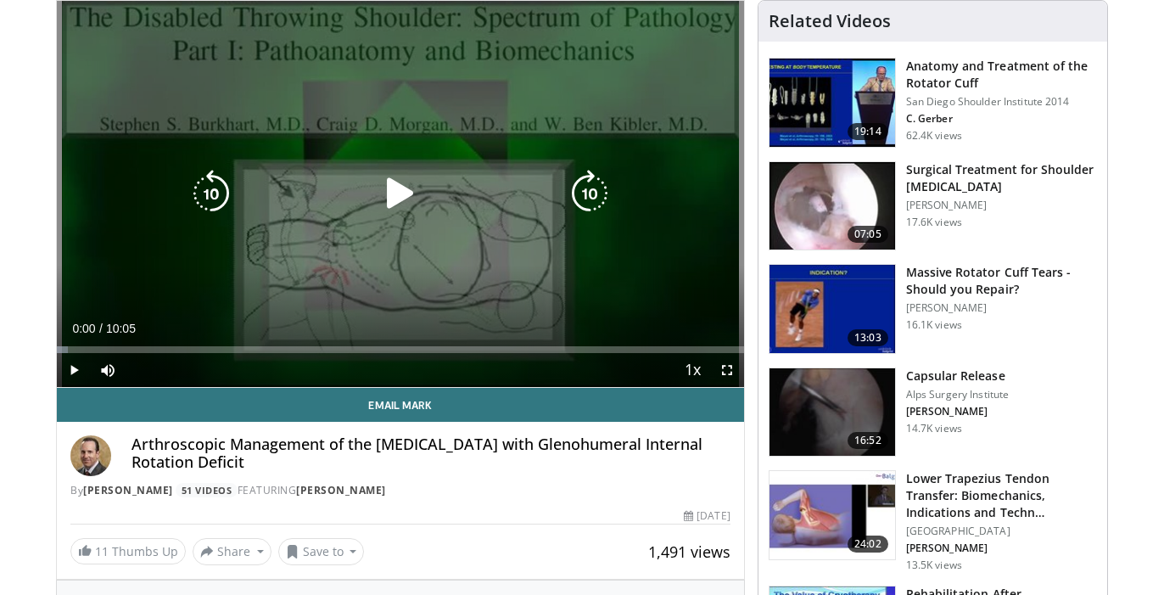
click at [386, 198] on icon "Video Player" at bounding box center [401, 194] width 48 height 48
click at [603, 204] on icon "Video Player" at bounding box center [590, 194] width 48 height 48
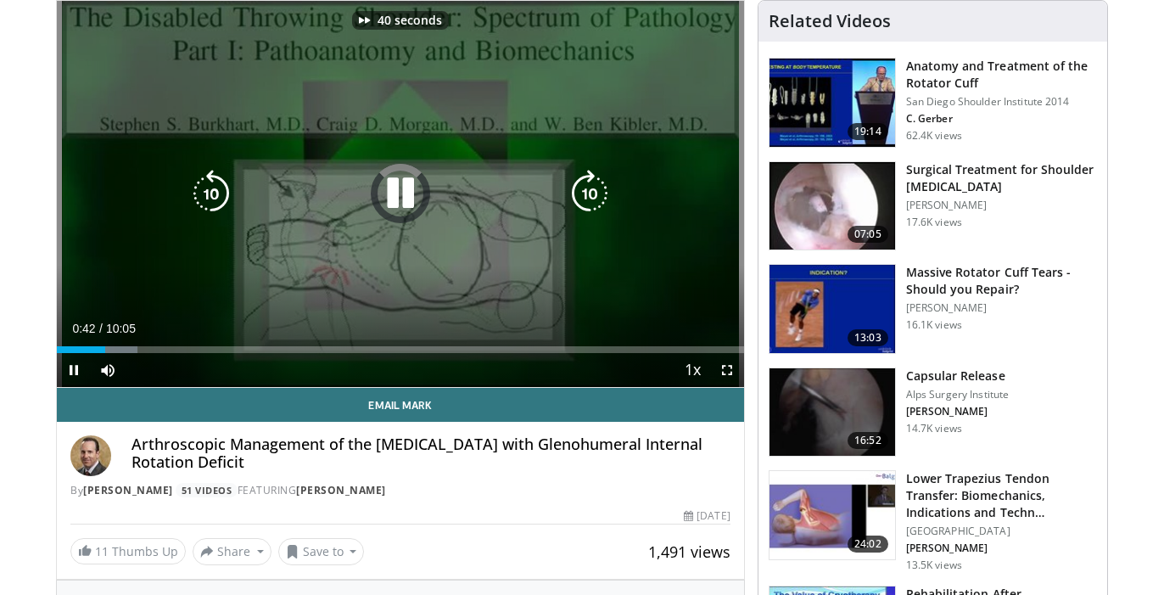
click at [603, 204] on icon "Video Player" at bounding box center [590, 194] width 48 height 48
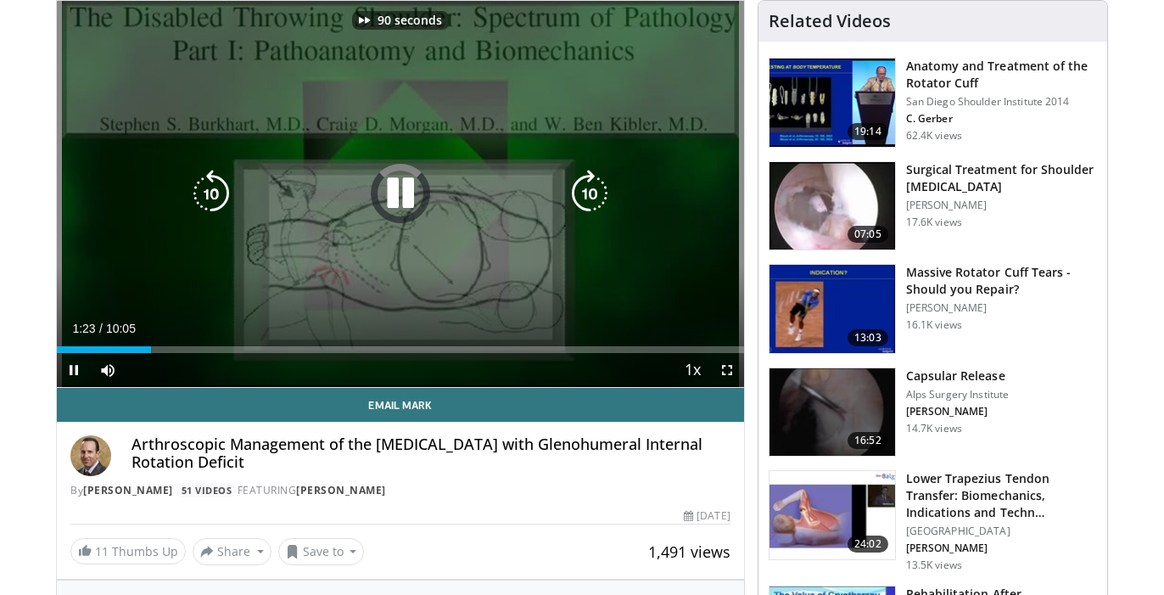
click at [603, 204] on icon "Video Player" at bounding box center [590, 194] width 48 height 48
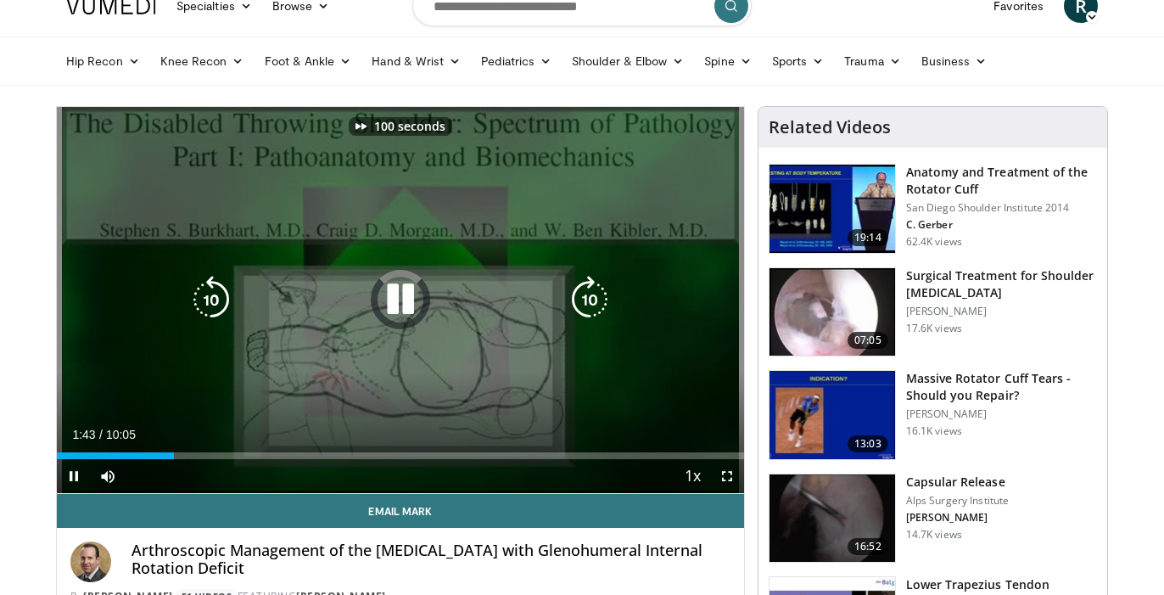
scroll to position [23, 0]
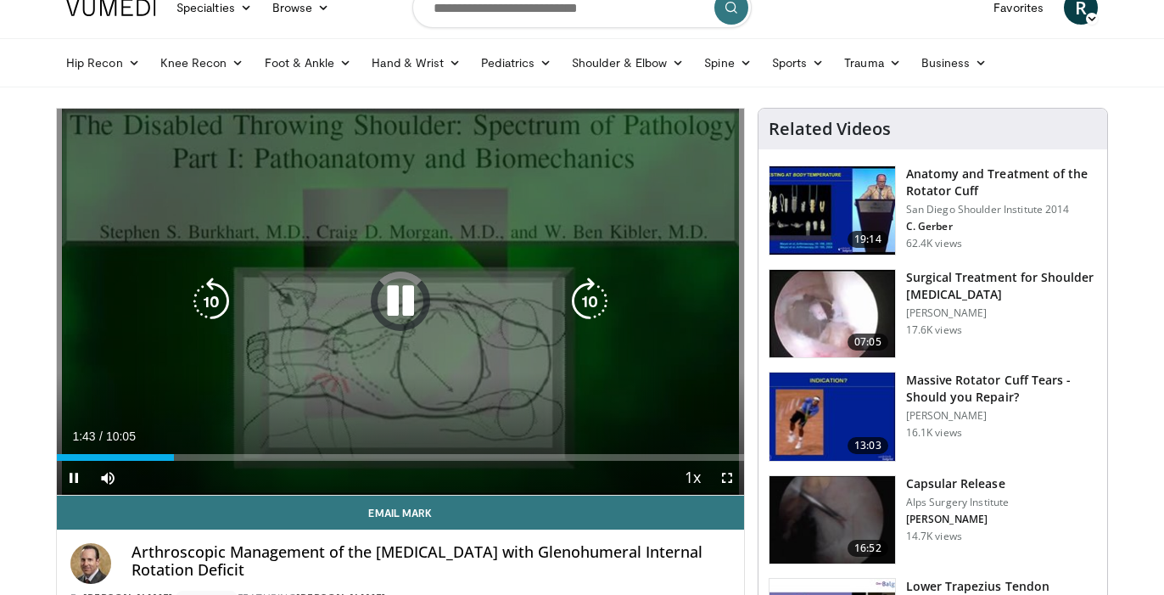
click at [592, 300] on icon "Video Player" at bounding box center [590, 301] width 48 height 48
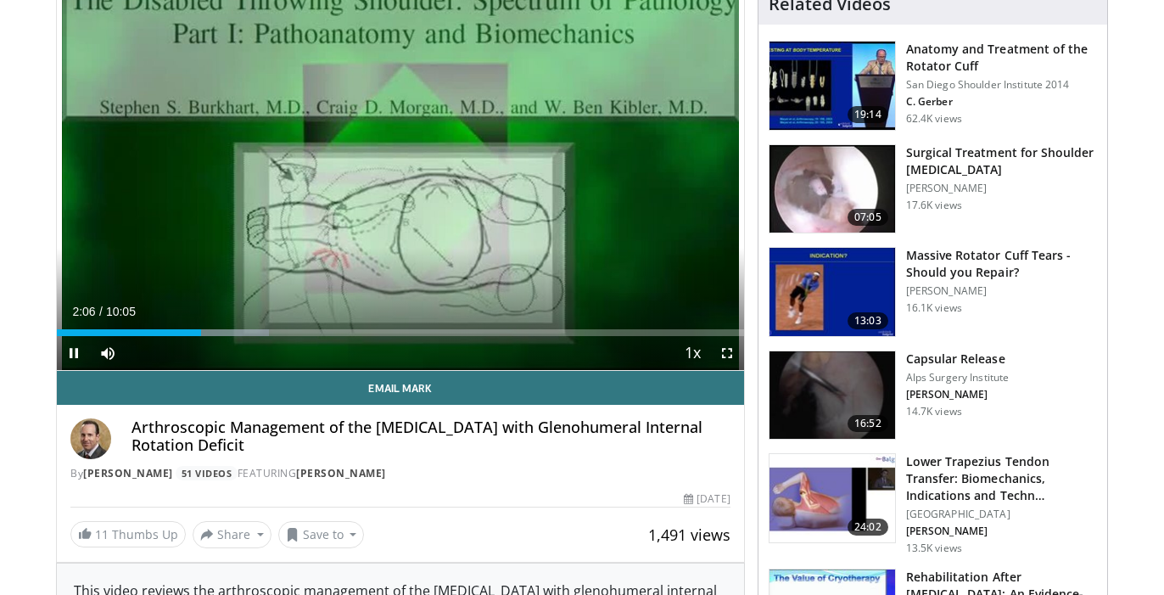
scroll to position [147, 0]
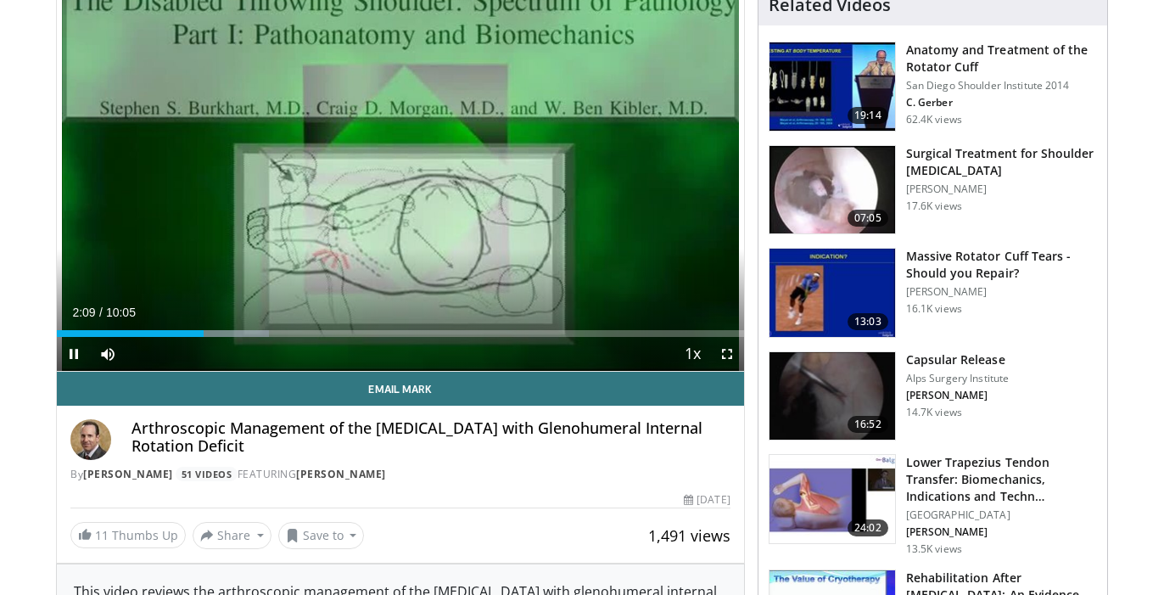
click at [724, 347] on span "Video Player" at bounding box center [727, 354] width 34 height 34
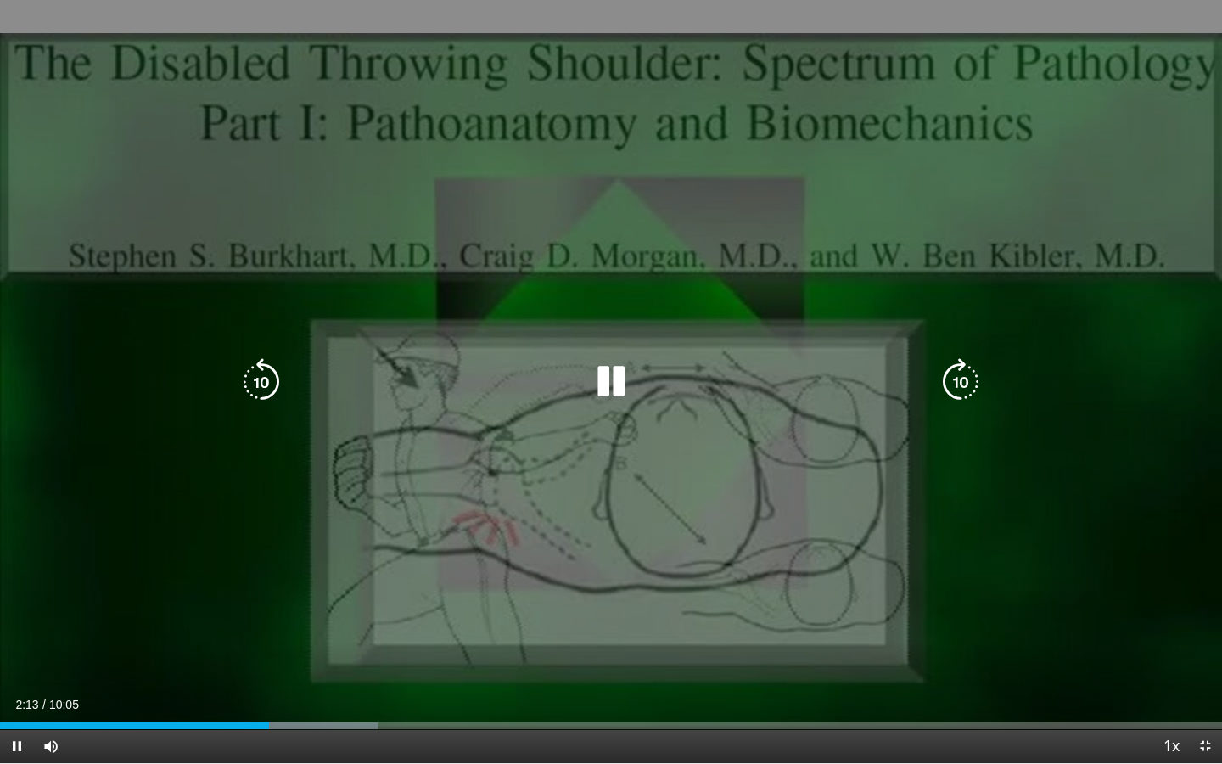
click at [262, 389] on icon "Video Player" at bounding box center [262, 382] width 48 height 48
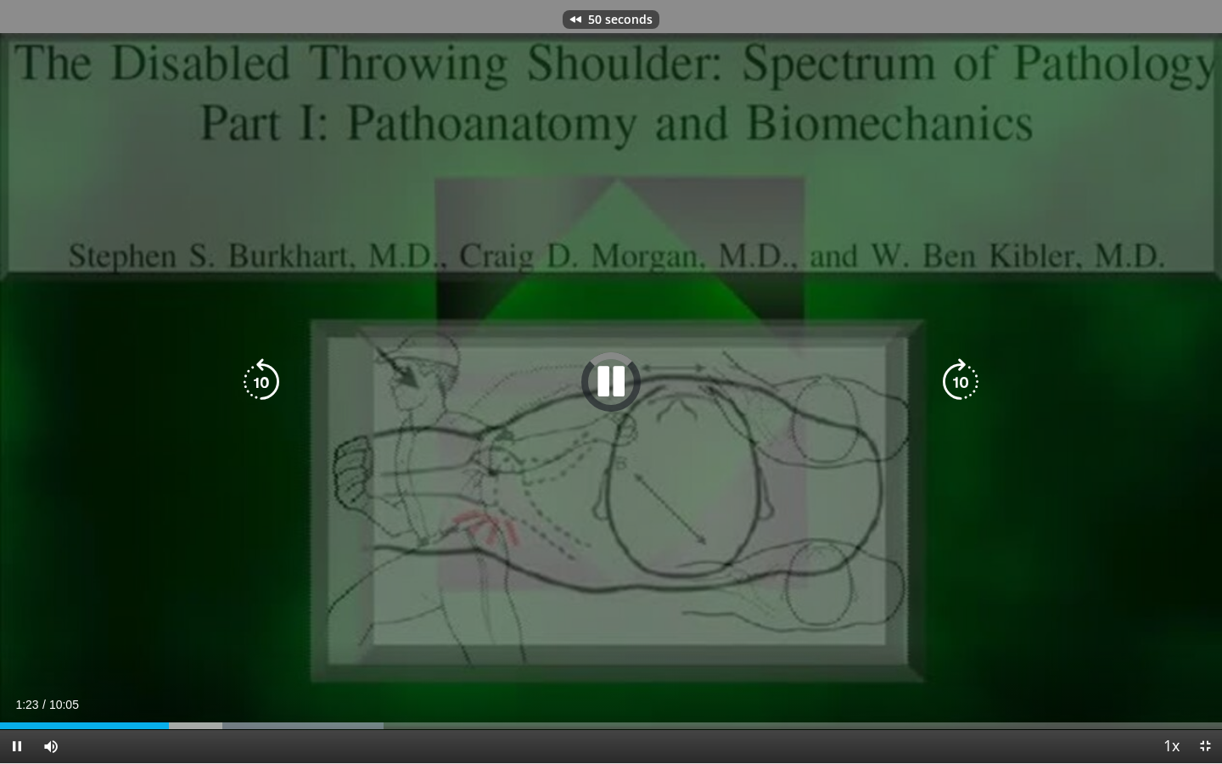
click at [262, 389] on icon "Video Player" at bounding box center [262, 382] width 48 height 48
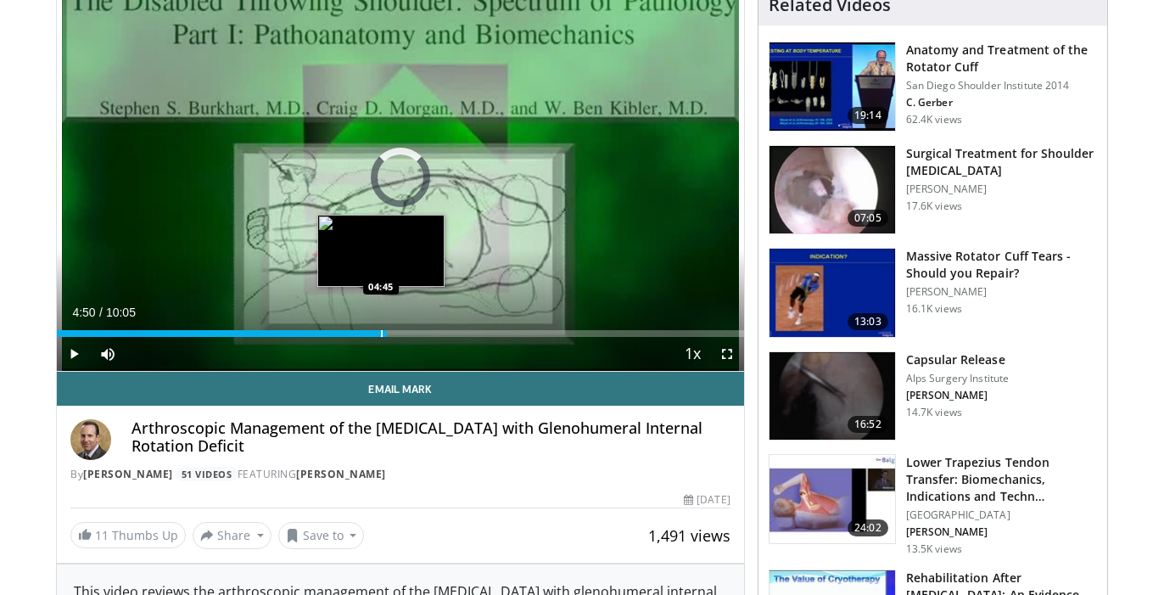
drag, startPoint x: 229, startPoint y: 333, endPoint x: 380, endPoint y: 333, distance: 151.0
click at [380, 333] on div "Loaded : 0.00% 04:46 04:45" at bounding box center [400, 333] width 687 height 7
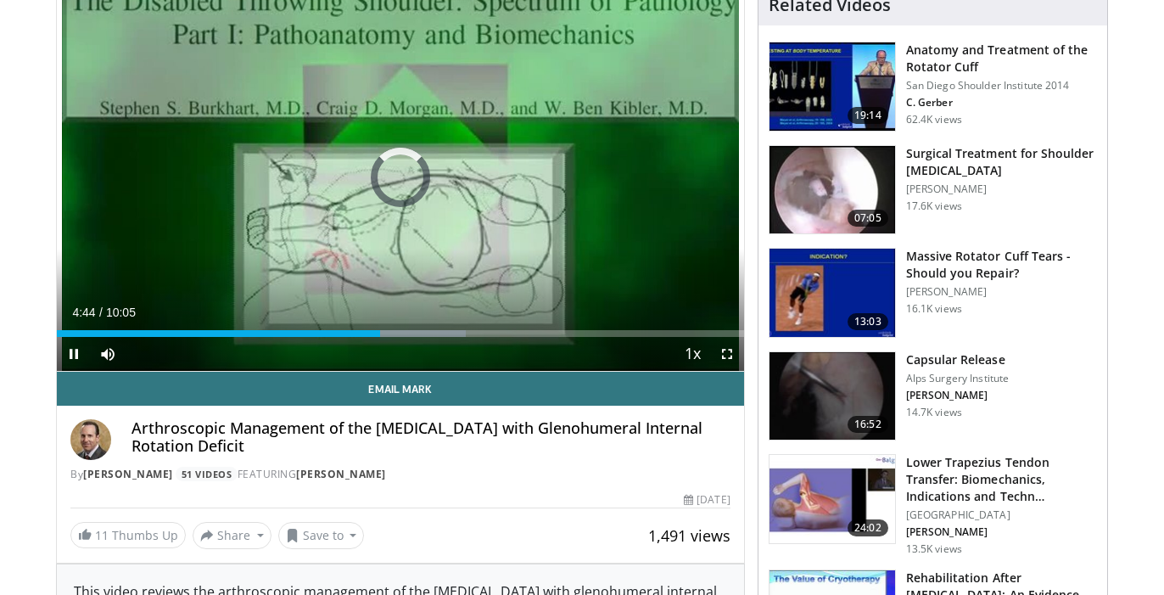
click at [725, 356] on span "Video Player" at bounding box center [727, 354] width 34 height 34
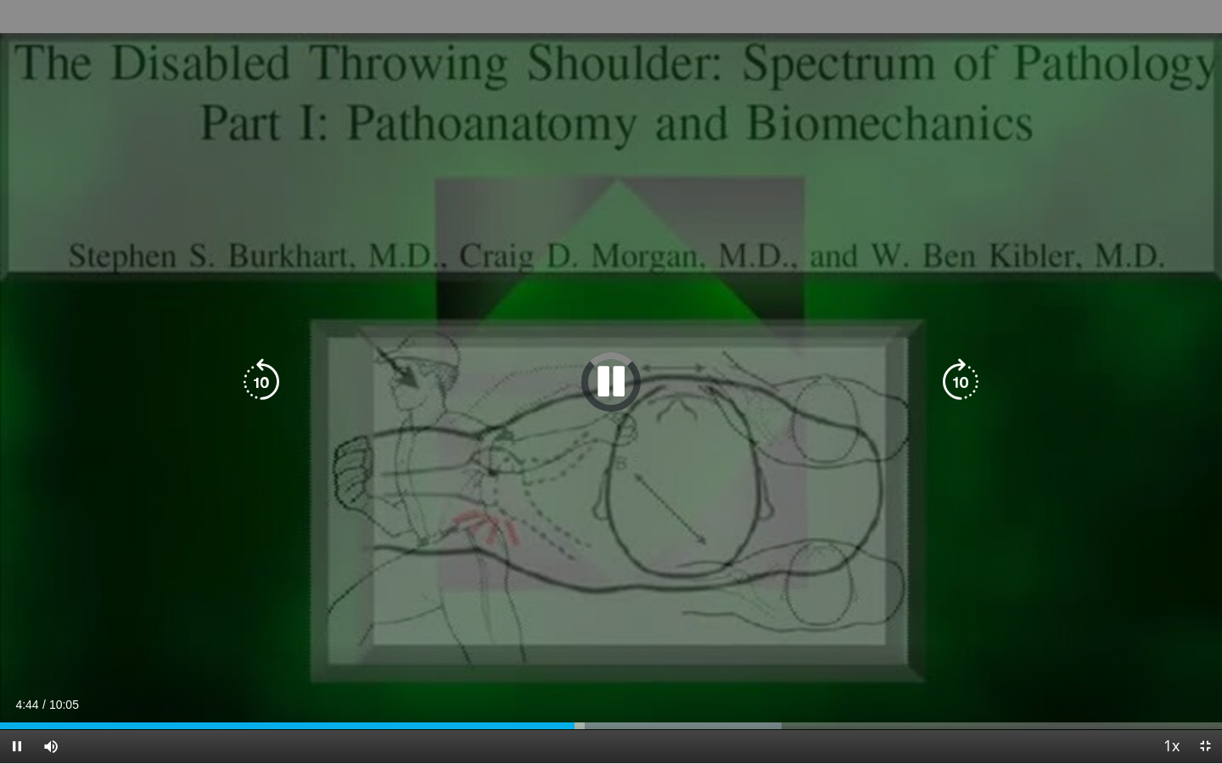
click at [972, 389] on icon "Video Player" at bounding box center [961, 382] width 48 height 48
click at [968, 373] on icon "Video Player" at bounding box center [961, 382] width 48 height 48
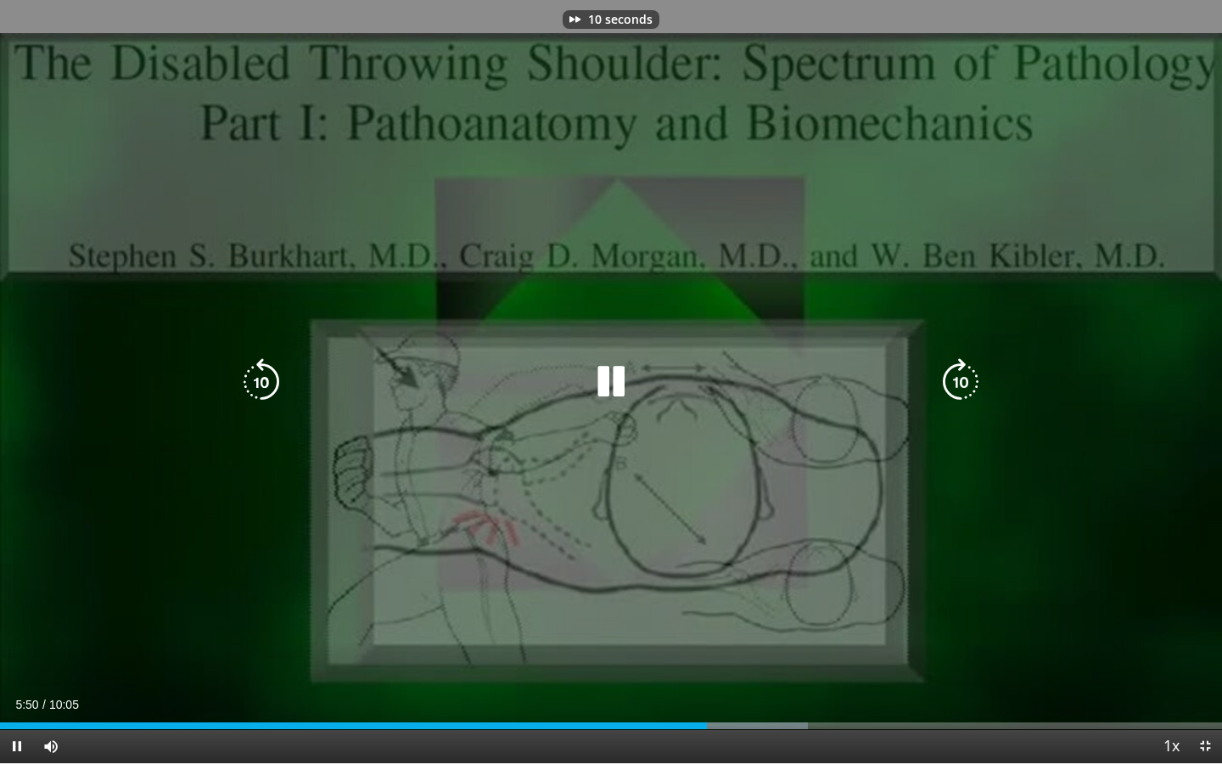
click at [968, 373] on icon "Video Player" at bounding box center [961, 382] width 48 height 48
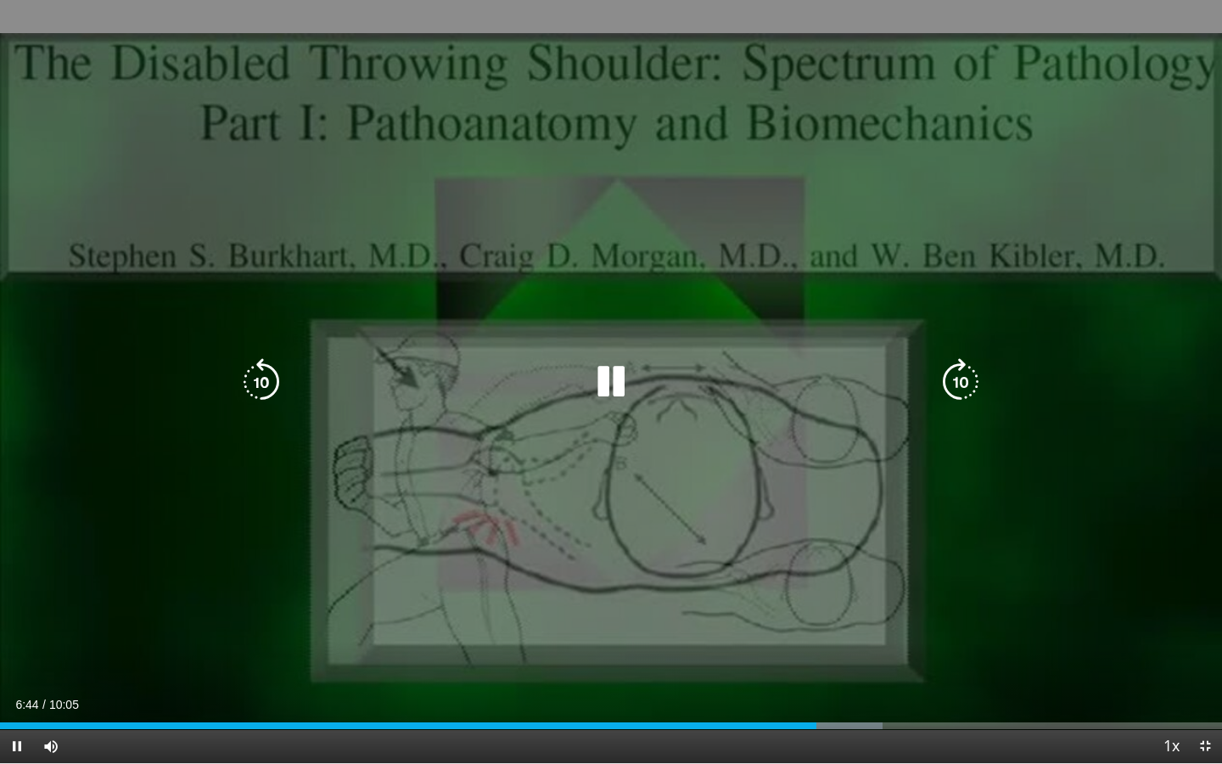
click at [256, 367] on icon "Video Player" at bounding box center [262, 382] width 48 height 48
click at [952, 388] on icon "Video Player" at bounding box center [961, 382] width 48 height 48
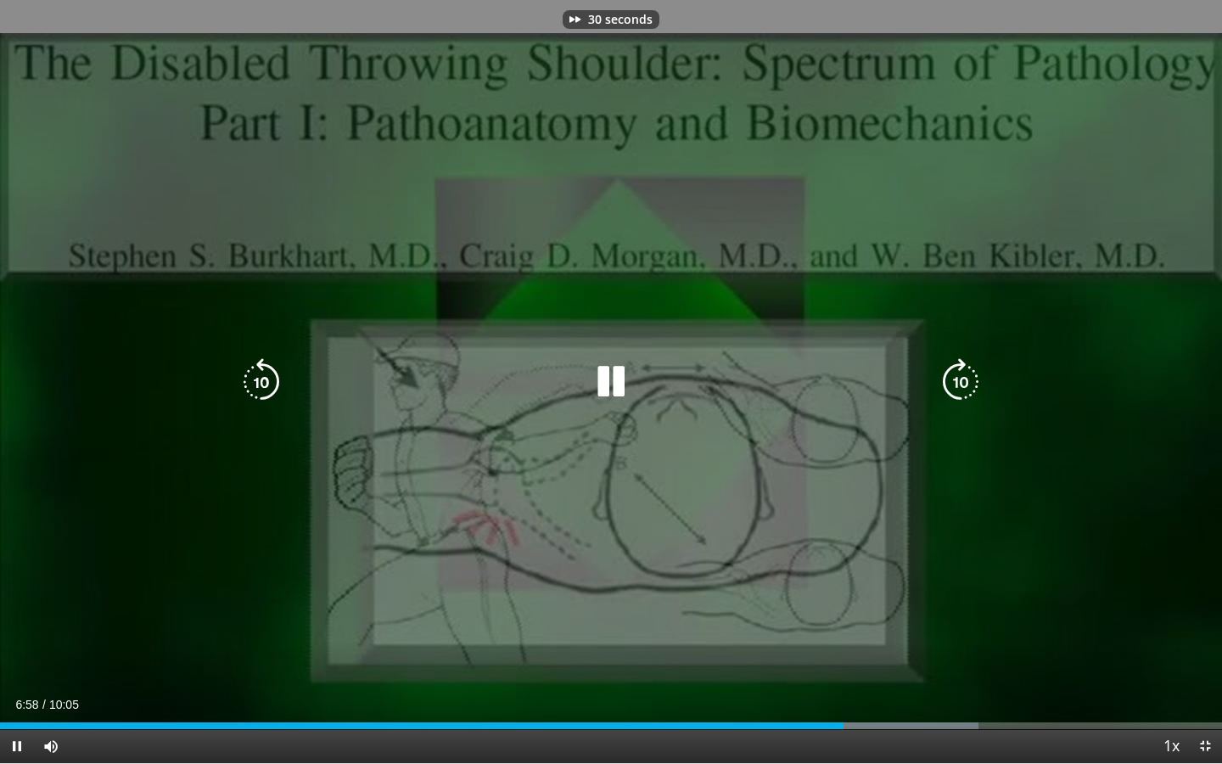
click at [952, 388] on icon "Video Player" at bounding box center [961, 382] width 48 height 48
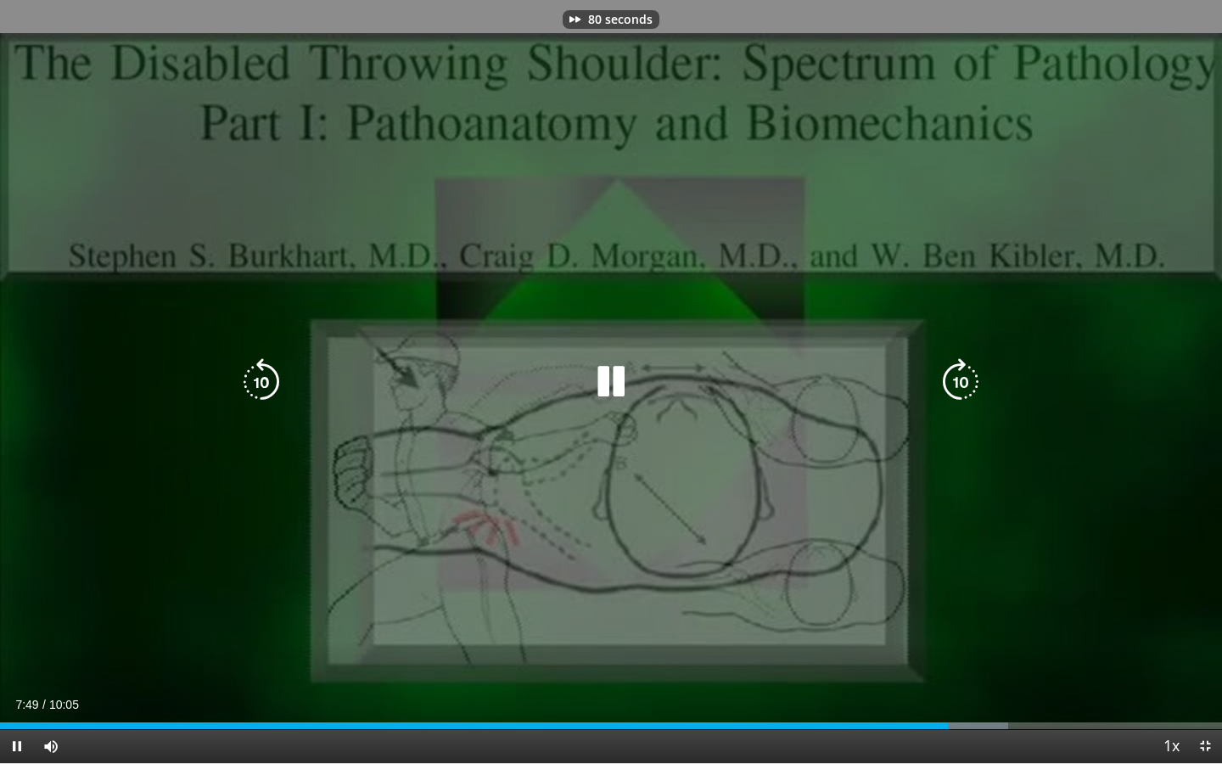
click at [952, 388] on icon "Video Player" at bounding box center [961, 382] width 48 height 48
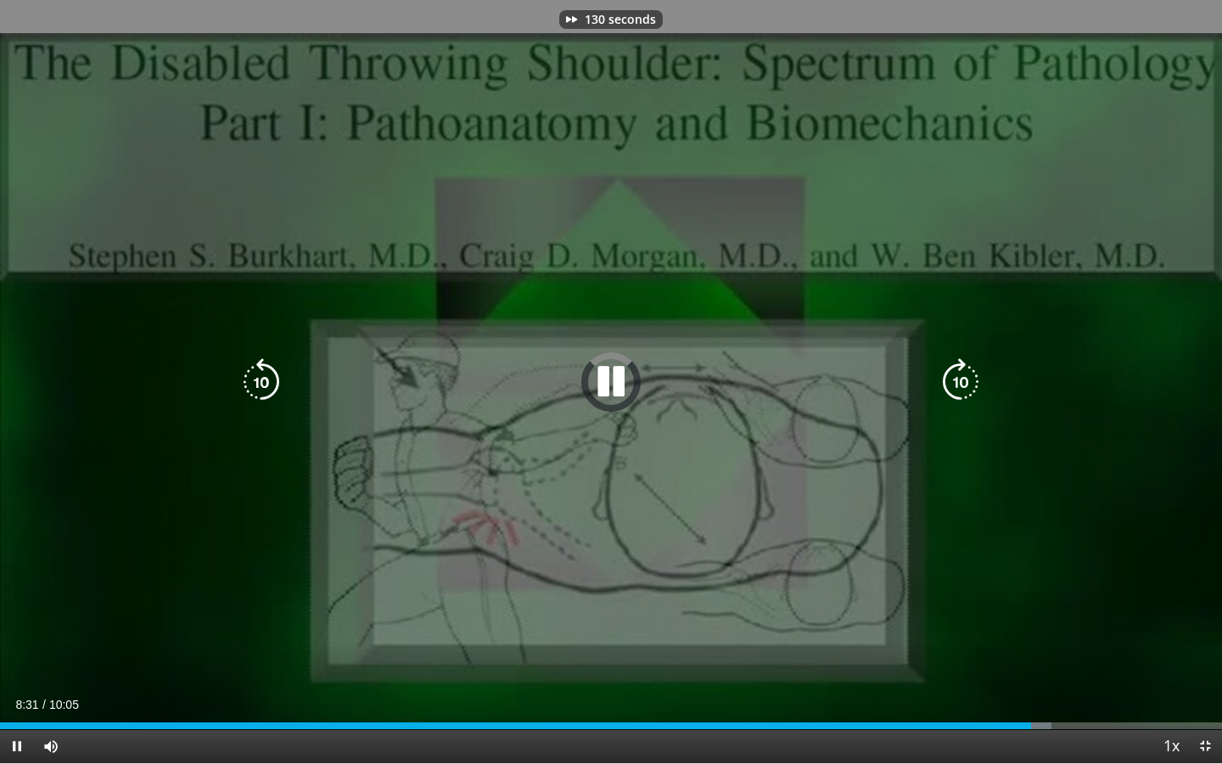
click at [952, 388] on icon "Video Player" at bounding box center [961, 382] width 48 height 48
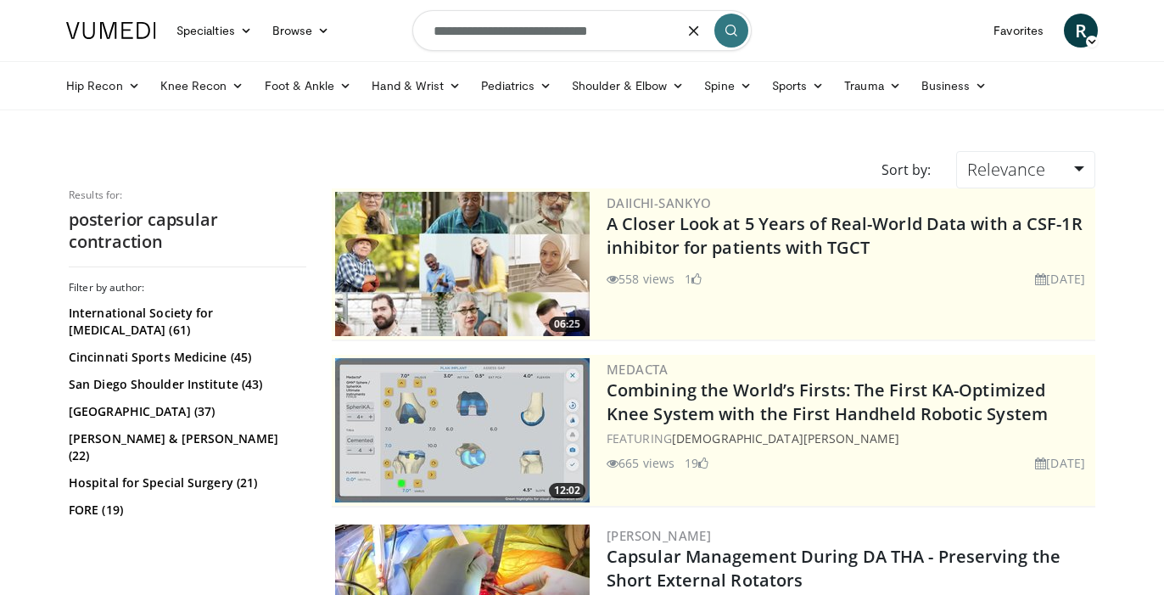
drag, startPoint x: 640, startPoint y: 28, endPoint x: 529, endPoint y: 29, distance: 110.3
click at [529, 29] on input "**********" at bounding box center [581, 30] width 339 height 41
type input "**********"
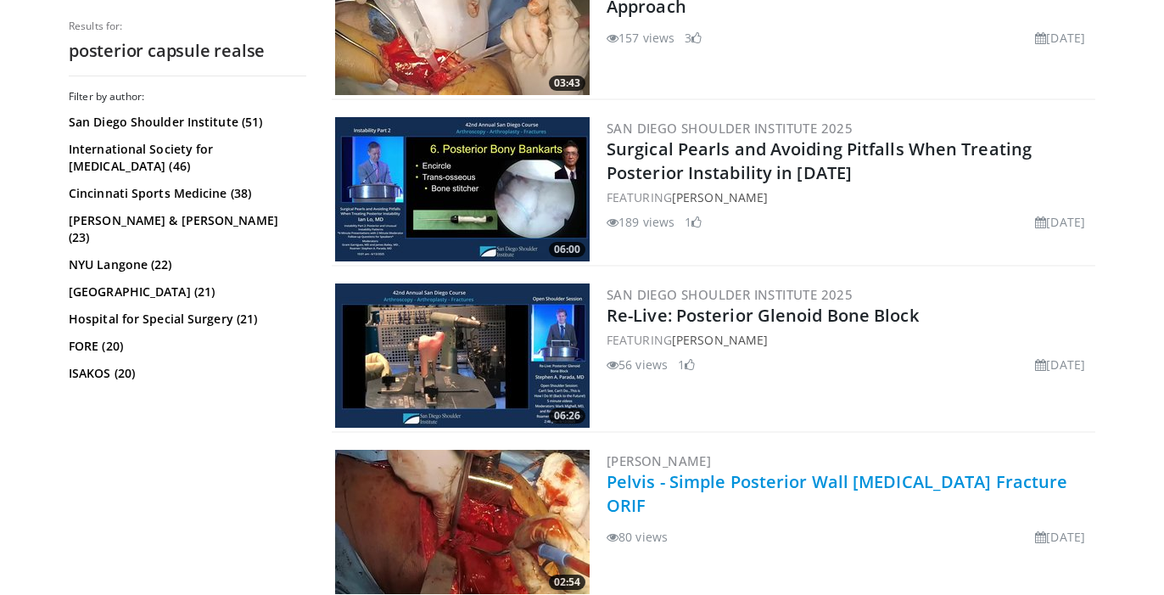
scroll to position [1572, 0]
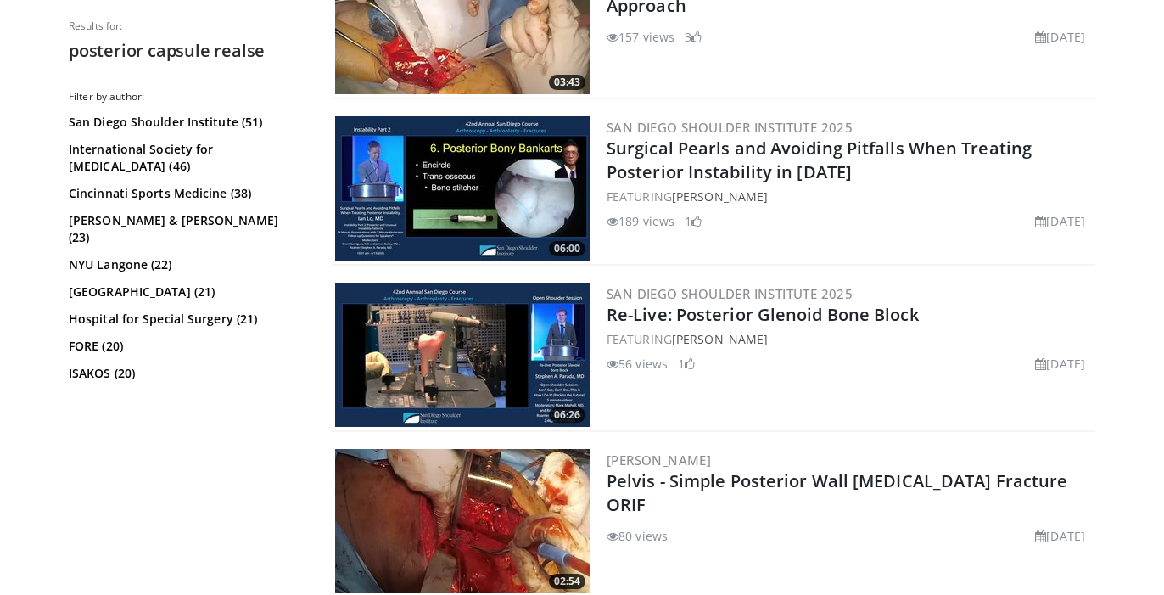
click at [466, 199] on img at bounding box center [462, 188] width 255 height 144
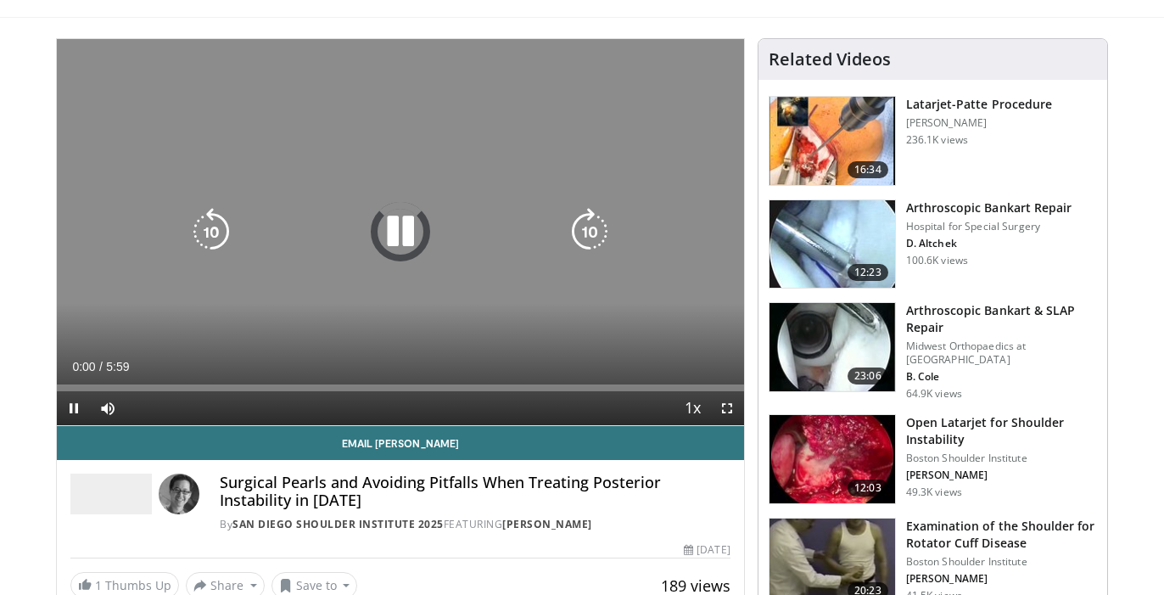
scroll to position [98, 0]
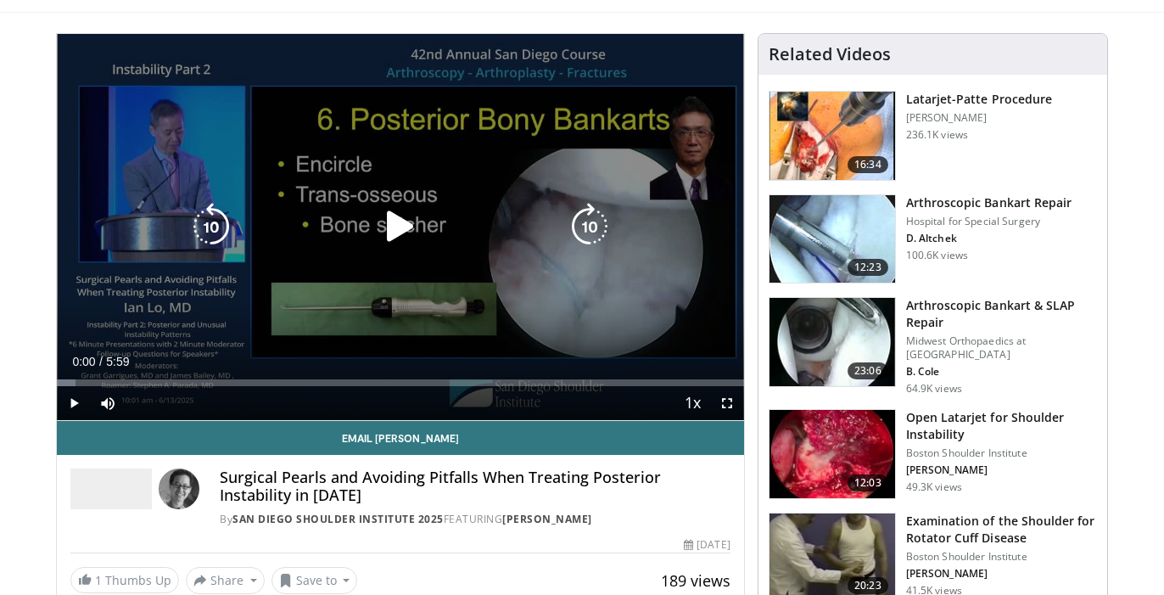
click at [389, 233] on icon "Video Player" at bounding box center [401, 227] width 48 height 48
click at [590, 233] on icon "Video Player" at bounding box center [590, 227] width 48 height 48
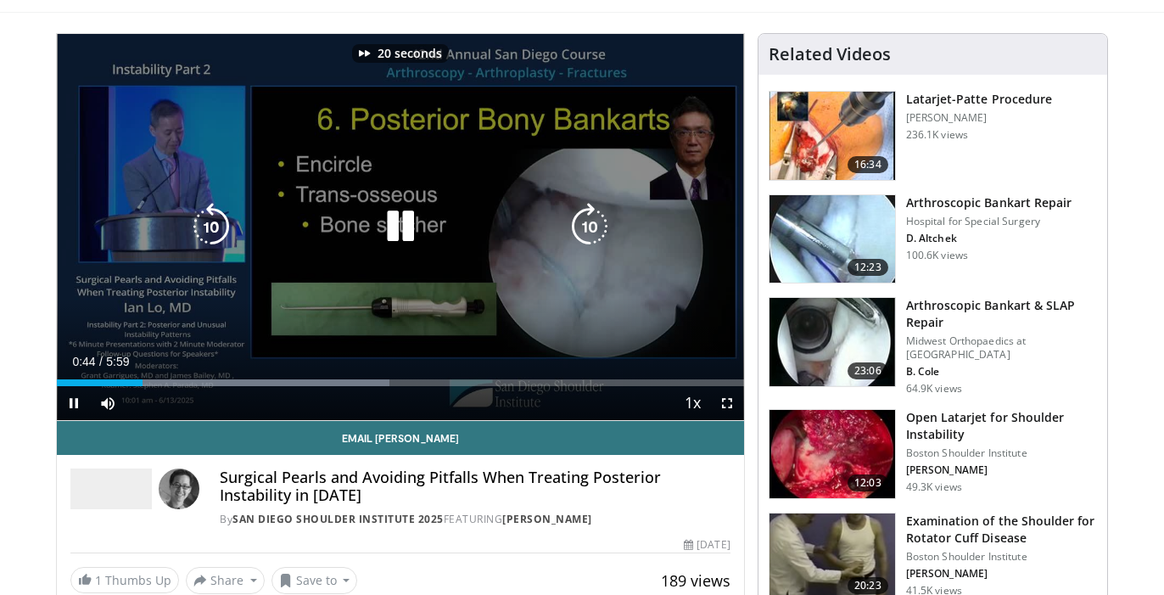
click at [590, 233] on icon "Video Player" at bounding box center [590, 227] width 48 height 48
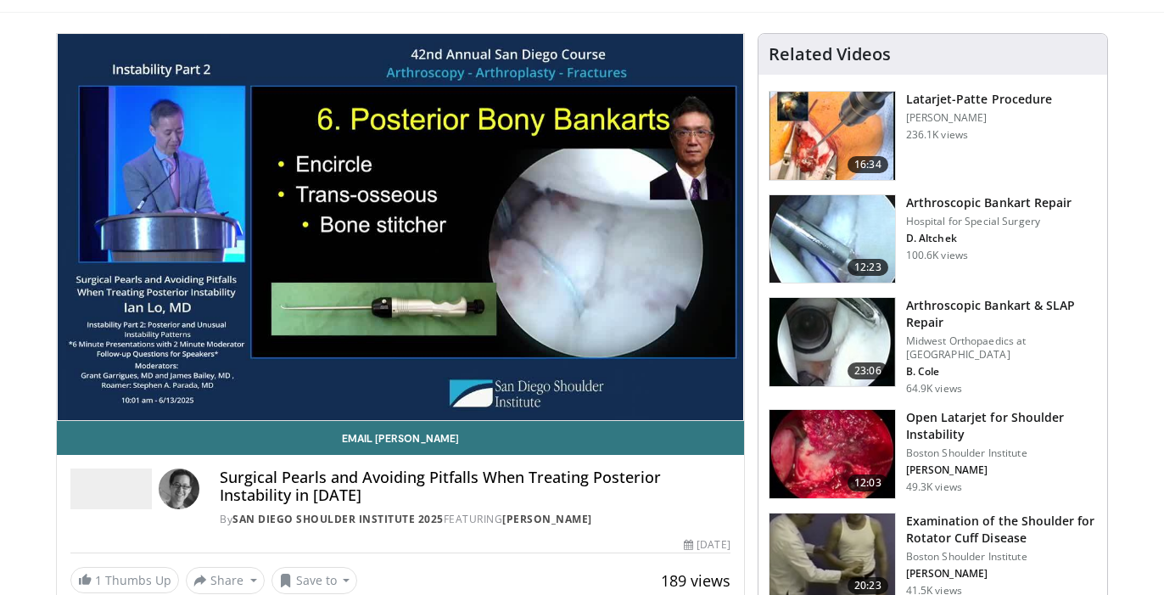
click at [590, 233] on div "30 seconds Tap to unmute" at bounding box center [400, 227] width 687 height 386
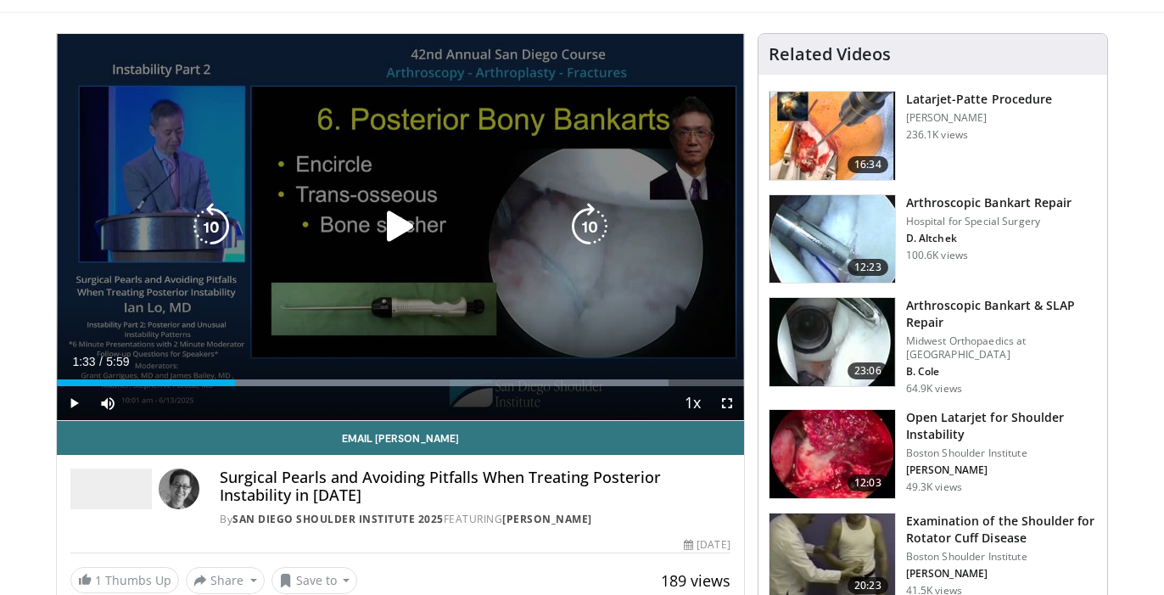
click at [589, 239] on icon "Video Player" at bounding box center [590, 227] width 48 height 48
click at [387, 230] on icon "Video Player" at bounding box center [401, 227] width 48 height 48
click at [598, 227] on icon "Video Player" at bounding box center [590, 227] width 48 height 48
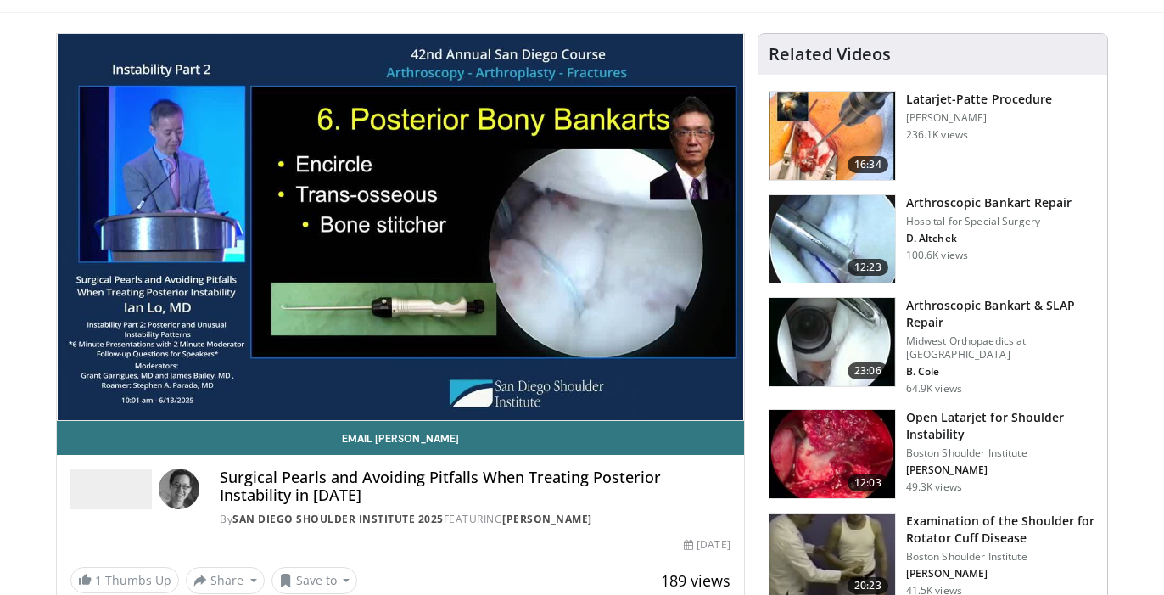
click at [598, 227] on div "30 seconds Tap to unmute" at bounding box center [400, 227] width 687 height 386
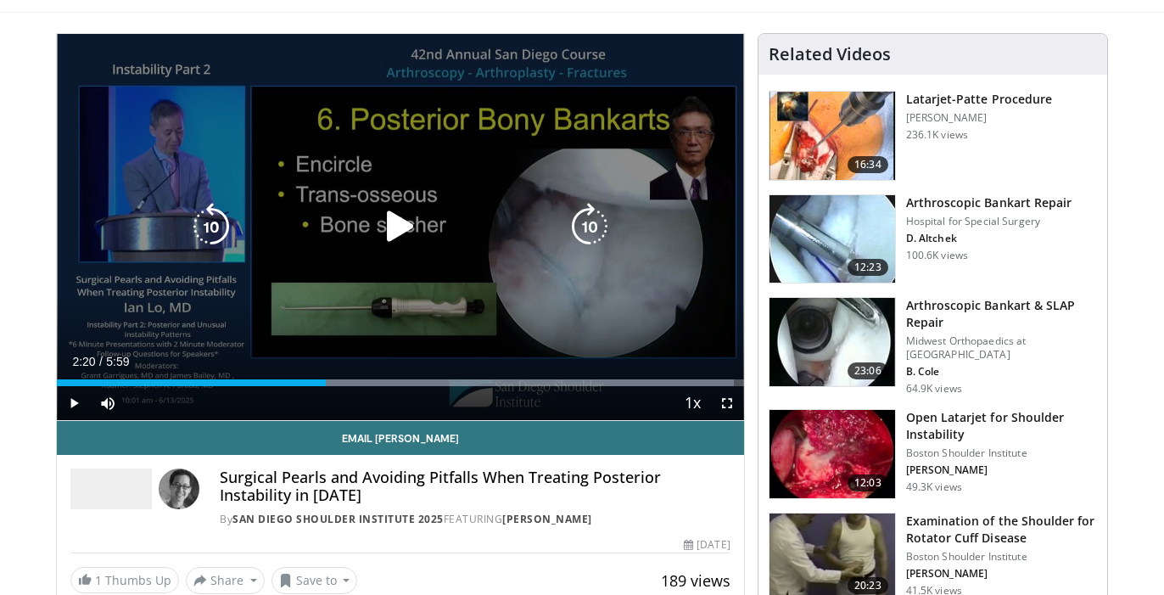
click at [592, 223] on icon "Video Player" at bounding box center [590, 227] width 48 height 48
click at [380, 229] on icon "Video Player" at bounding box center [401, 227] width 48 height 48
click at [601, 229] on icon "Video Player" at bounding box center [590, 227] width 48 height 48
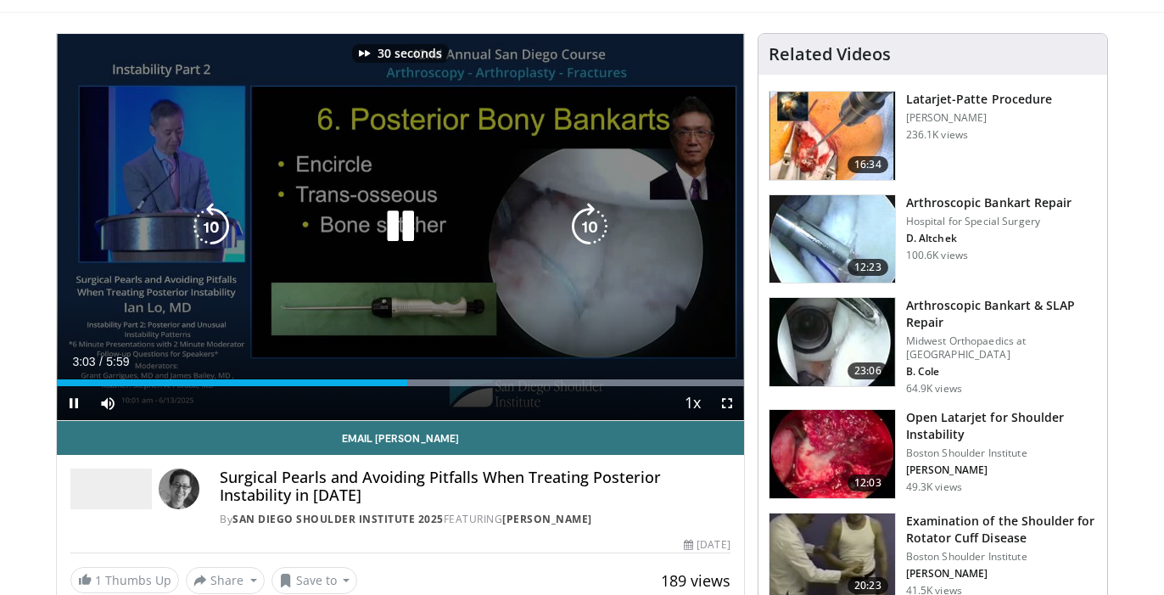
click at [601, 229] on icon "Video Player" at bounding box center [590, 227] width 48 height 48
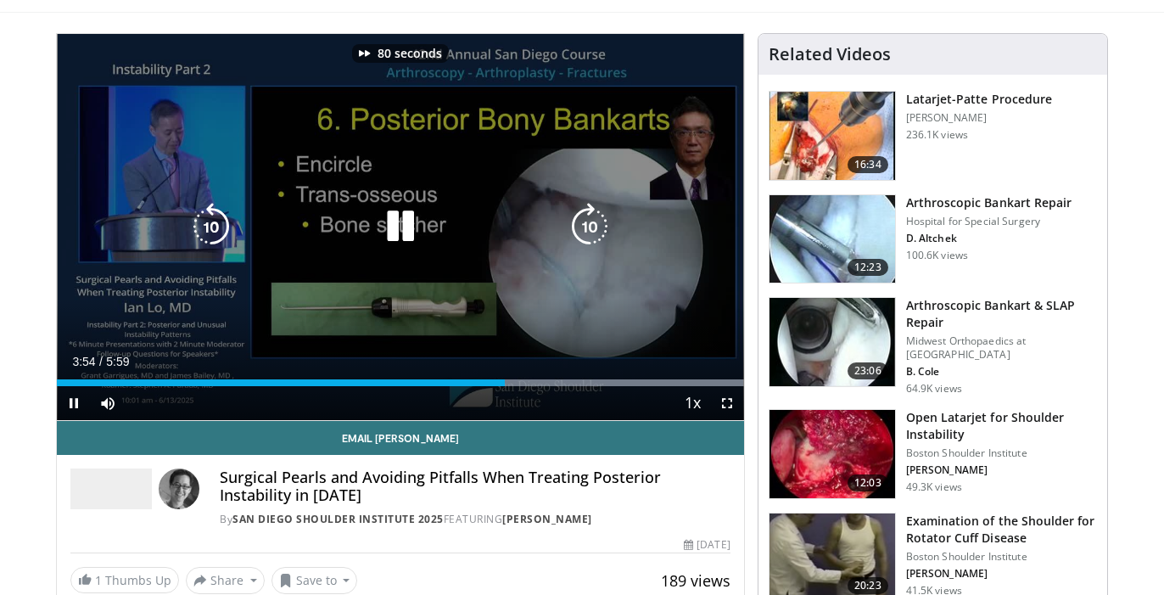
click at [601, 229] on icon "Video Player" at bounding box center [590, 227] width 48 height 48
click at [395, 230] on icon "Video Player" at bounding box center [401, 227] width 48 height 48
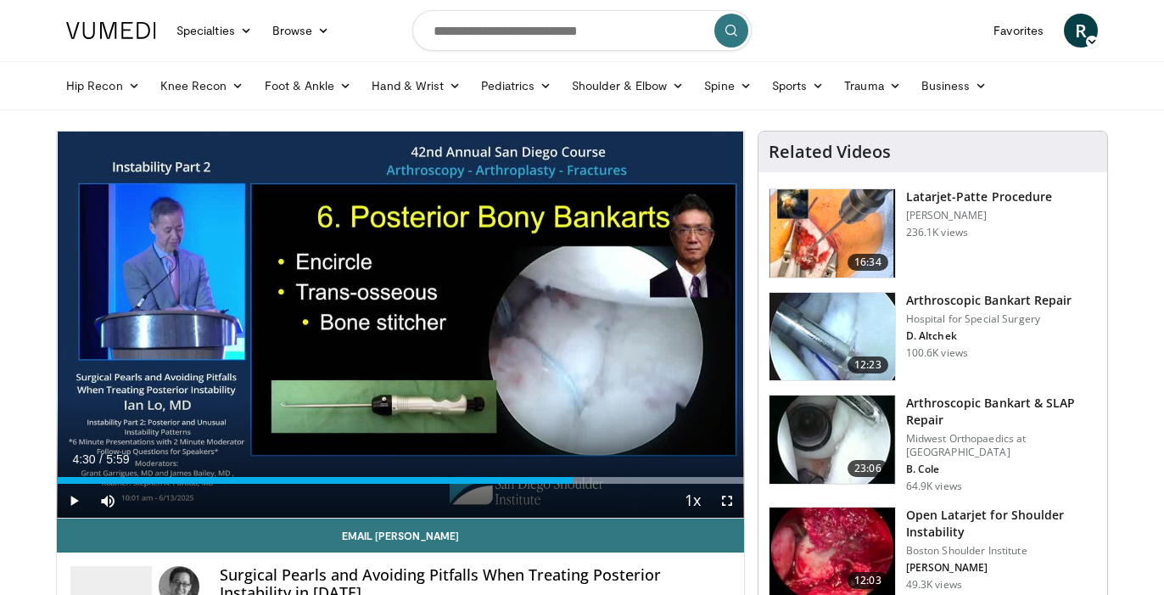
scroll to position [0, 0]
click at [584, 24] on input "Search topics, interventions" at bounding box center [581, 30] width 339 height 41
type input "**********"
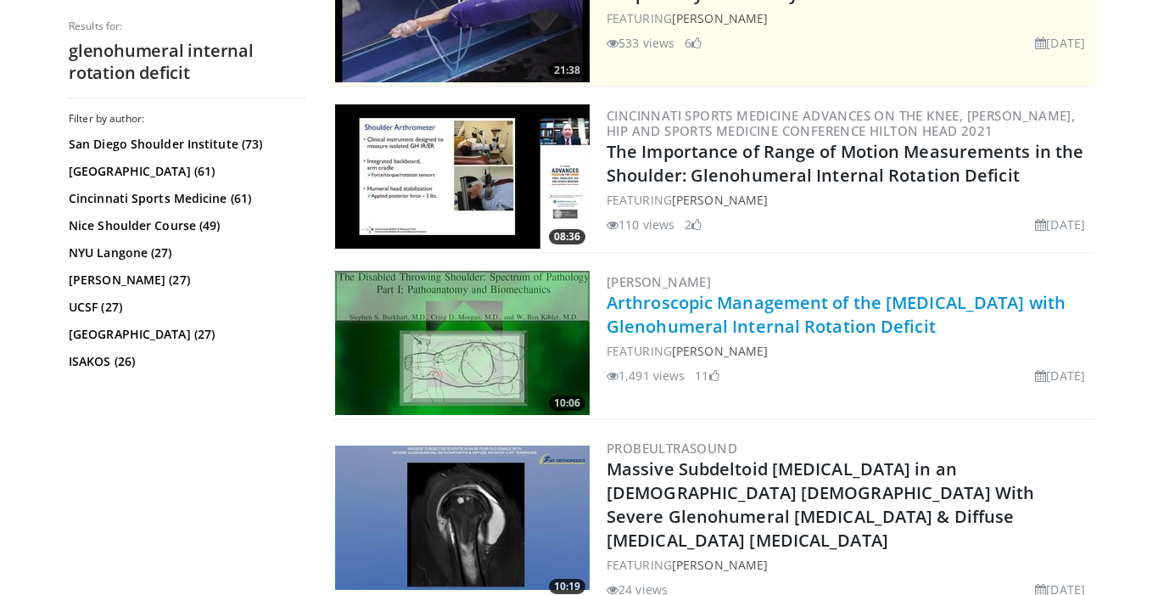
scroll to position [420, 0]
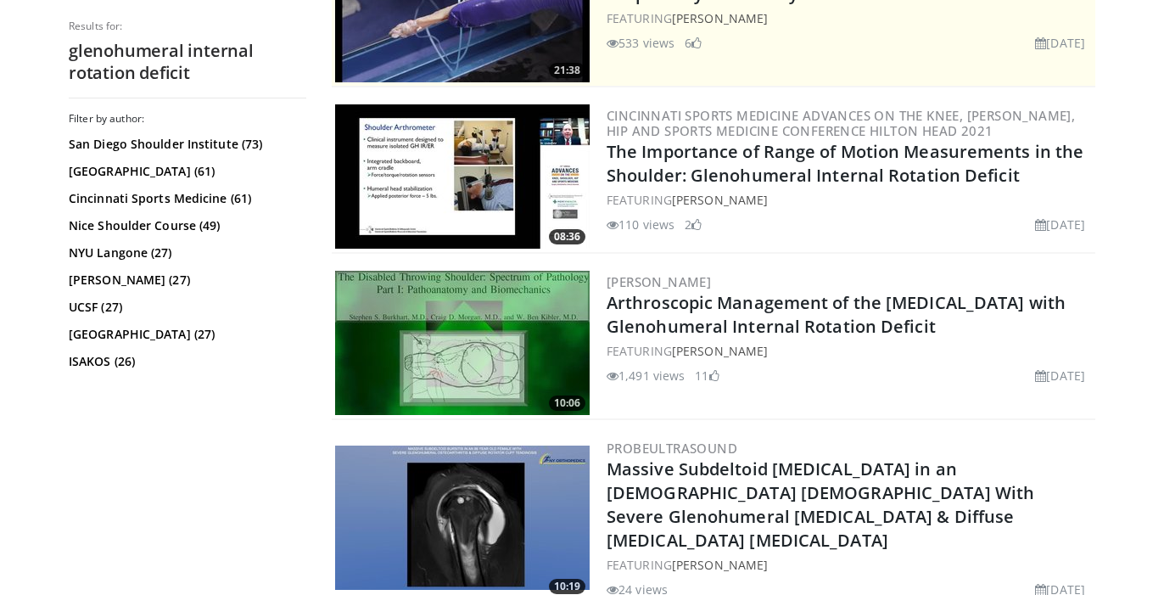
click at [495, 358] on img at bounding box center [462, 343] width 255 height 144
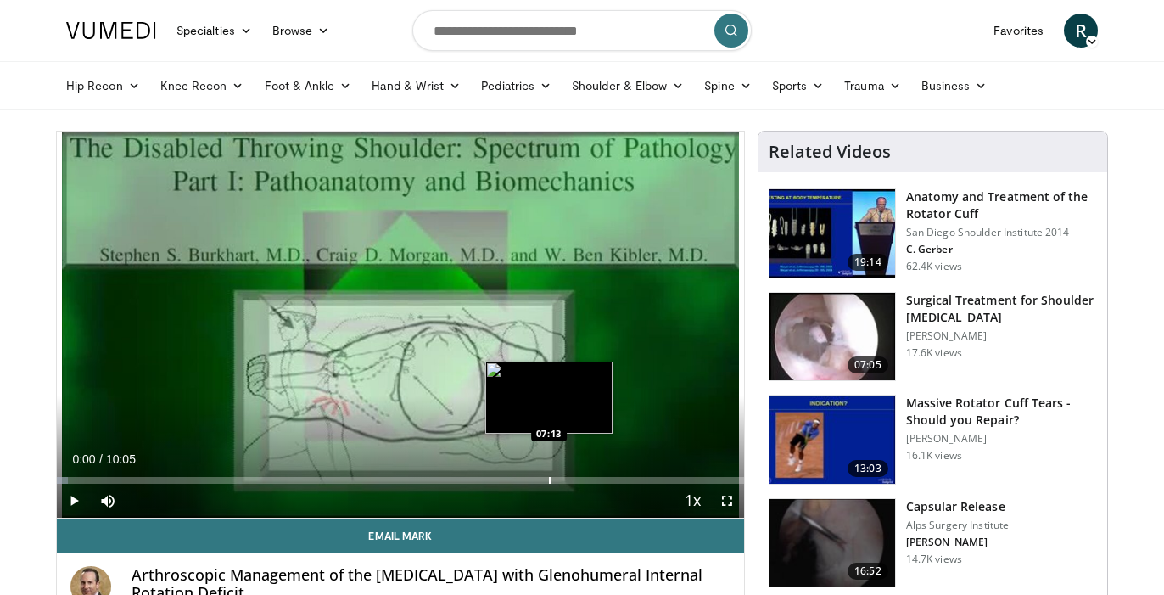
click at [549, 479] on div "Progress Bar" at bounding box center [550, 480] width 2 height 7
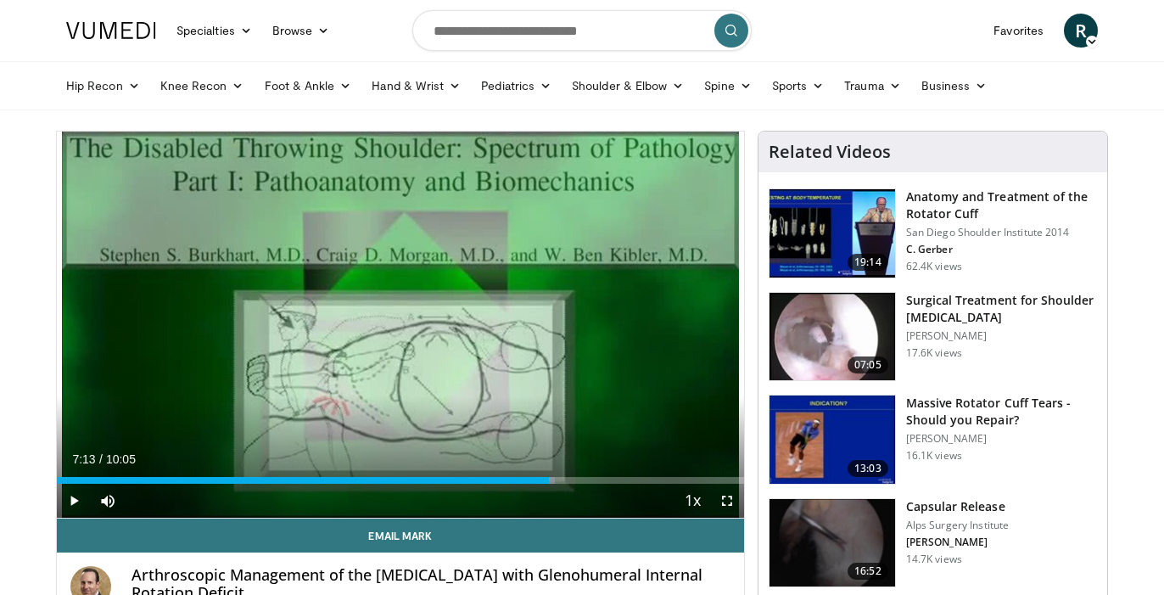
click at [78, 496] on span "Video Player" at bounding box center [74, 501] width 34 height 34
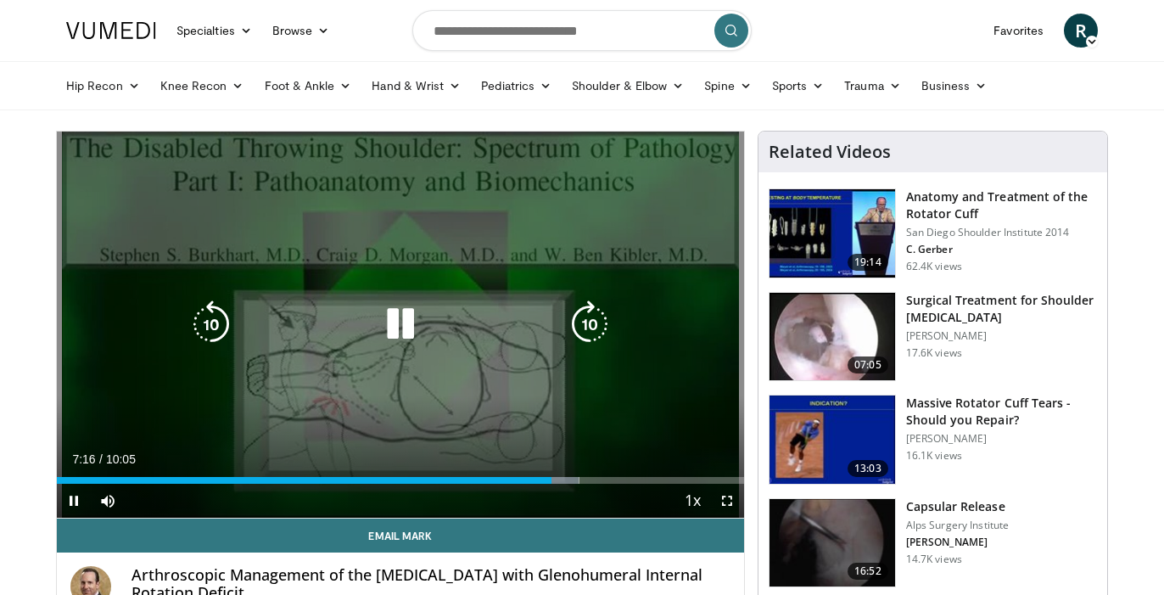
click at [585, 336] on icon "Video Player" at bounding box center [590, 324] width 48 height 48
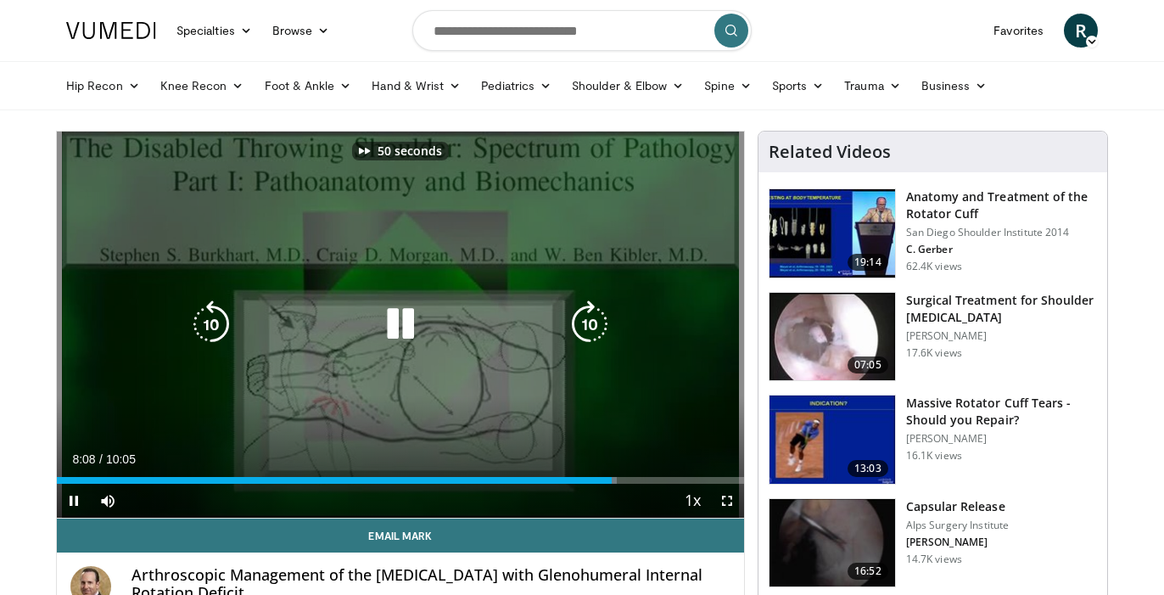
click at [585, 336] on icon "Video Player" at bounding box center [590, 324] width 48 height 48
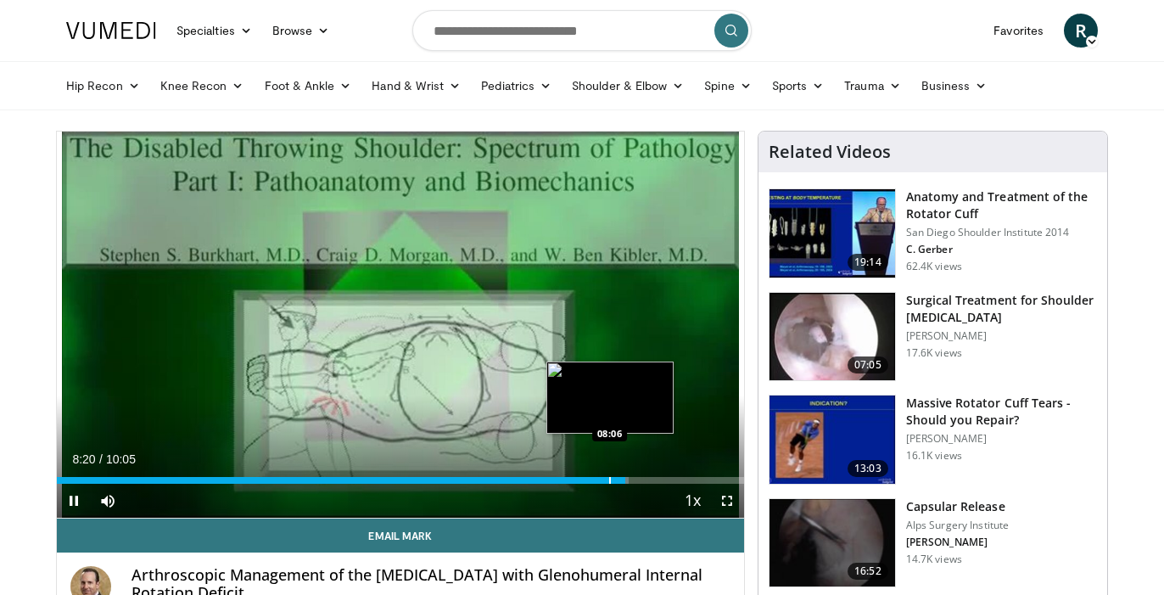
click at [610, 479] on div "Progress Bar" at bounding box center [610, 480] width 2 height 7
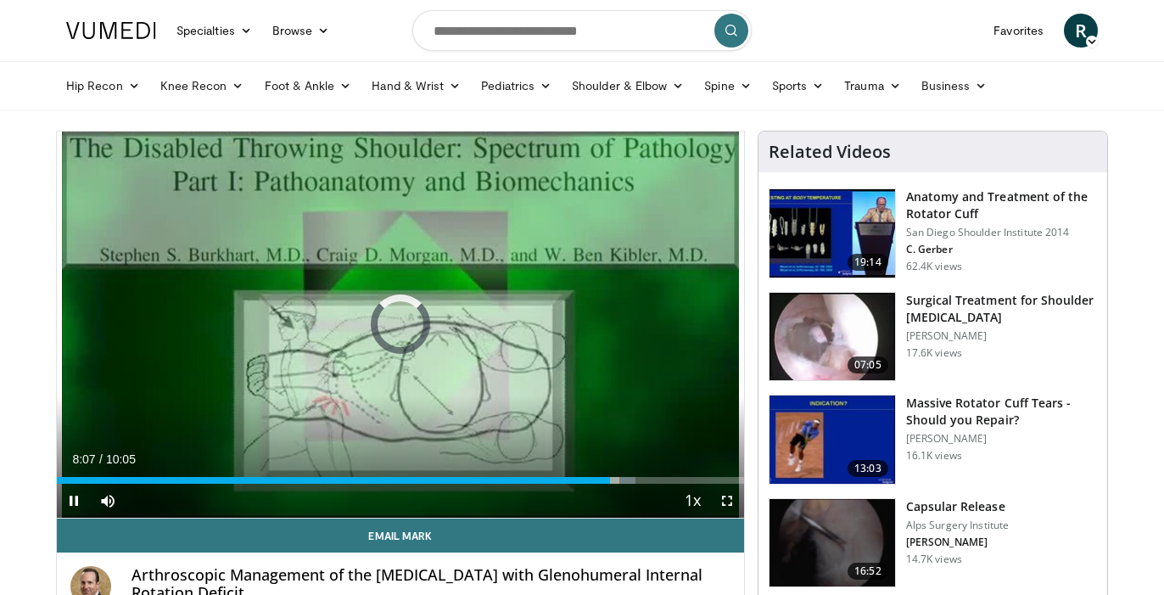
click at [728, 504] on span "Video Player" at bounding box center [727, 501] width 34 height 34
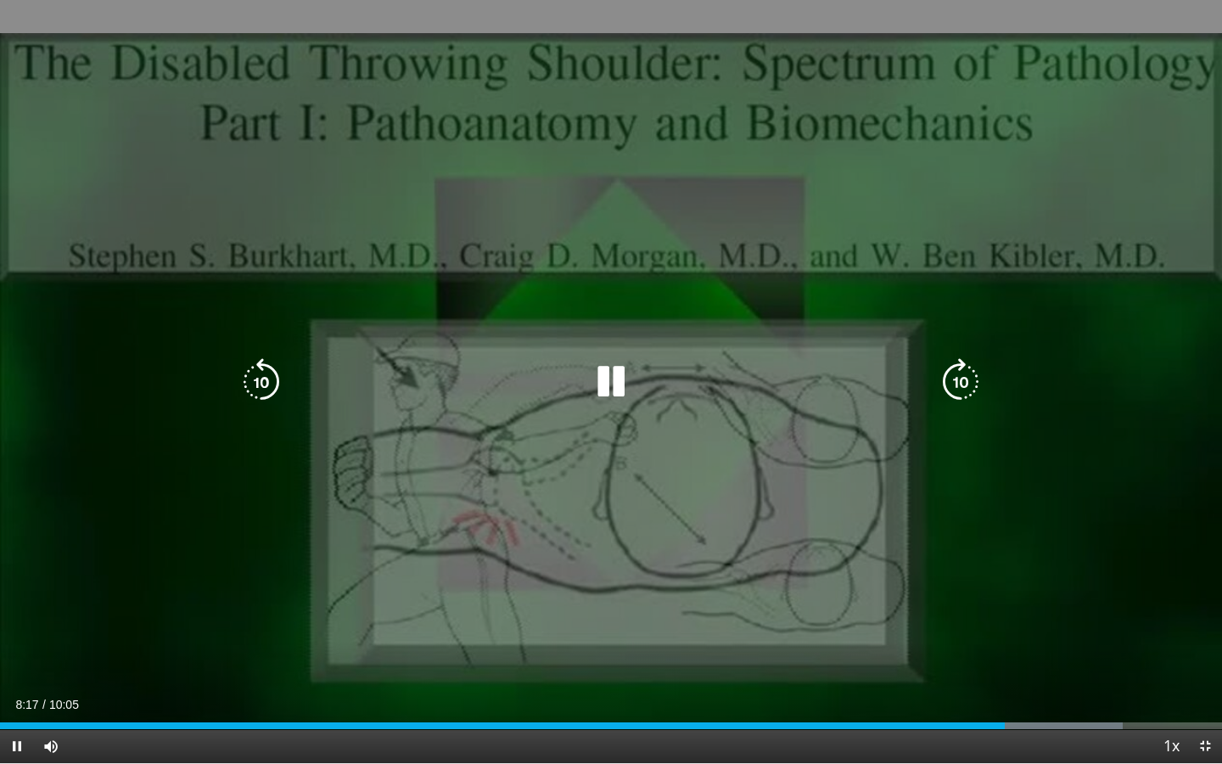
click at [259, 400] on icon "Video Player" at bounding box center [262, 382] width 48 height 48
click at [259, 398] on icon "Video Player" at bounding box center [262, 382] width 48 height 48
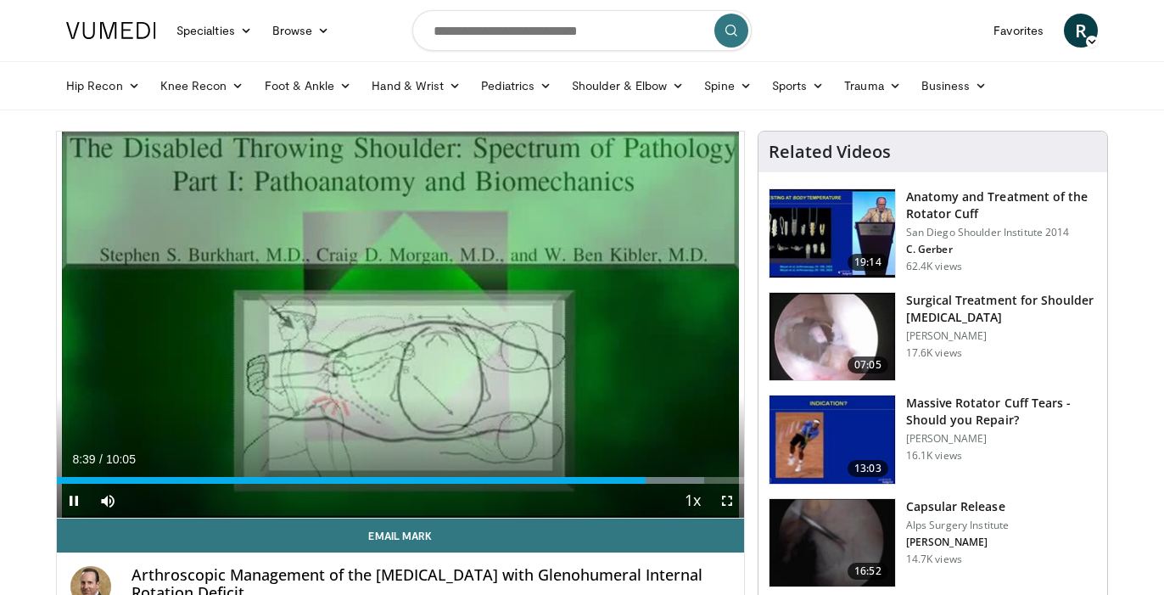
click at [70, 496] on span "Video Player" at bounding box center [74, 501] width 34 height 34
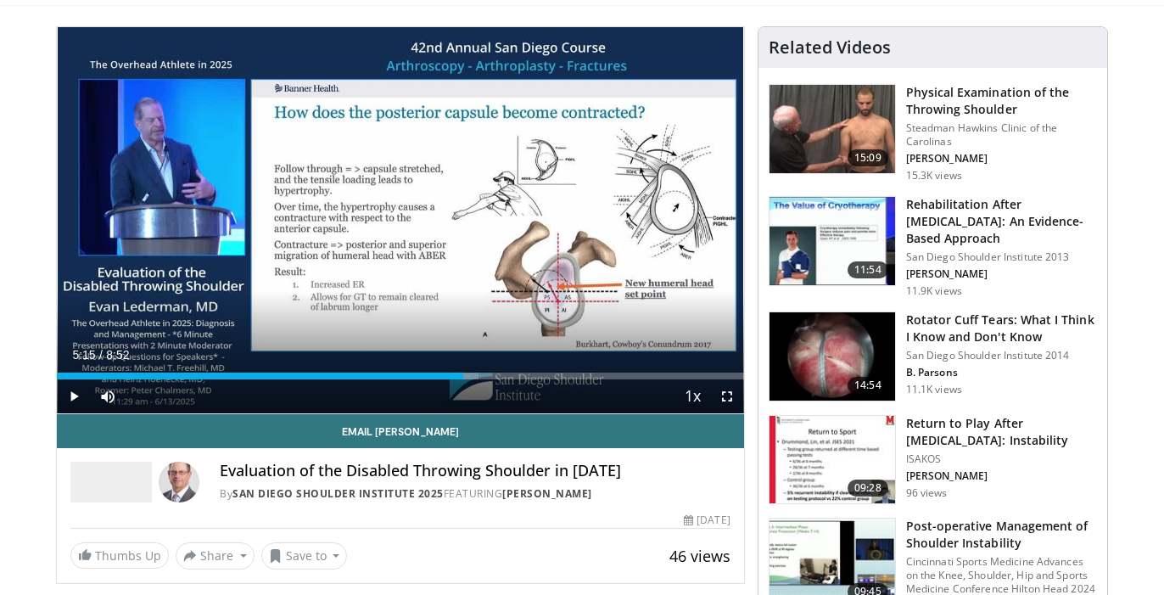
scroll to position [104, 0]
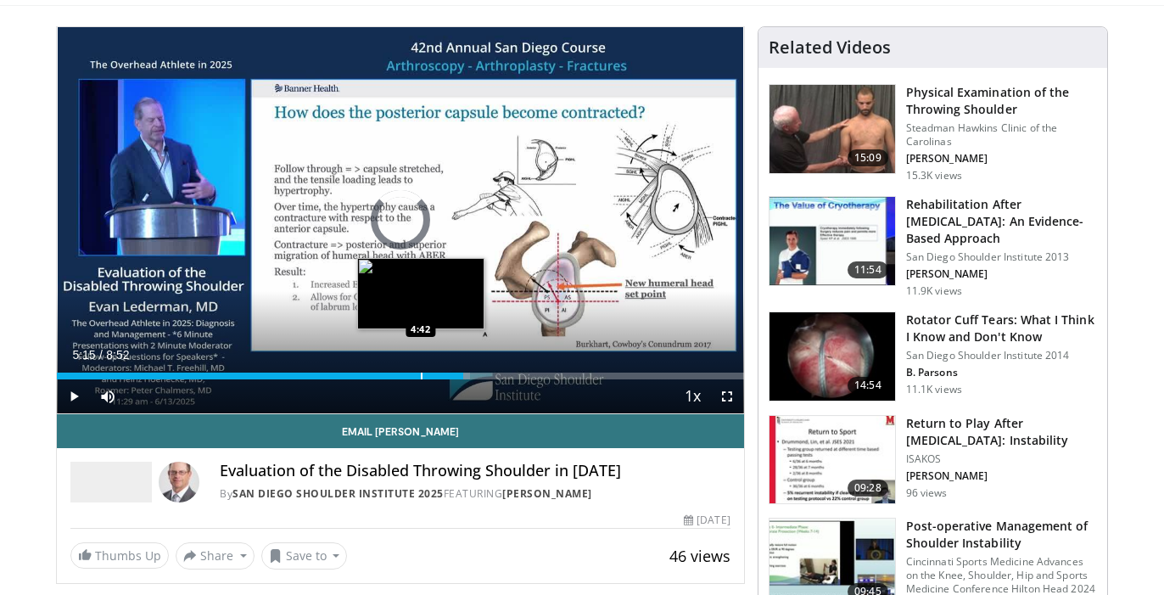
click at [421, 371] on div "Loaded : 60.11% 5:15 4:42" at bounding box center [400, 371] width 687 height 16
click at [430, 372] on div "Progress Bar" at bounding box center [431, 375] width 2 height 7
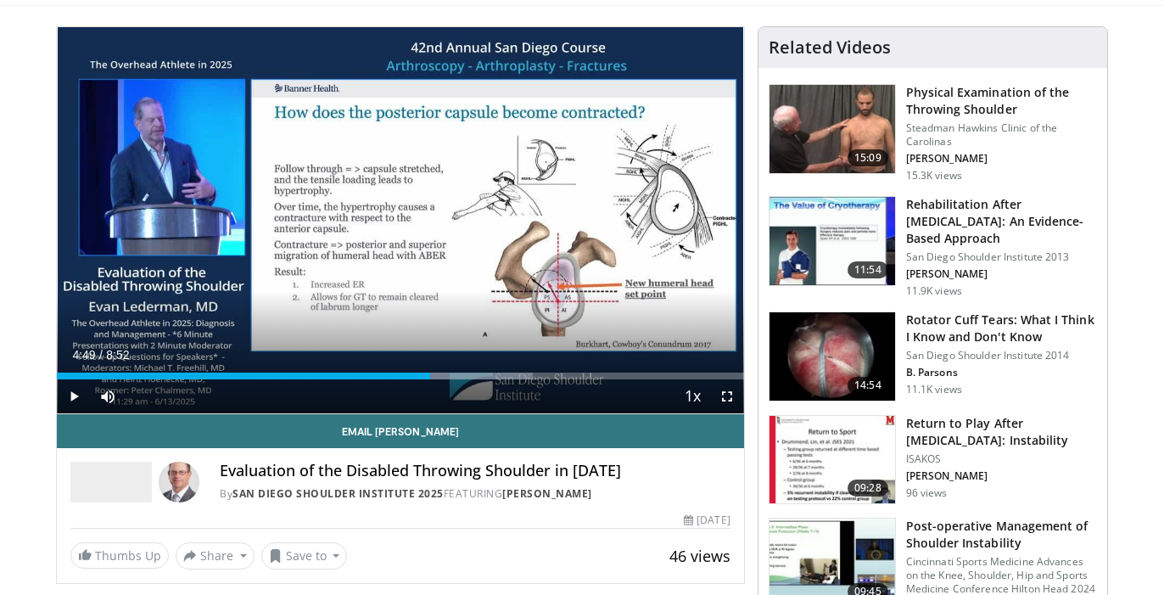
click at [75, 389] on span "Video Player" at bounding box center [74, 396] width 34 height 34
click at [70, 399] on span "Video Player" at bounding box center [74, 396] width 34 height 34
click at [72, 400] on span "Video Player" at bounding box center [74, 396] width 34 height 34
click at [75, 398] on span "Video Player" at bounding box center [74, 396] width 34 height 34
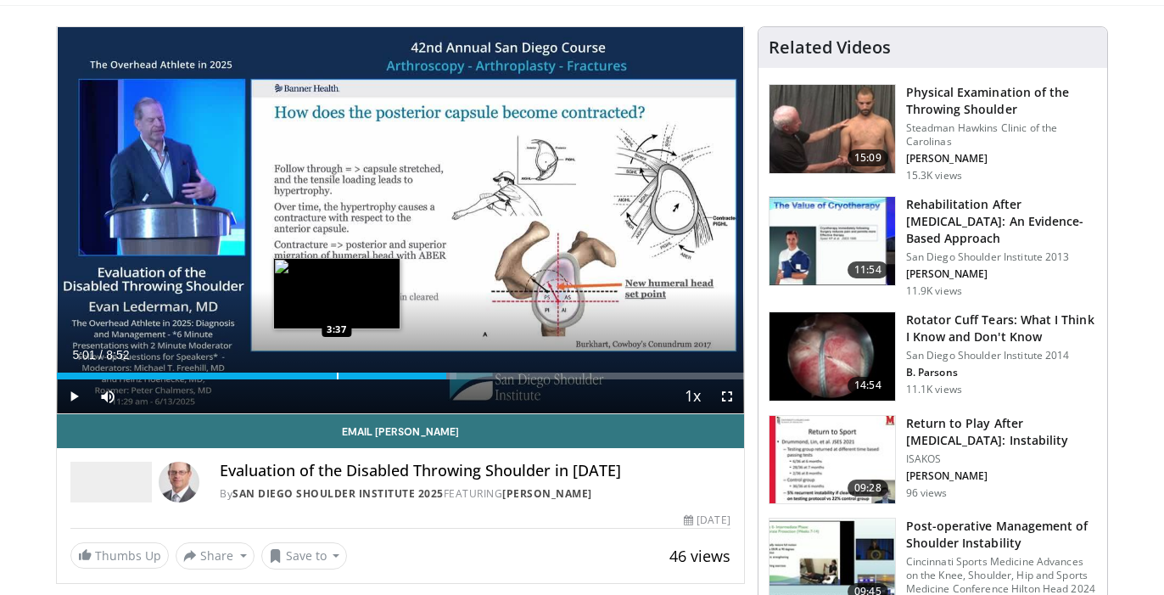
click at [337, 367] on div "Loaded : 58.23% 5:01 3:37" at bounding box center [400, 371] width 687 height 16
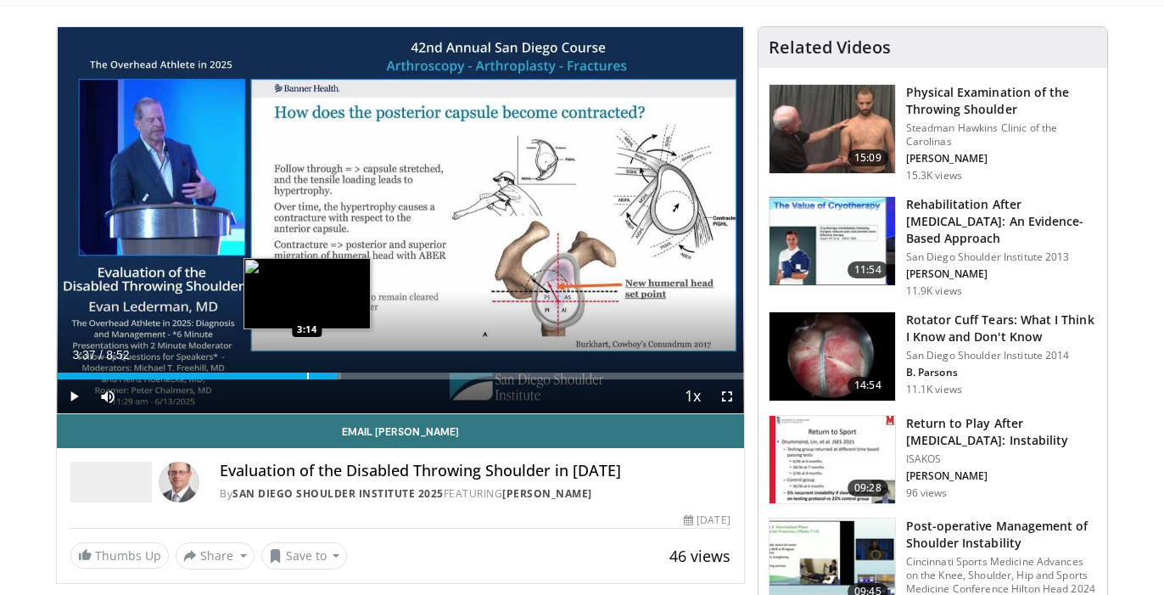
click at [307, 372] on div "Progress Bar" at bounding box center [308, 375] width 2 height 7
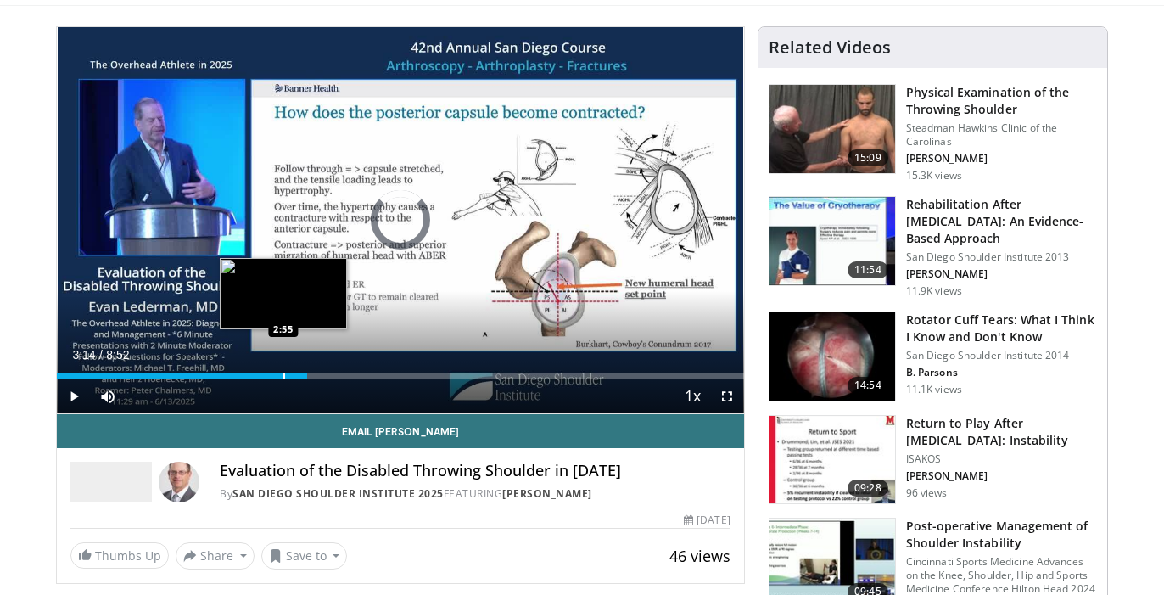
click at [283, 378] on div "Progress Bar" at bounding box center [284, 375] width 2 height 7
click at [271, 373] on div "2:55" at bounding box center [170, 375] width 227 height 7
click at [287, 373] on div "Progress Bar" at bounding box center [288, 375] width 2 height 7
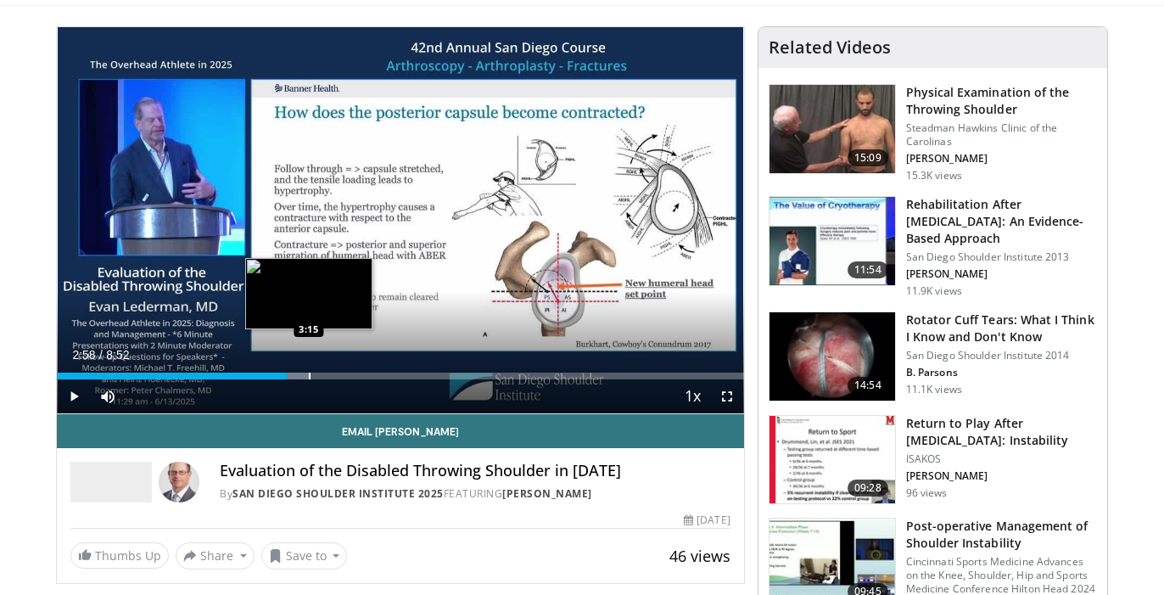
click at [309, 368] on div "Loaded : 36.66% 2:58 3:15" at bounding box center [400, 371] width 687 height 16
click at [327, 372] on div "Progress Bar" at bounding box center [326, 375] width 2 height 7
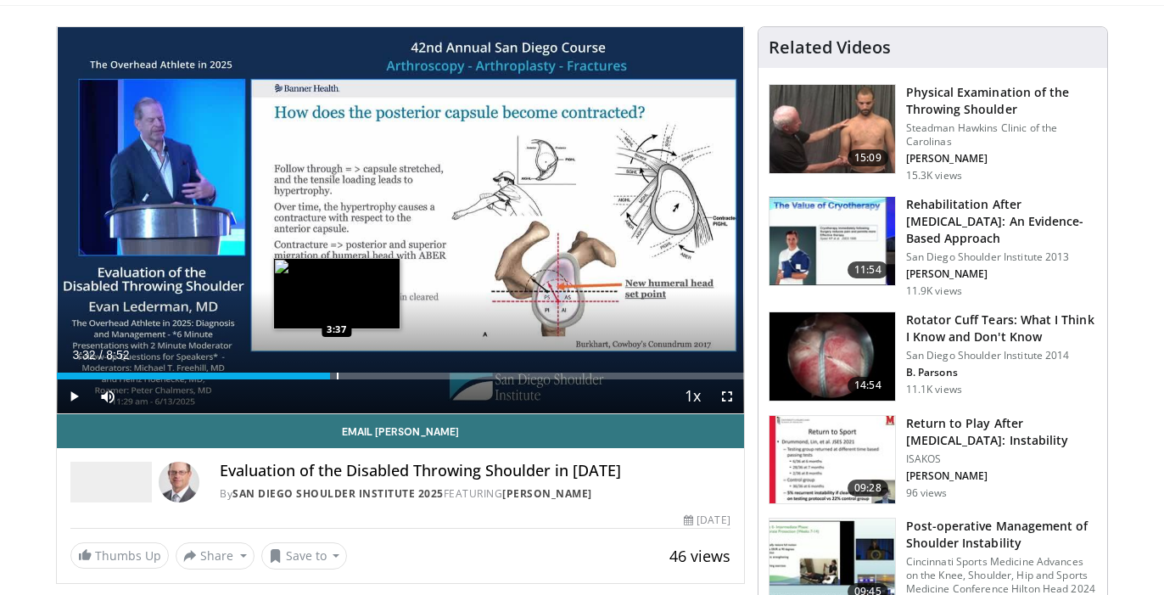
click at [337, 375] on div "Progress Bar" at bounding box center [338, 375] width 2 height 7
click at [350, 376] on div "Progress Bar" at bounding box center [351, 375] width 2 height 7
click at [361, 372] on div "Progress Bar" at bounding box center [362, 375] width 2 height 7
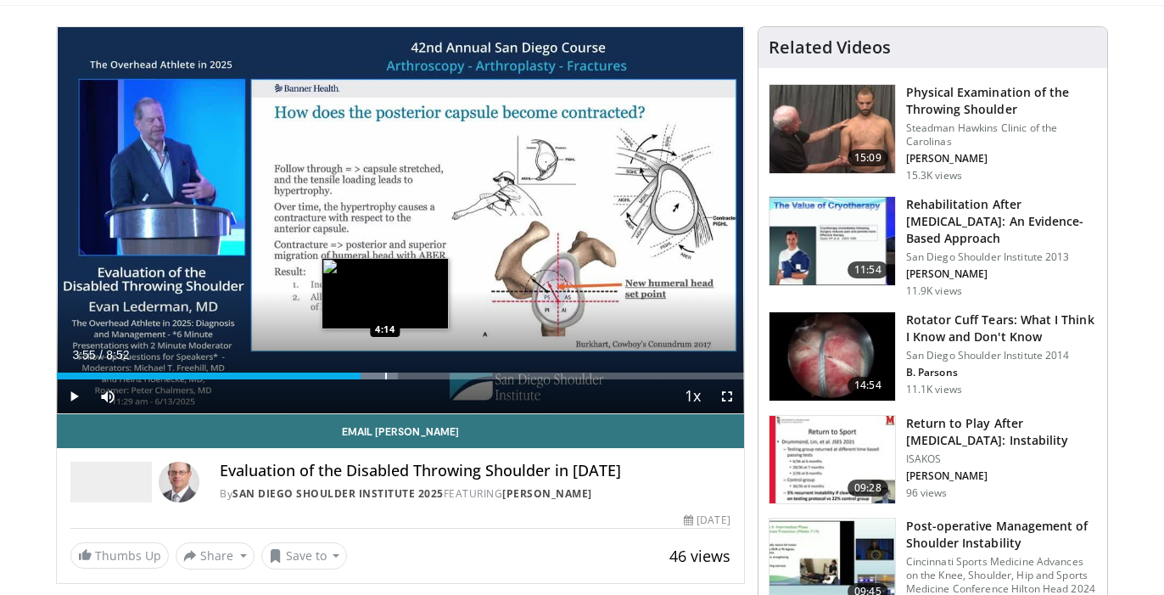
click at [385, 372] on div "Progress Bar" at bounding box center [386, 375] width 2 height 7
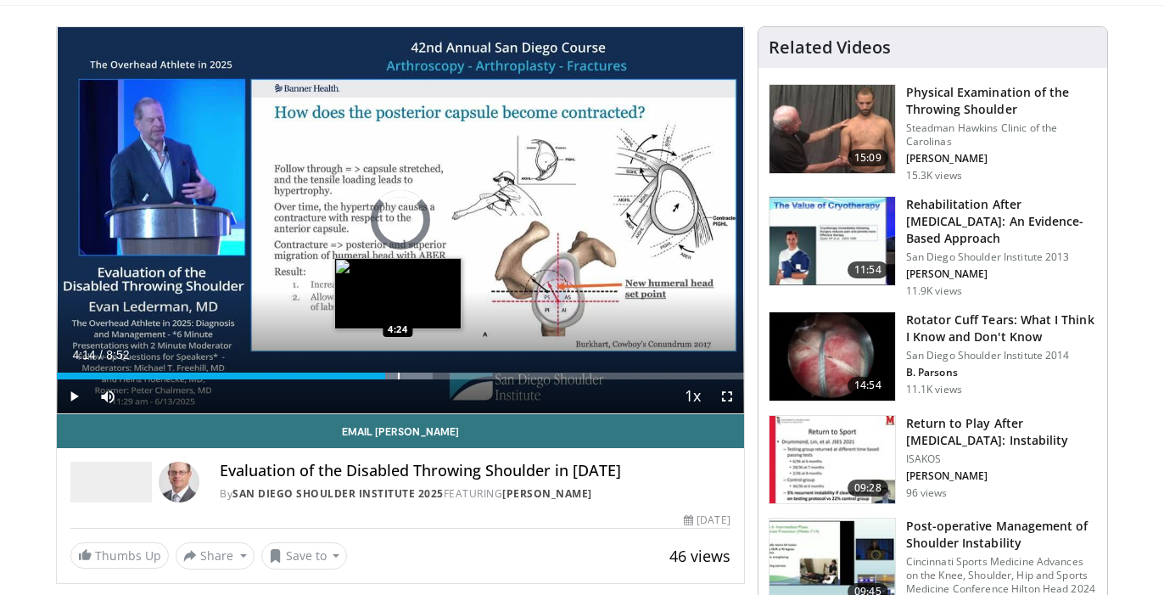
click at [399, 372] on div "Progress Bar" at bounding box center [399, 375] width 2 height 7
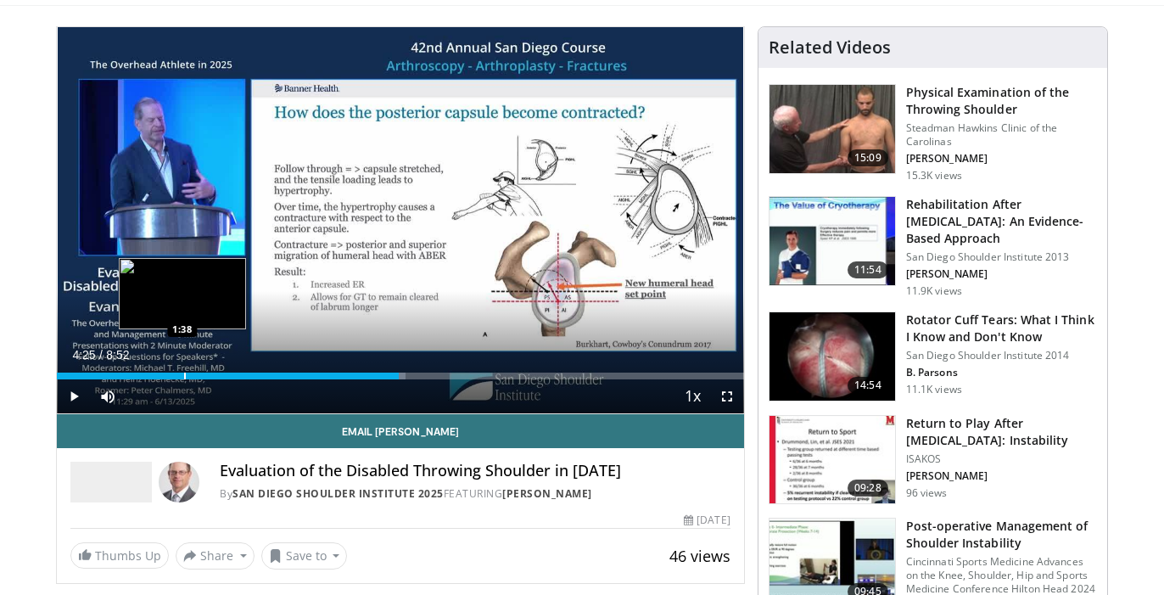
click at [184, 374] on div "Progress Bar" at bounding box center [185, 375] width 2 height 7
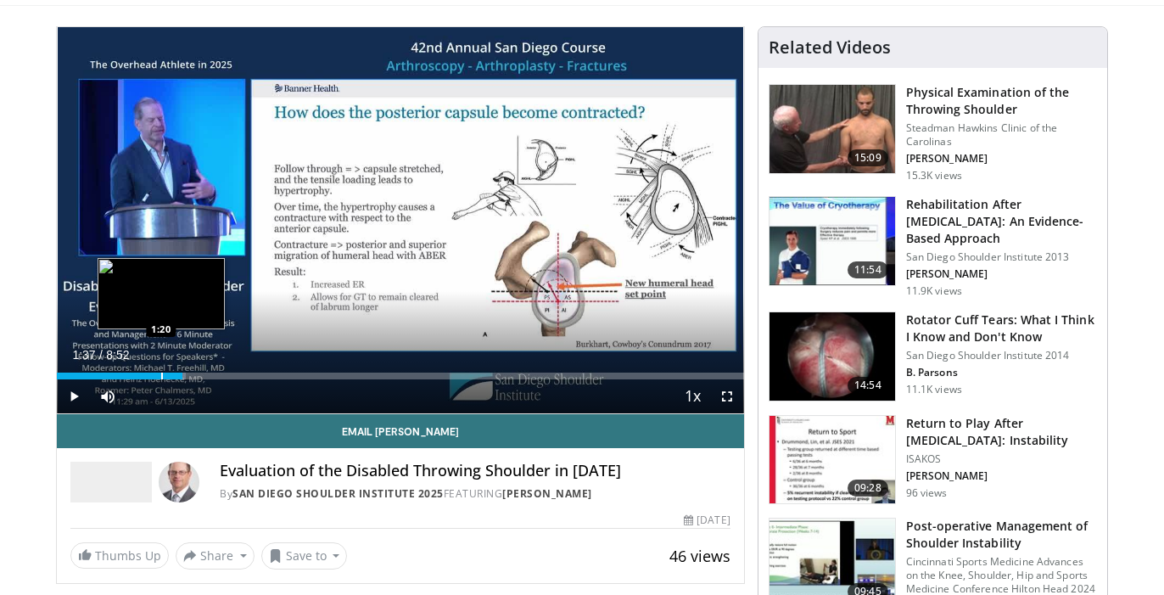
click at [160, 374] on div "1:37" at bounding box center [120, 375] width 126 height 7
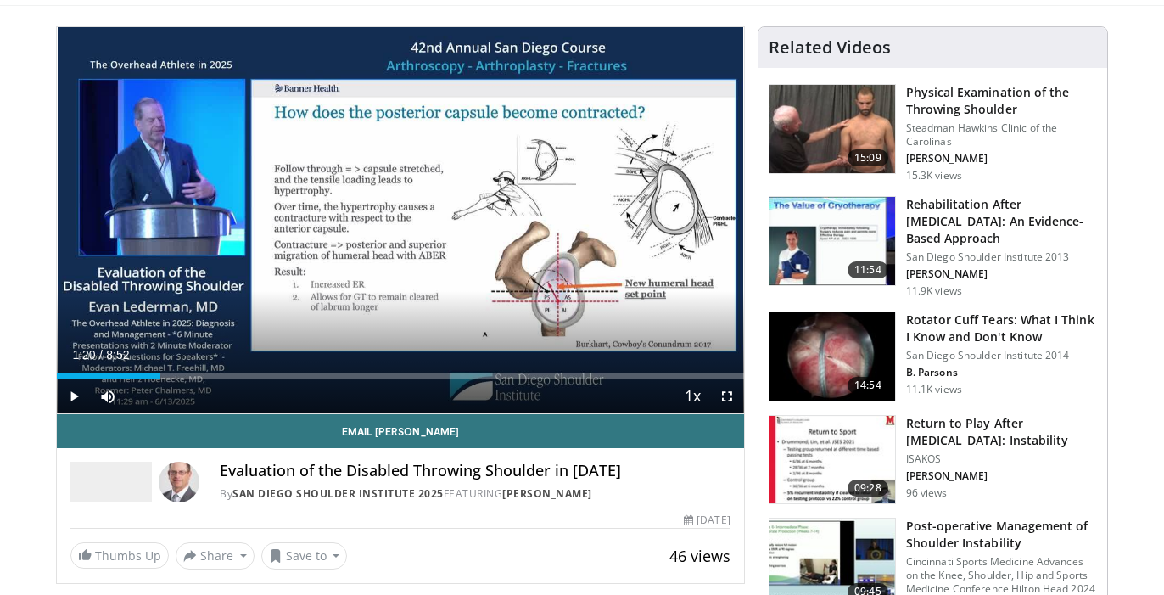
click at [73, 397] on span "Video Player" at bounding box center [74, 396] width 34 height 34
click at [76, 398] on span "Video Player" at bounding box center [74, 396] width 34 height 34
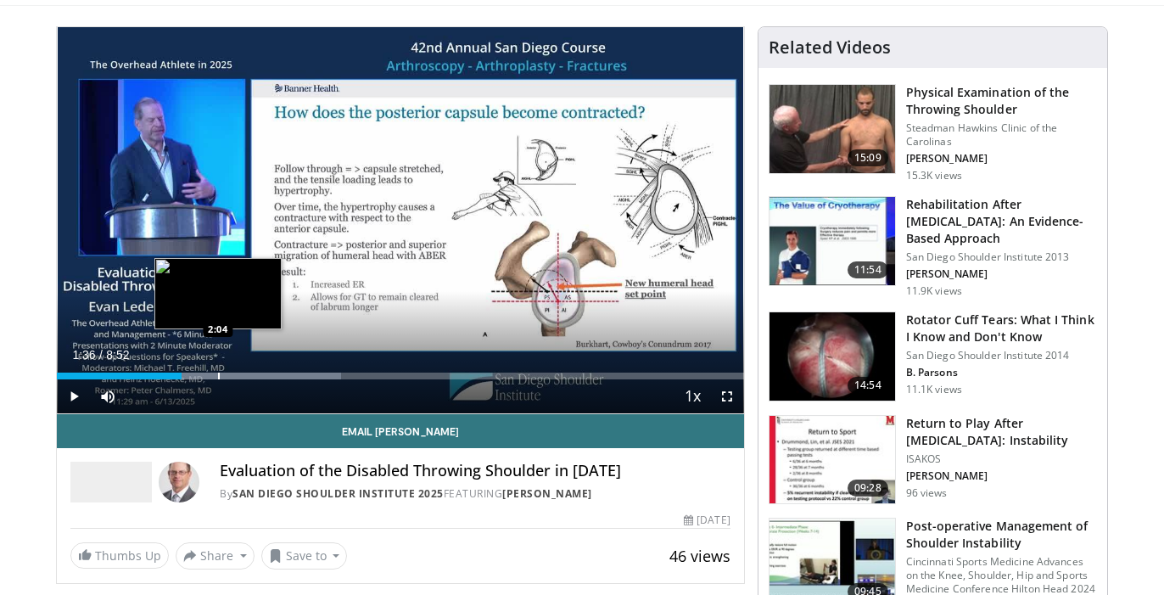
click at [218, 376] on div "Progress Bar" at bounding box center [219, 375] width 2 height 7
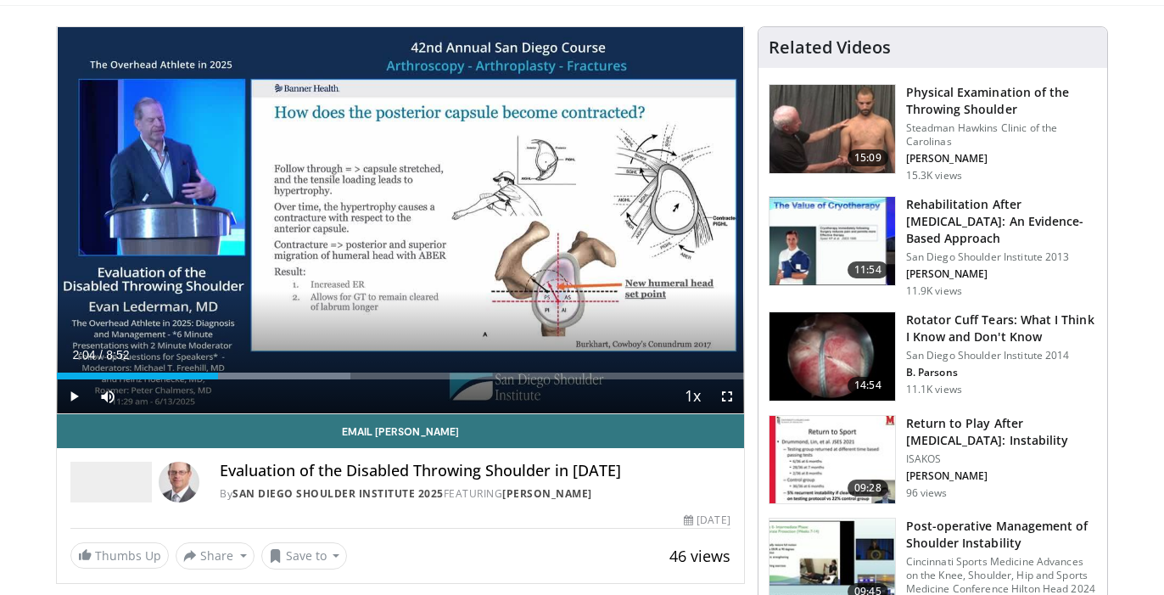
click at [76, 395] on span "Video Player" at bounding box center [74, 396] width 34 height 34
click at [74, 395] on span "Video Player" at bounding box center [74, 396] width 34 height 34
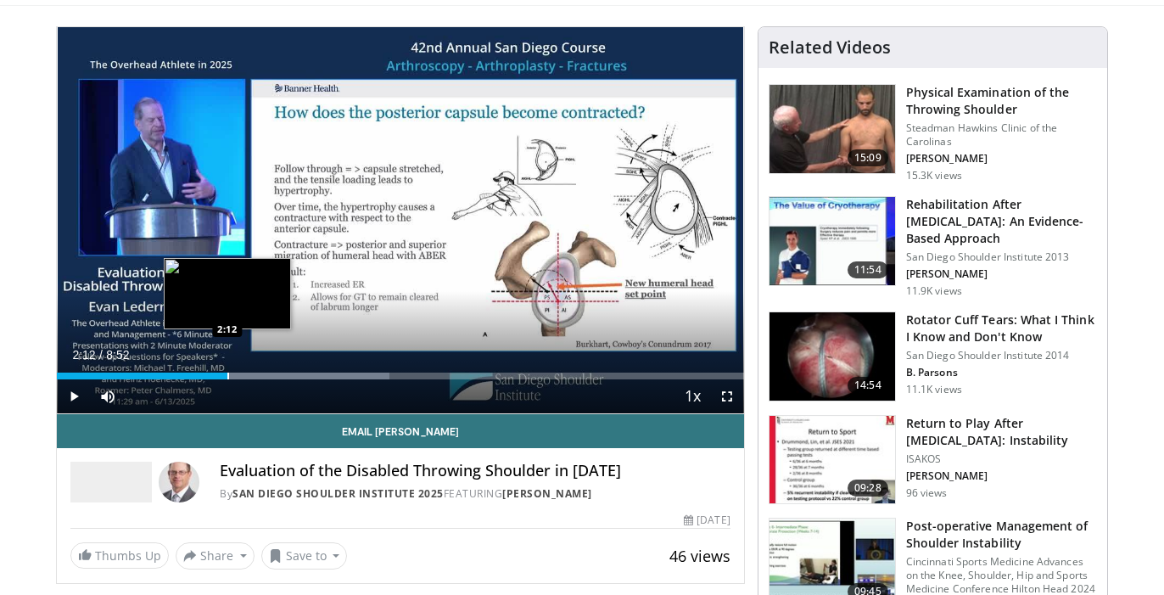
click at [227, 375] on div "Progress Bar" at bounding box center [228, 375] width 2 height 7
click at [210, 376] on div "Progress Bar" at bounding box center [211, 375] width 2 height 7
click at [221, 373] on div "Progress Bar" at bounding box center [222, 375] width 2 height 7
click at [227, 373] on div "Progress Bar" at bounding box center [228, 375] width 2 height 7
click at [233, 373] on div "Progress Bar" at bounding box center [233, 375] width 2 height 7
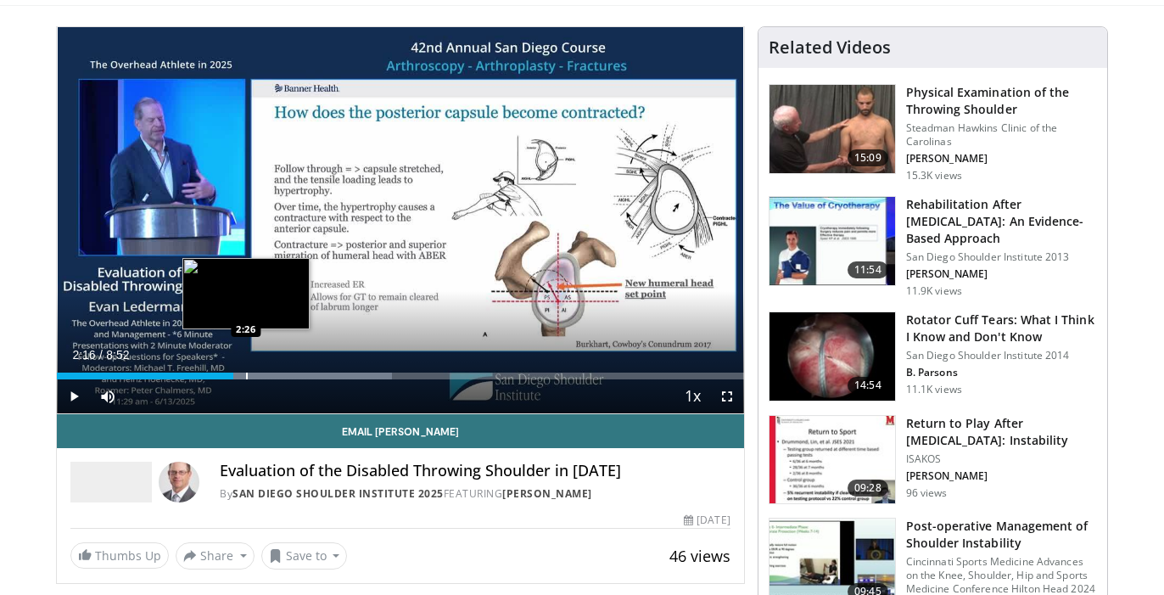
click at [246, 373] on div "Progress Bar" at bounding box center [247, 375] width 2 height 7
click at [253, 373] on div "Progress Bar" at bounding box center [254, 375] width 2 height 7
click at [259, 373] on div "Progress Bar" at bounding box center [260, 375] width 2 height 7
click at [263, 373] on div "Progress Bar" at bounding box center [264, 375] width 2 height 7
click at [255, 373] on div "Loaded : 53.94% 2:39 2:34" at bounding box center [400, 375] width 687 height 7
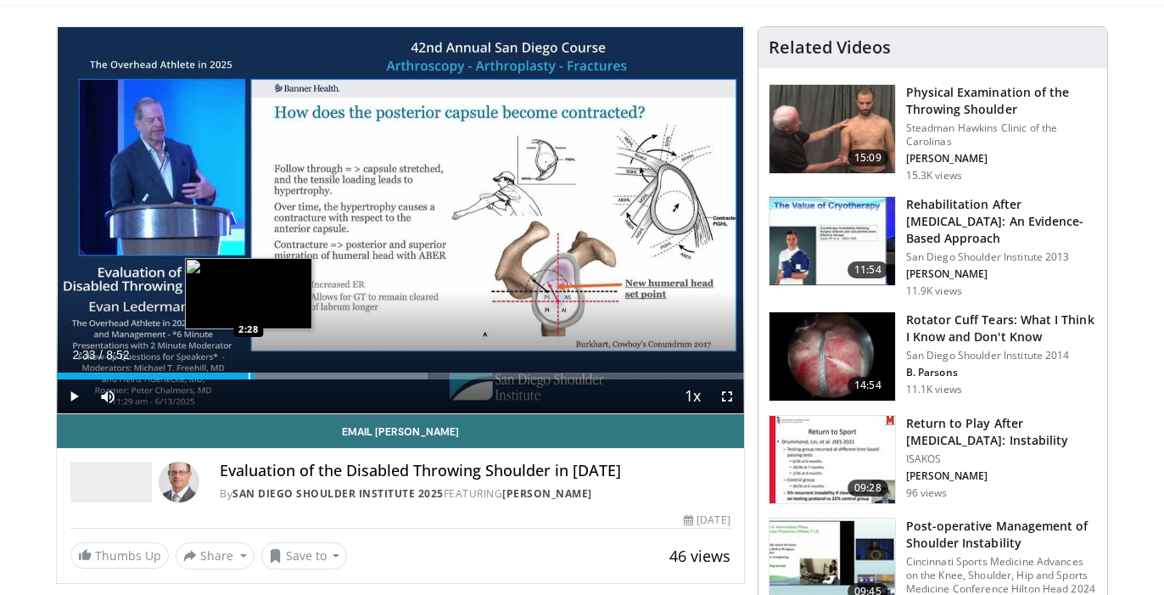
click at [249, 373] on div "Progress Bar" at bounding box center [250, 375] width 2 height 7
click at [245, 372] on div "Progress Bar" at bounding box center [246, 375] width 2 height 7
click at [238, 372] on div "Loaded : 53.94% 2:20 2:20" at bounding box center [400, 375] width 687 height 7
click at [228, 372] on div "Progress Bar" at bounding box center [229, 375] width 2 height 7
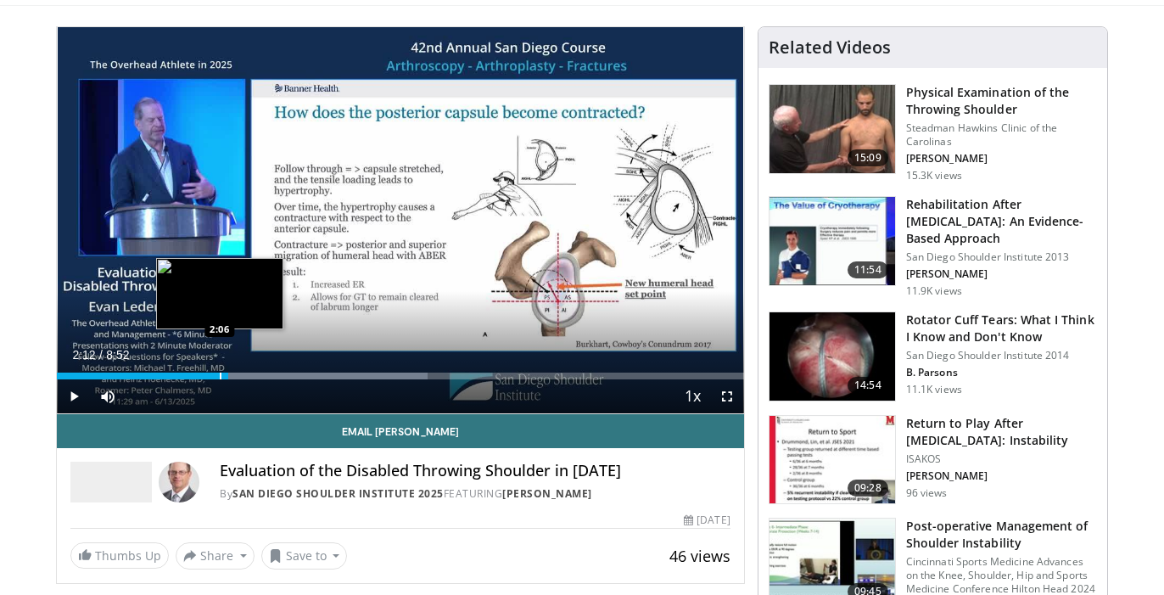
click at [220, 372] on div "Progress Bar" at bounding box center [221, 375] width 2 height 7
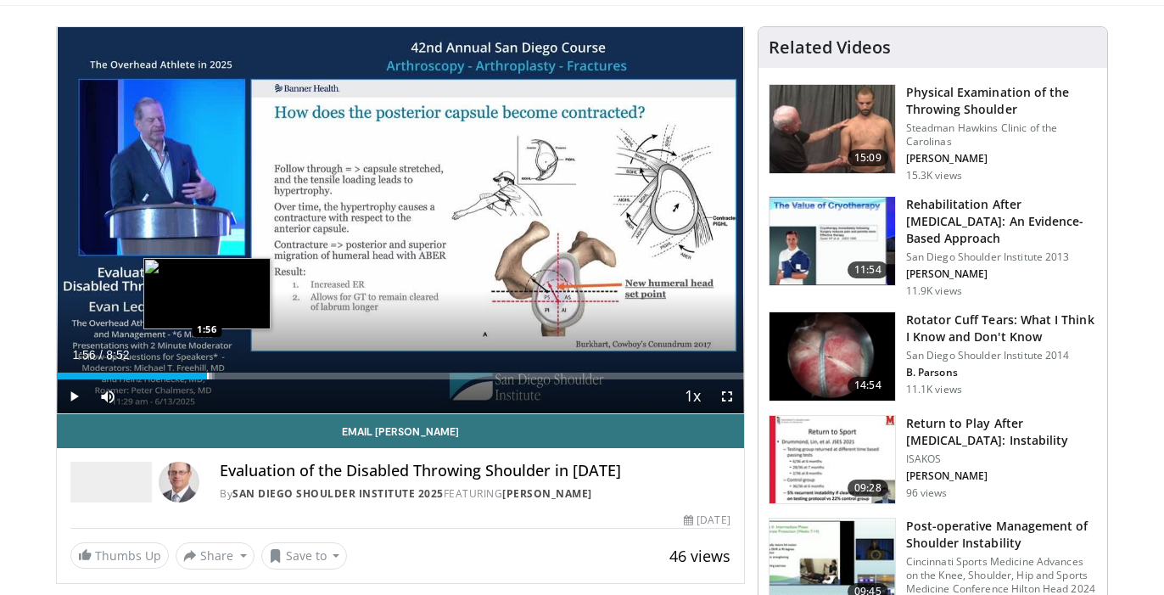
click at [207, 372] on div "Progress Bar" at bounding box center [208, 375] width 2 height 7
click at [194, 371] on div "Loaded : 26.29% 1:56 1:46" at bounding box center [400, 371] width 687 height 16
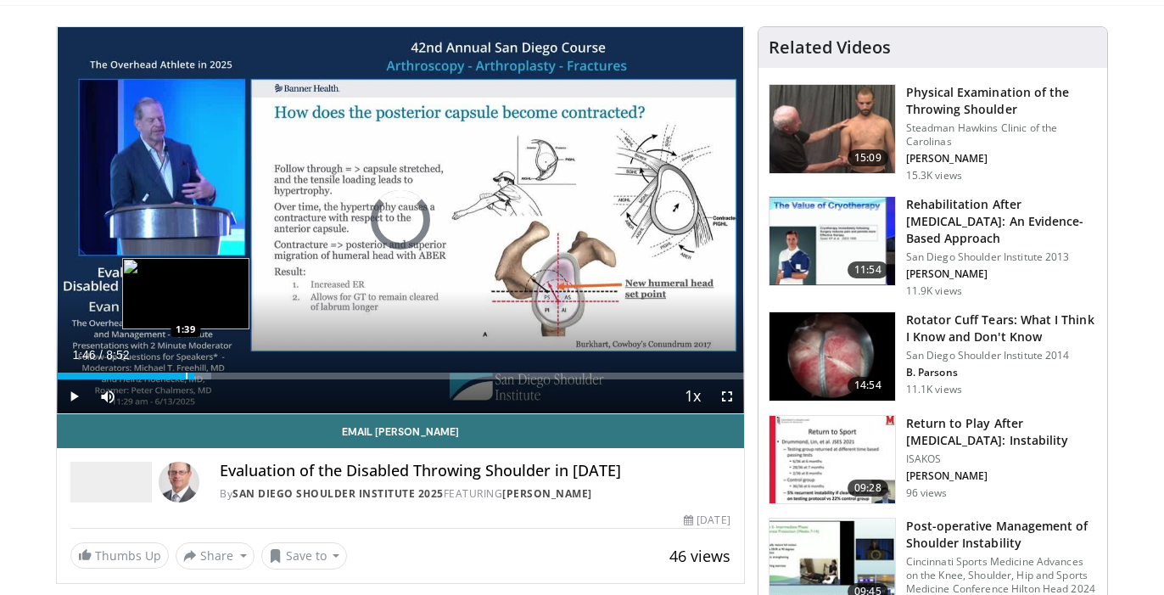
click at [186, 372] on div "Progress Bar" at bounding box center [187, 375] width 2 height 7
click at [173, 373] on div "Loaded : 22.53% 1:30 1:30" at bounding box center [400, 375] width 687 height 7
click at [161, 373] on div "Progress Bar" at bounding box center [162, 375] width 2 height 7
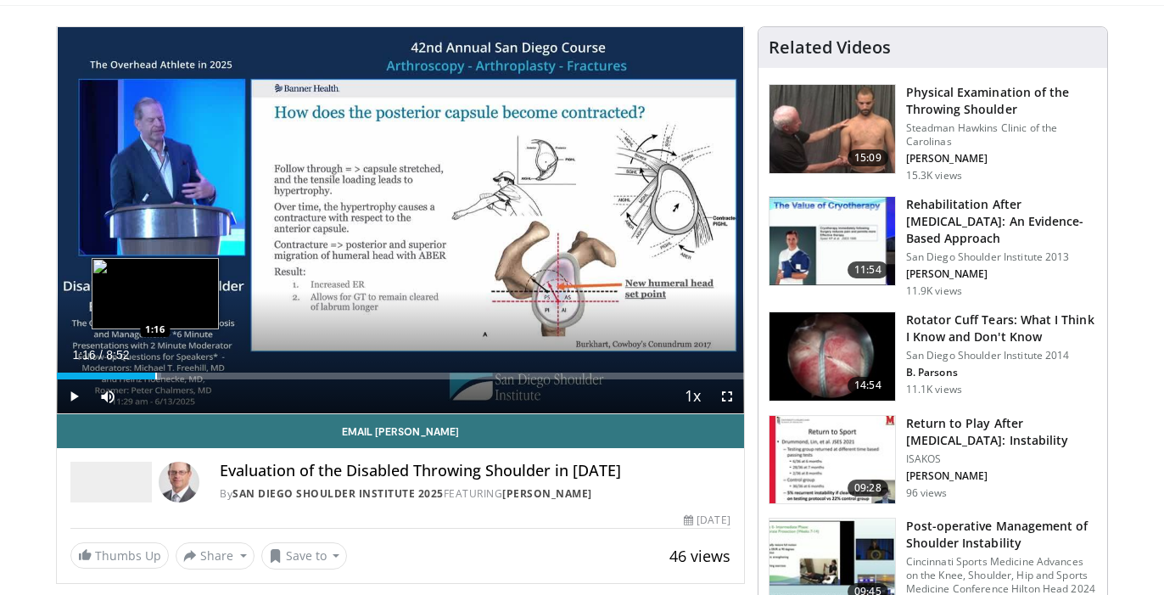
click at [155, 373] on div "Progress Bar" at bounding box center [156, 375] width 2 height 7
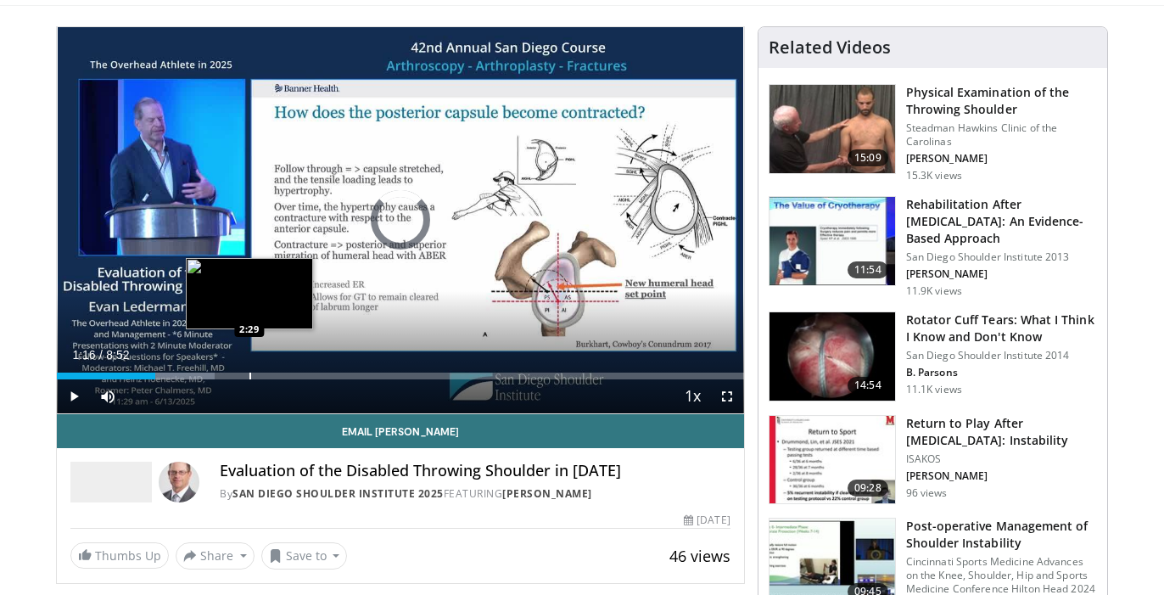
click at [249, 371] on div "Loaded : 22.92% 1:16 2:29" at bounding box center [400, 371] width 687 height 16
